Goal: Task Accomplishment & Management: Manage account settings

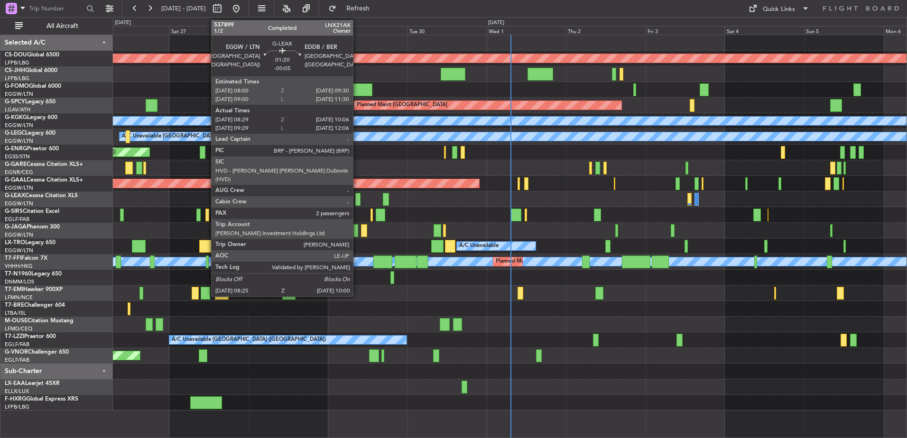
click at [397, 302] on div "Planned Maint London ([GEOGRAPHIC_DATA]) Planned Maint [GEOGRAPHIC_DATA] ([GEOG…" at bounding box center [509, 223] width 793 height 376
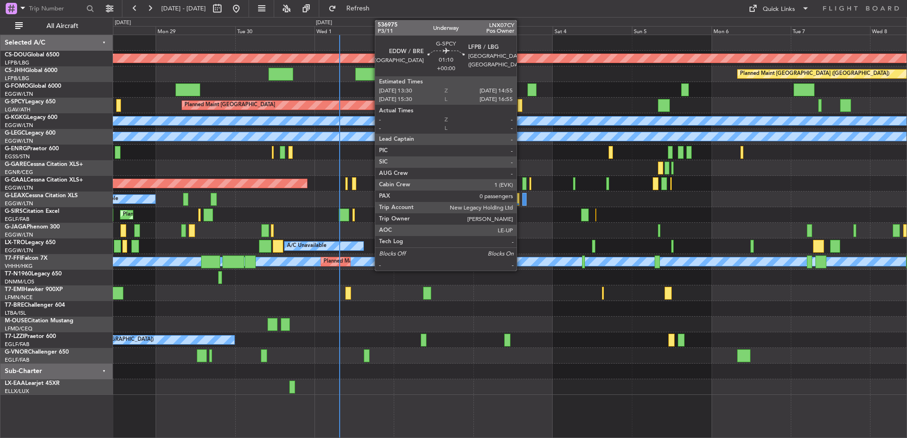
click at [521, 107] on div at bounding box center [519, 105] width 5 height 13
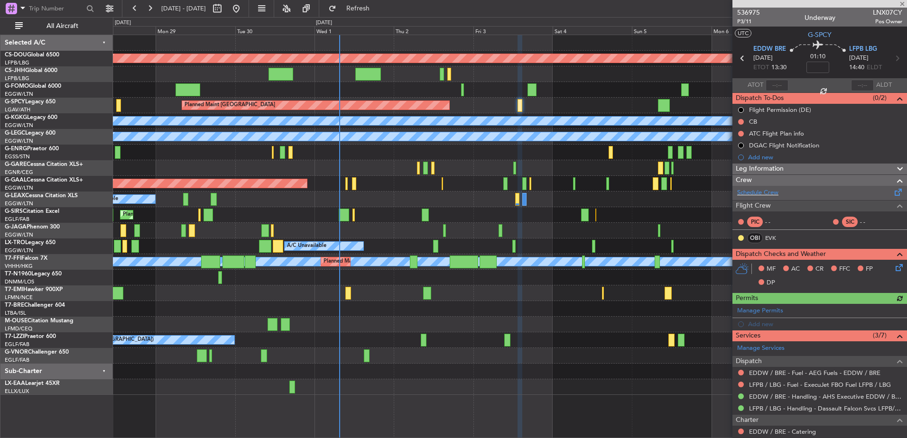
click at [797, 199] on div "Schedule Crew" at bounding box center [819, 193] width 174 height 14
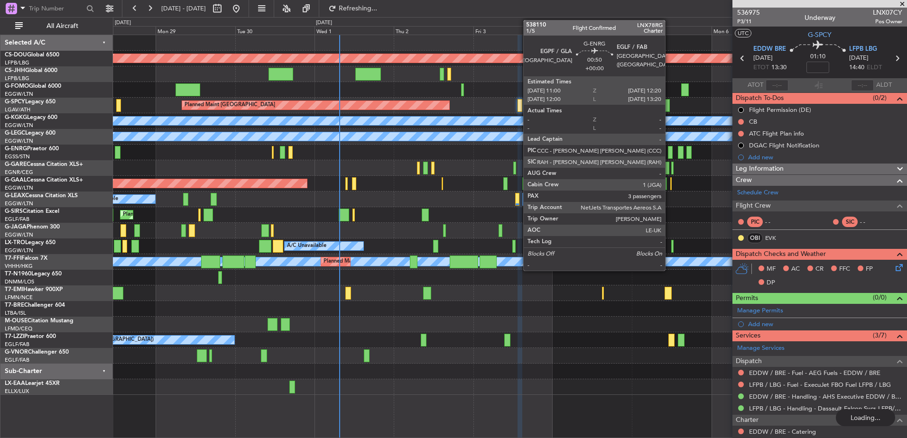
click at [669, 154] on div at bounding box center [670, 152] width 5 height 13
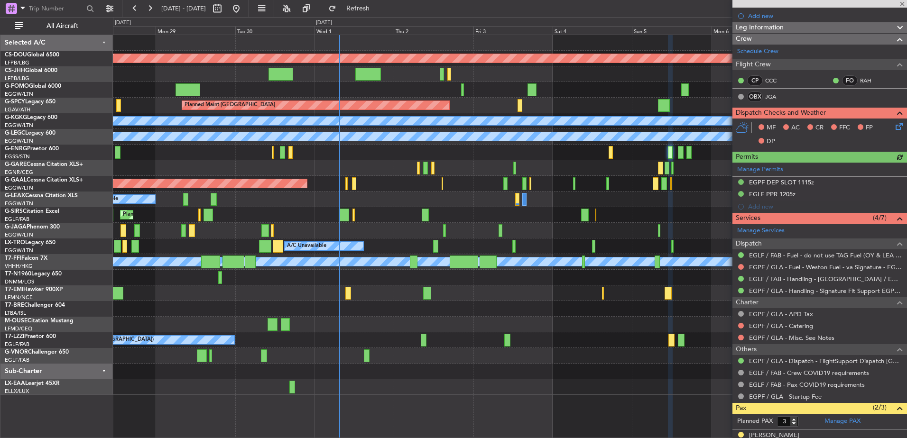
scroll to position [171, 0]
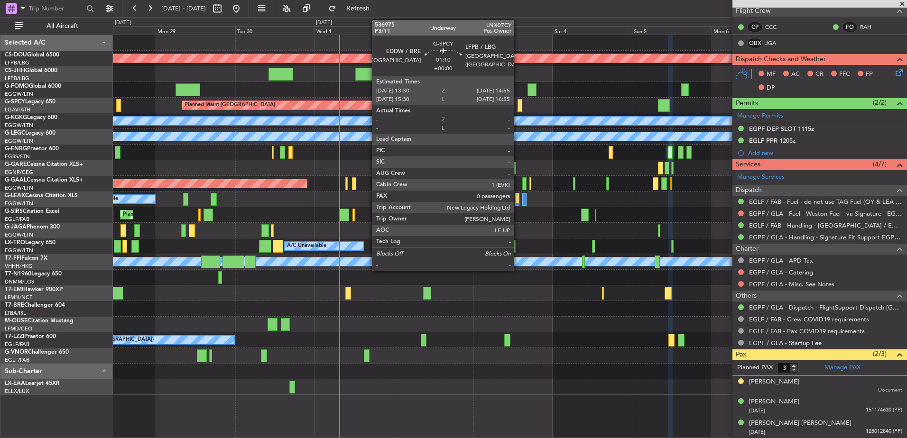
click at [518, 108] on div at bounding box center [519, 105] width 5 height 13
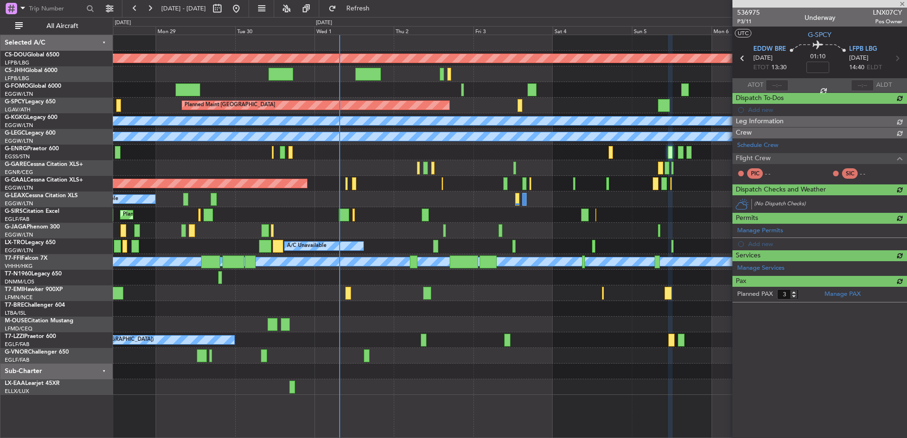
type input "0"
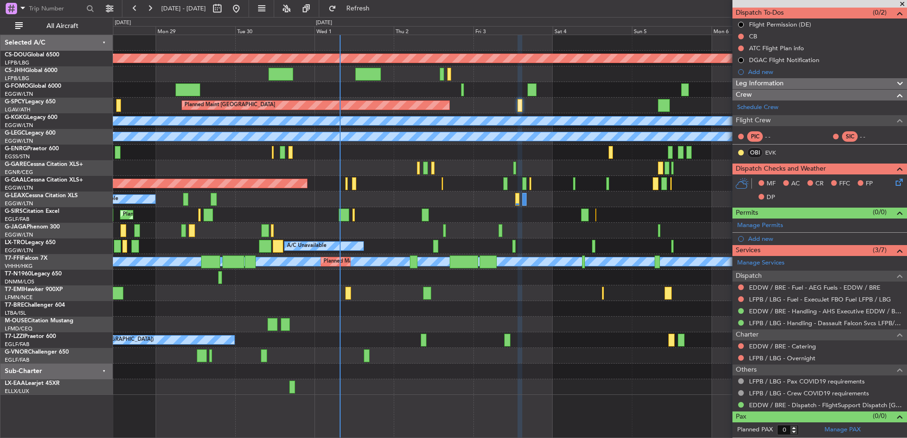
scroll to position [0, 0]
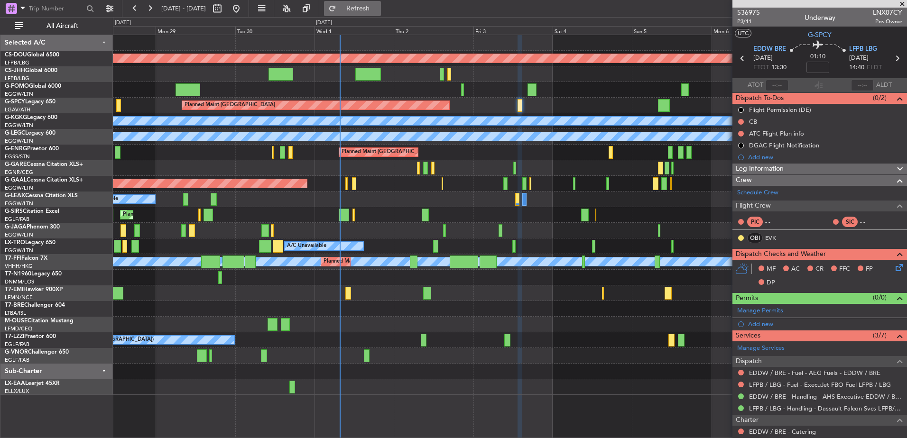
click at [370, 9] on span "Refresh" at bounding box center [358, 8] width 40 height 7
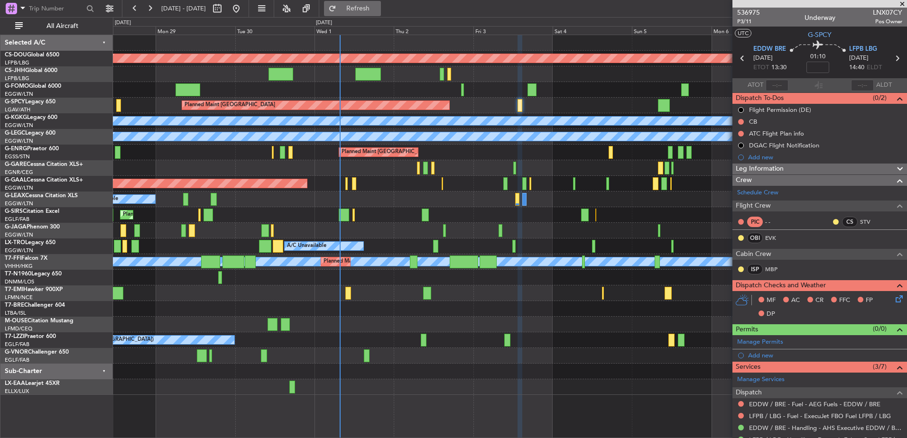
click at [378, 11] on span "Refresh" at bounding box center [358, 8] width 40 height 7
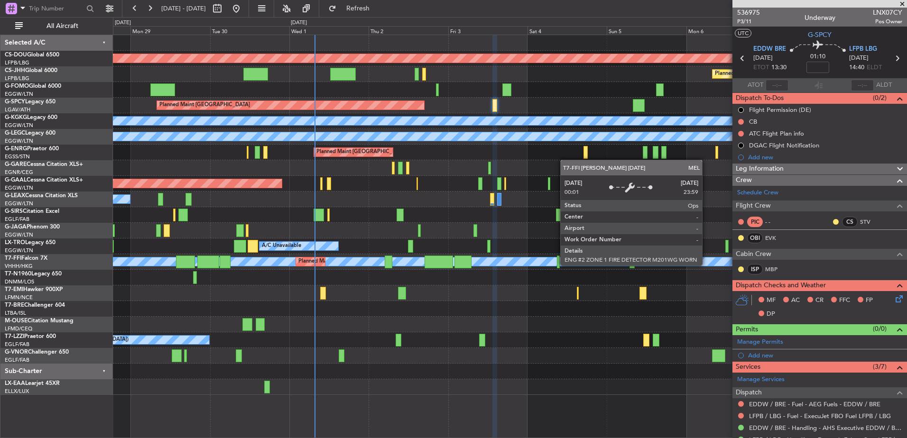
click at [604, 256] on div "MEL MEL Planned Maint Beijing (Beijing Capital) Planned Maint Geneva (Cointrin)" at bounding box center [509, 262] width 793 height 16
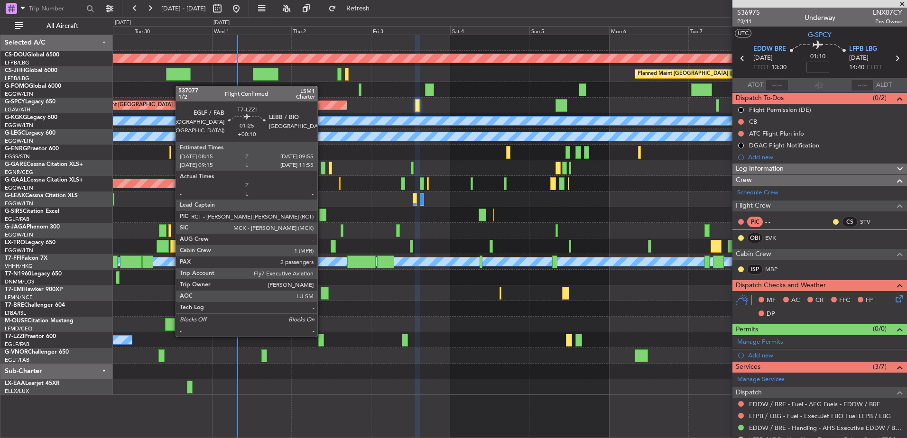
click at [321, 336] on div at bounding box center [321, 340] width 6 height 13
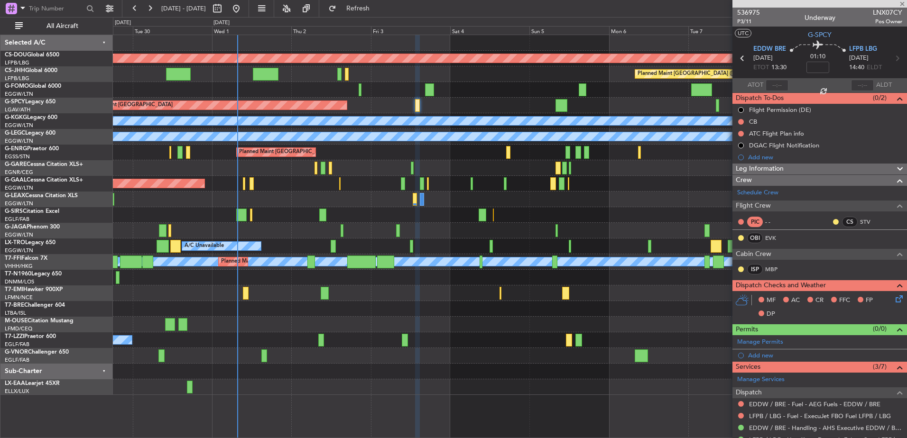
type input "+00:10"
type input "2"
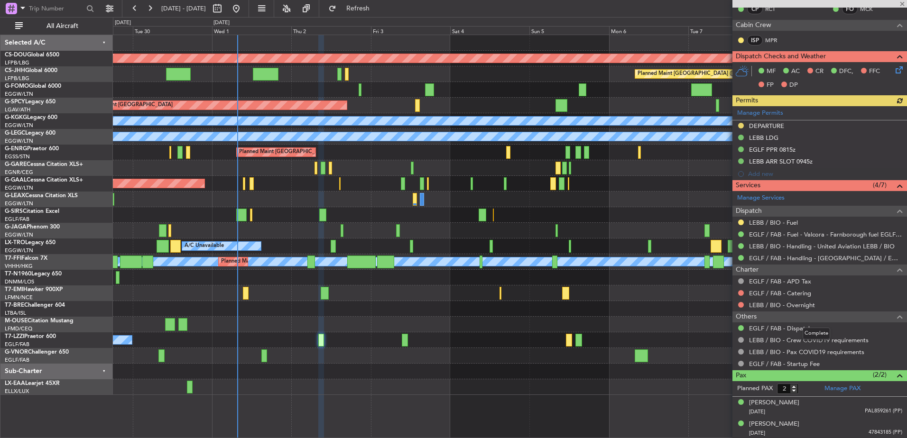
scroll to position [188, 0]
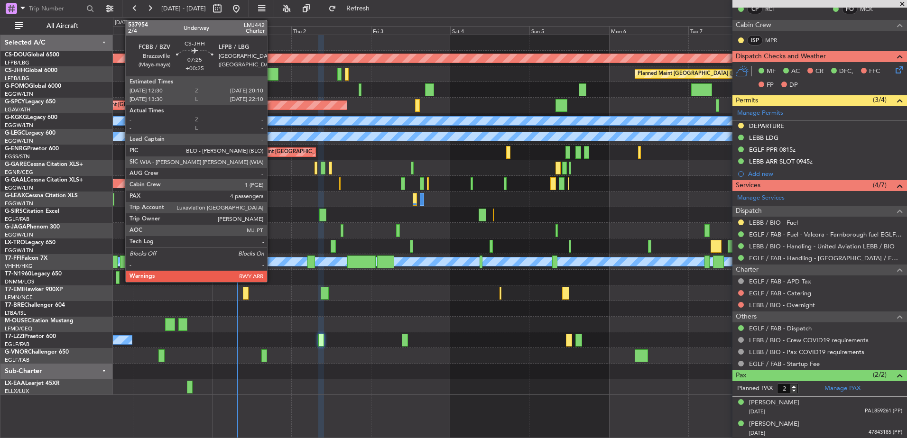
click at [271, 75] on div at bounding box center [266, 74] width 26 height 13
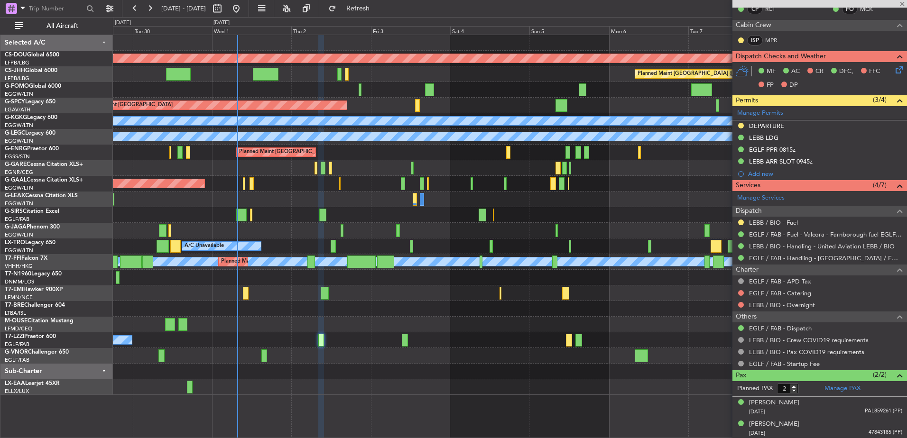
type input "+00:25"
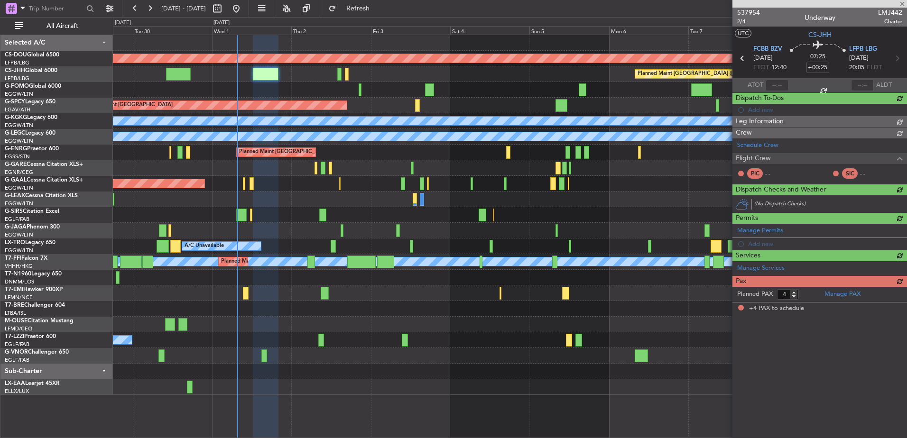
scroll to position [0, 0]
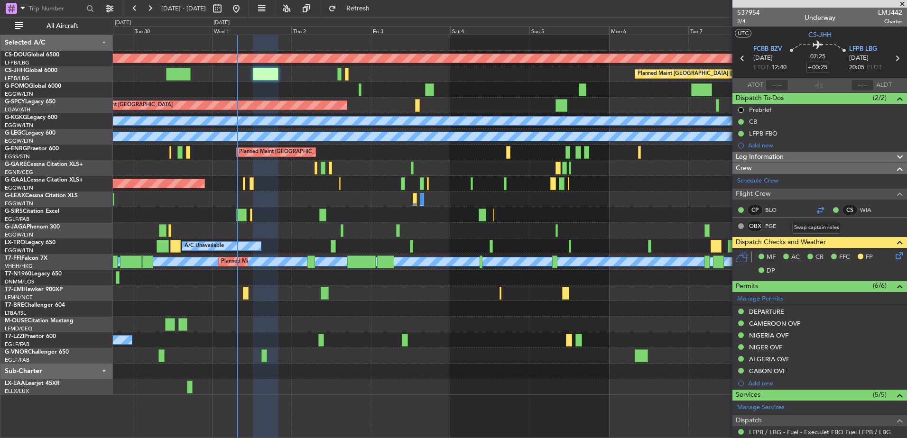
click at [816, 207] on div at bounding box center [819, 209] width 11 height 11
click at [378, 11] on span "Refresh" at bounding box center [358, 8] width 40 height 7
click at [400, 180] on div "Planned Maint Dusseldorf Owner Owner" at bounding box center [509, 184] width 793 height 16
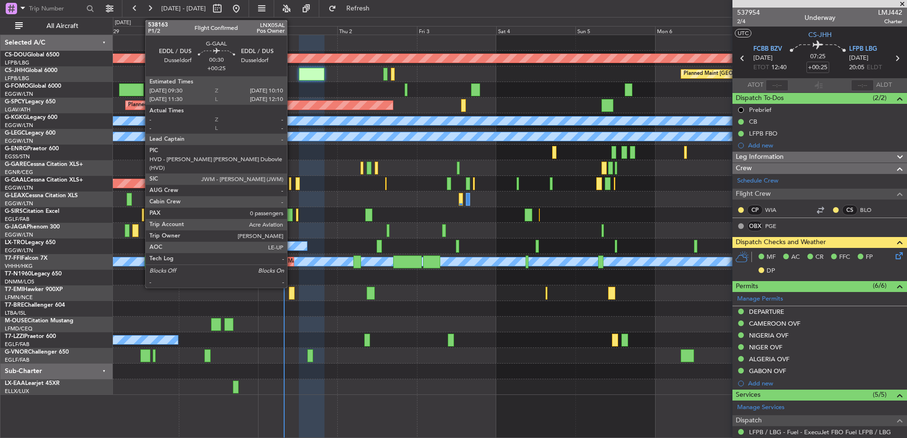
click at [291, 182] on div at bounding box center [290, 183] width 2 height 13
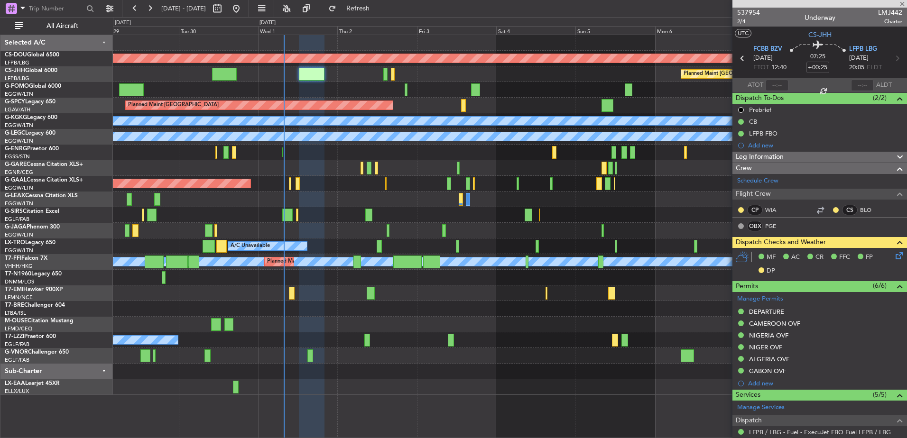
click at [284, 193] on div "Planned Maint London (Biggin Hill) Planned Maint Paris (Le Bourget) Planned Mai…" at bounding box center [509, 215] width 793 height 360
type input "0"
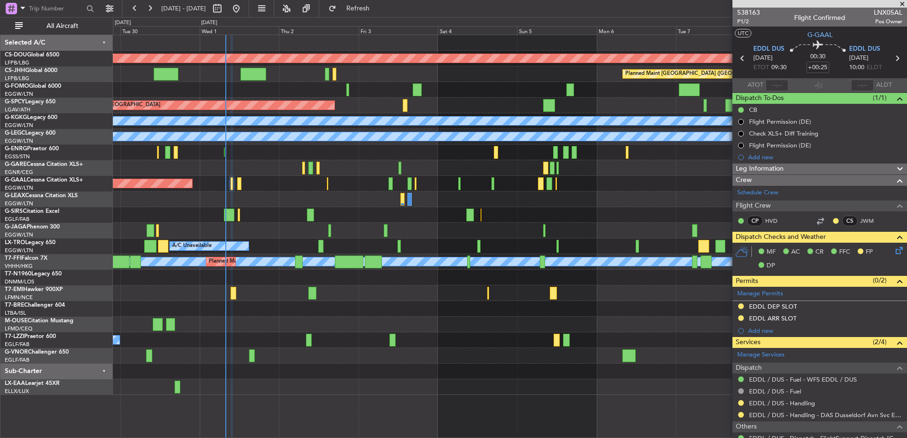
click at [250, 171] on div at bounding box center [509, 168] width 793 height 16
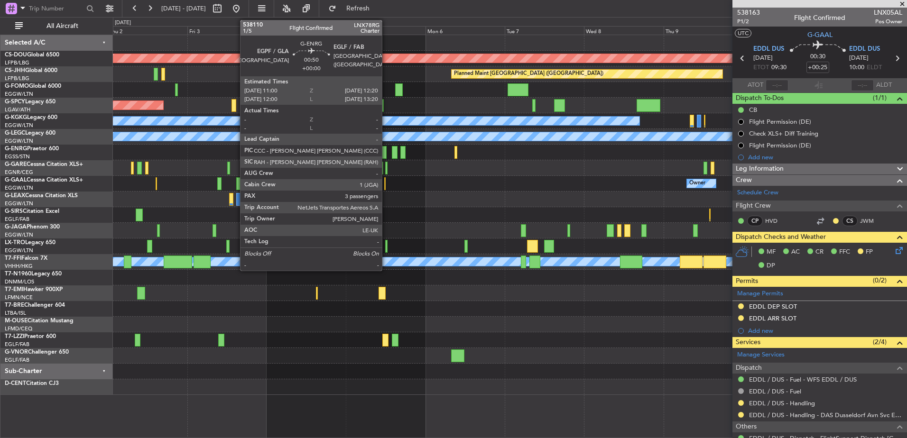
click at [386, 151] on div at bounding box center [384, 152] width 5 height 13
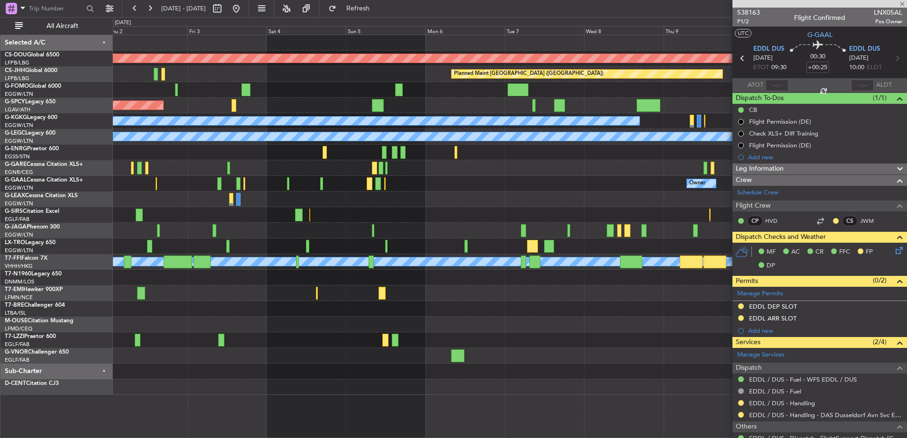
type input "3"
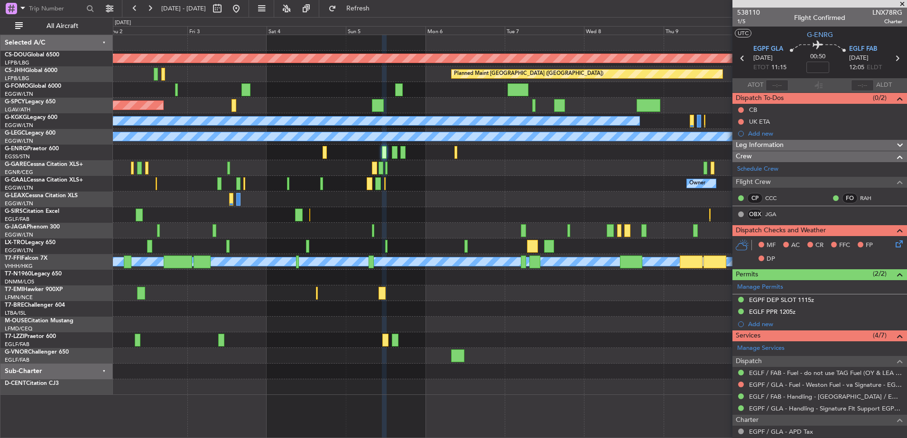
click at [644, 283] on div "Planned Maint London (Biggin Hill) Planned Maint Paris (Le Bourget) Planned Mai…" at bounding box center [509, 215] width 793 height 360
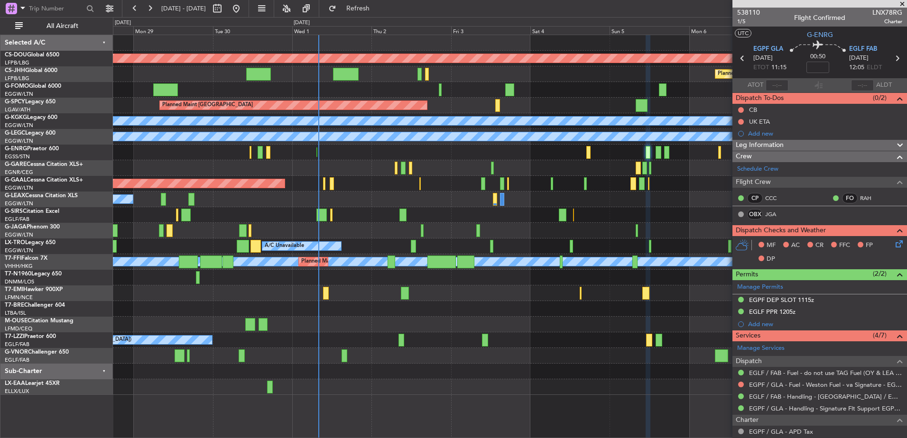
click at [244, 308] on div "Planned Maint London (Biggin Hill) Planned Maint Paris (Le Bourget) Planned Mai…" at bounding box center [509, 215] width 793 height 360
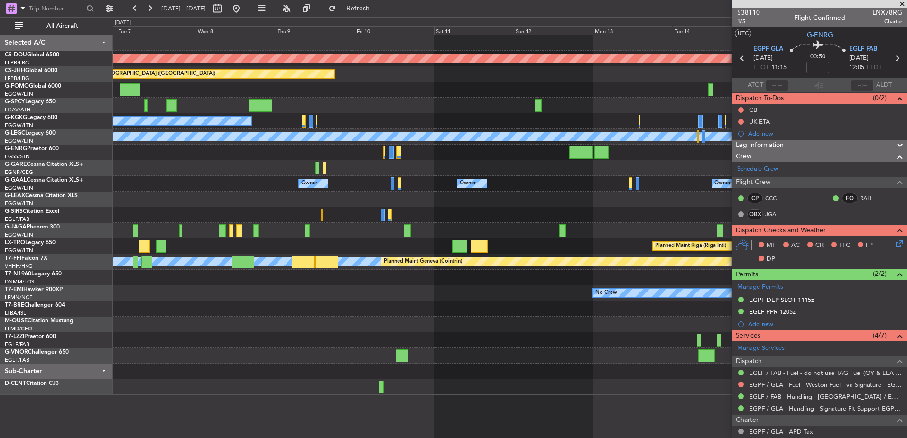
click at [72, 211] on div "Planned Maint London (Biggin Hill) Planned Maint Paris (Le Bourget) A/C Unavail…" at bounding box center [453, 227] width 907 height 421
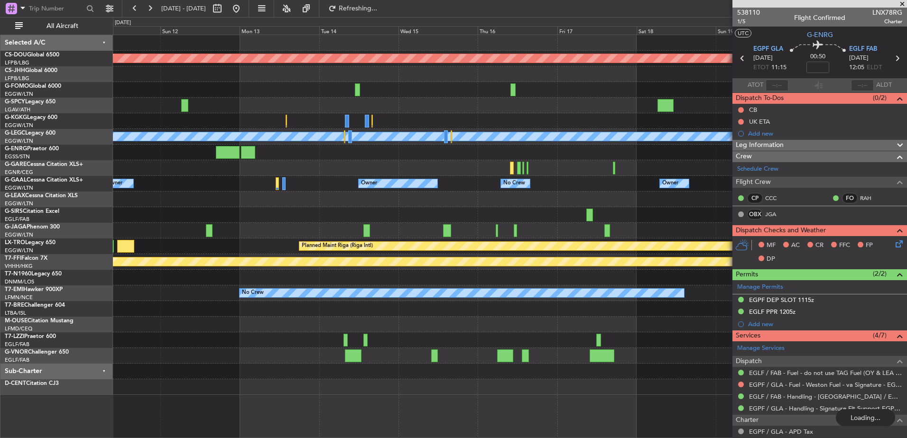
click at [0, 185] on html "11 Oct 2025 - 21 Oct 2025 Refreshing... Quick Links All Aircraft Planned Maint …" at bounding box center [453, 219] width 907 height 438
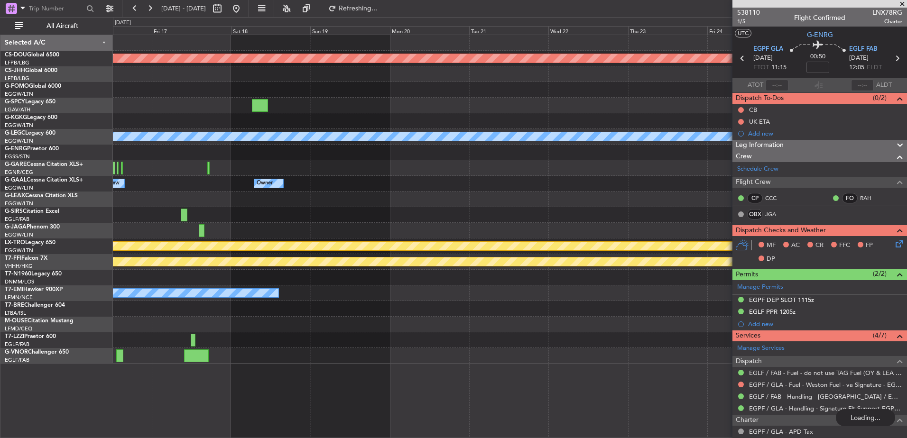
click at [134, 209] on div "Planned Maint London (Biggin Hill) A/C Unavailable London (Luton) Owner No Crew…" at bounding box center [509, 199] width 793 height 329
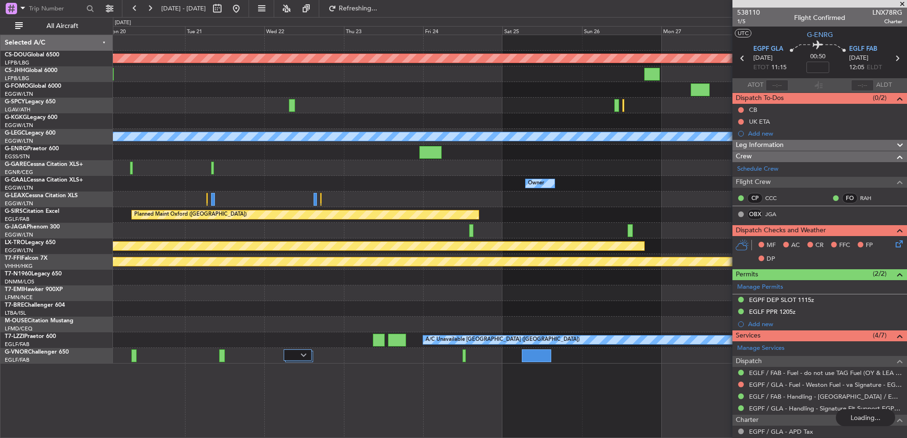
click at [245, 176] on div "Planned Maint London (Biggin Hill) A/C Unavailable London (Luton) Owner Owner P…" at bounding box center [509, 199] width 793 height 329
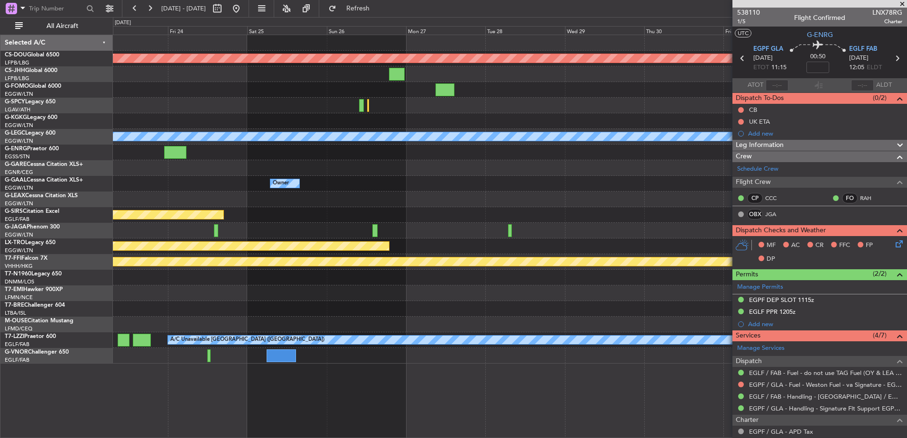
click at [192, 228] on div "Planned Maint London (Biggin Hill) A/C Unavailable London (Luton) Owner Planned…" at bounding box center [509, 199] width 793 height 329
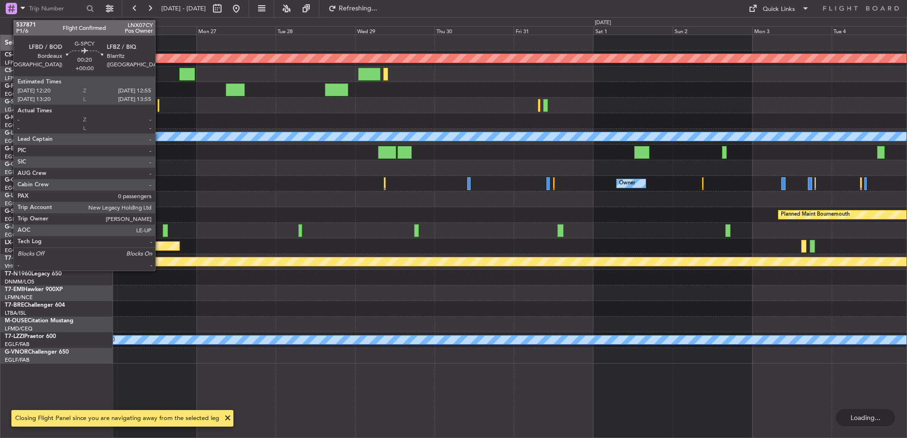
click at [159, 106] on div at bounding box center [158, 105] width 2 height 13
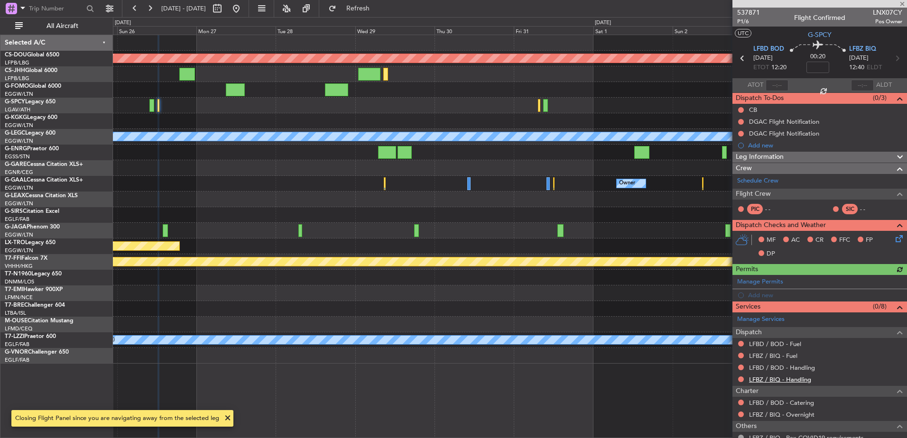
click at [781, 378] on link "LFBZ / BIQ - Handling" at bounding box center [780, 380] width 62 height 8
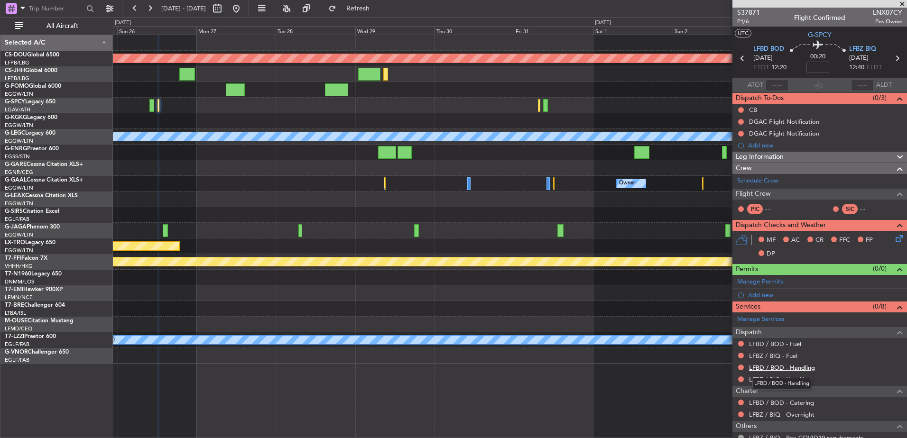
click at [782, 368] on link "LFBD / BOD - Handling" at bounding box center [782, 368] width 66 height 8
click at [754, 357] on link "LFBZ / BIQ - Fuel" at bounding box center [773, 356] width 48 height 8
click at [764, 334] on div "Dispatch" at bounding box center [819, 332] width 174 height 11
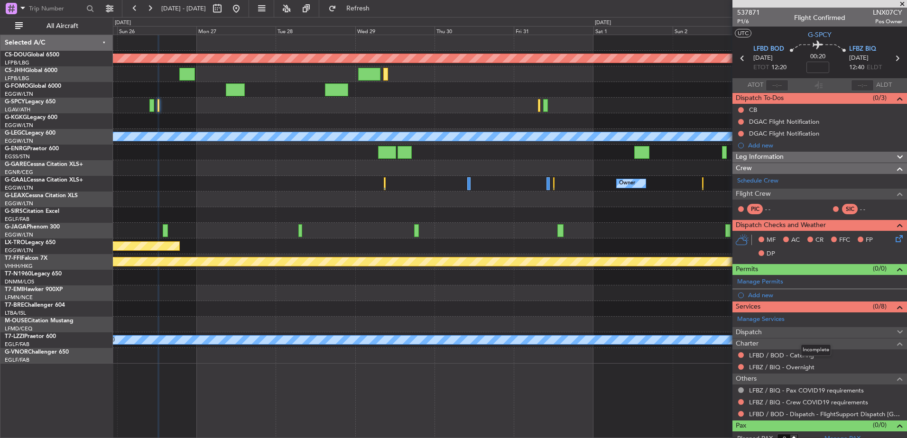
click at [765, 330] on div "Dispatch" at bounding box center [819, 332] width 174 height 11
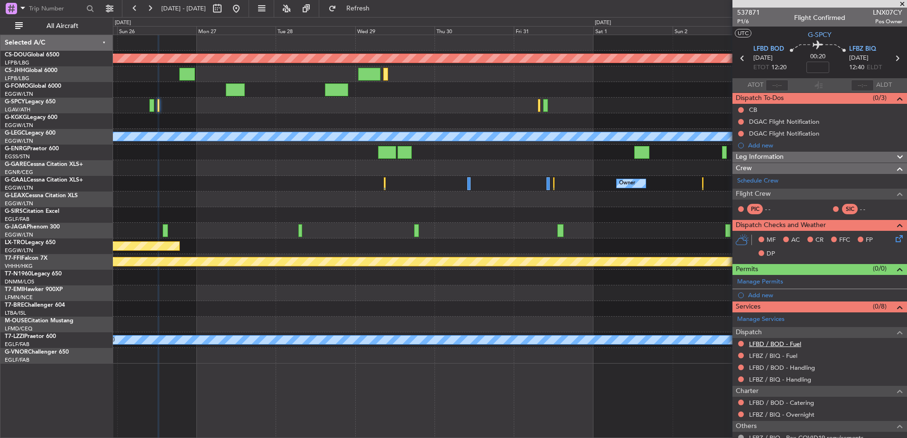
click at [765, 340] on link "LFBD / BOD - Fuel" at bounding box center [775, 344] width 52 height 8
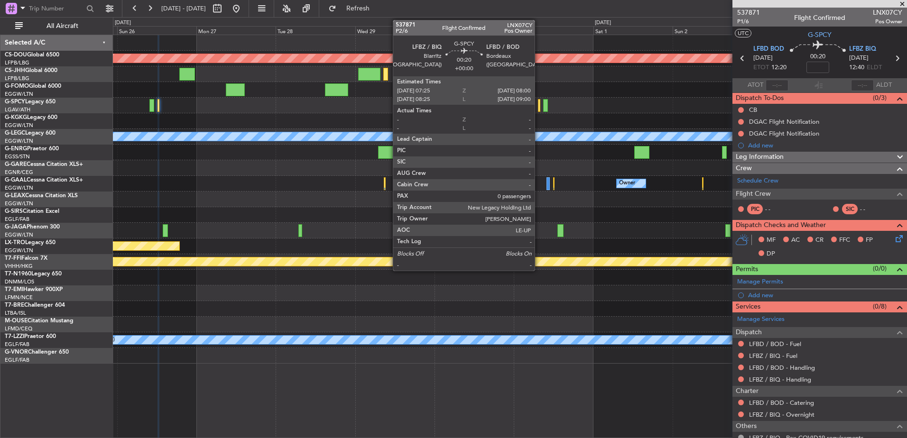
click at [539, 109] on div at bounding box center [539, 105] width 2 height 13
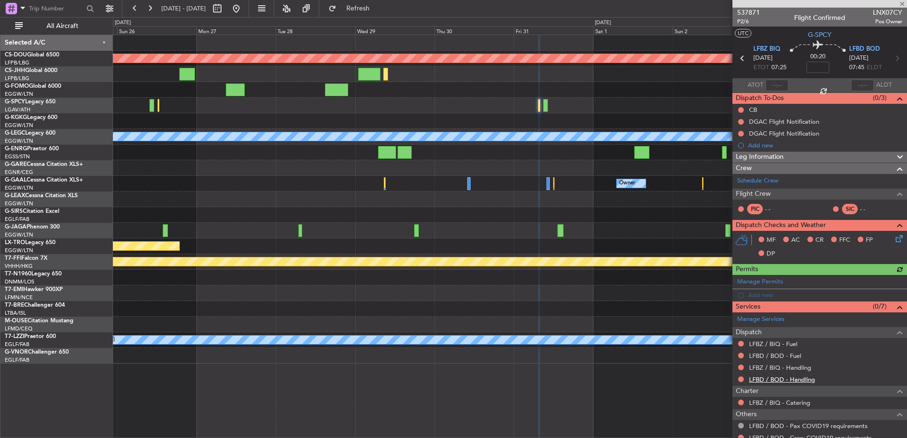
click at [788, 378] on link "LFBD / BOD - Handling" at bounding box center [782, 380] width 66 height 8
click at [761, 365] on link "LFBZ / BIQ - Handling" at bounding box center [780, 368] width 62 height 8
click at [770, 358] on link "LFBD / BOD - Fuel" at bounding box center [775, 356] width 52 height 8
click at [762, 340] on link "LFBZ / BIQ - Fuel" at bounding box center [773, 344] width 48 height 8
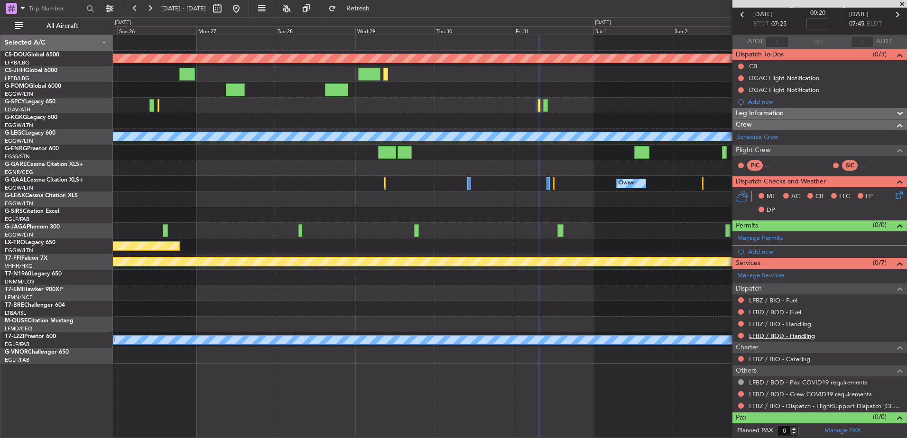
scroll to position [44, 0]
click at [767, 405] on link "LFBZ / BIQ - Dispatch - FlightSupport Dispatch UK" at bounding box center [825, 406] width 153 height 8
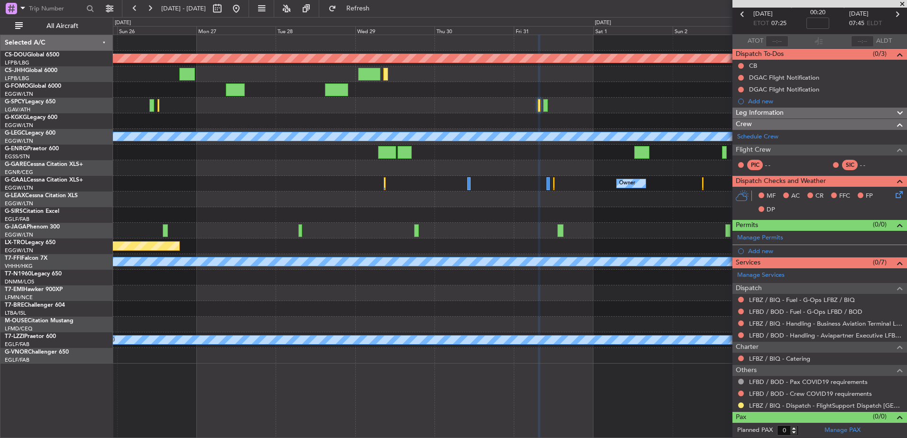
click at [729, 321] on div "Planned Maint London (Biggin Hill) A/C Unavailable London (Luton) Owner Owner P…" at bounding box center [509, 199] width 793 height 329
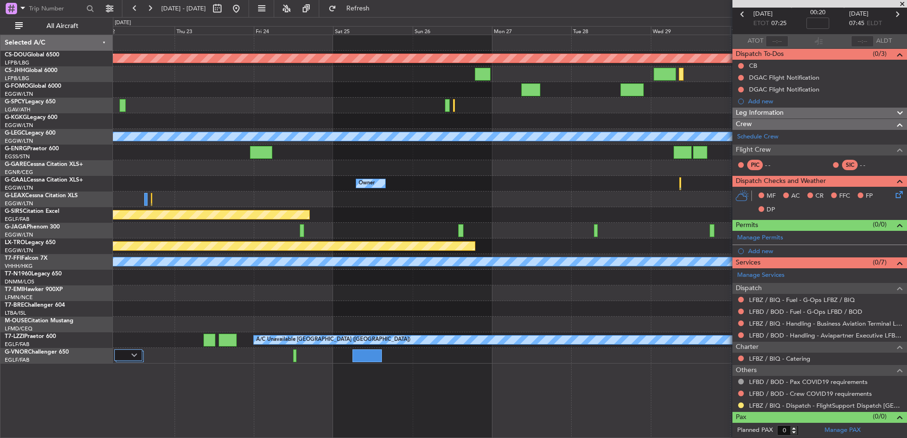
click at [511, 293] on div "Planned Maint London (Biggin Hill) A/C Unavailable London (Luton) Owner Owner P…" at bounding box center [509, 199] width 793 height 329
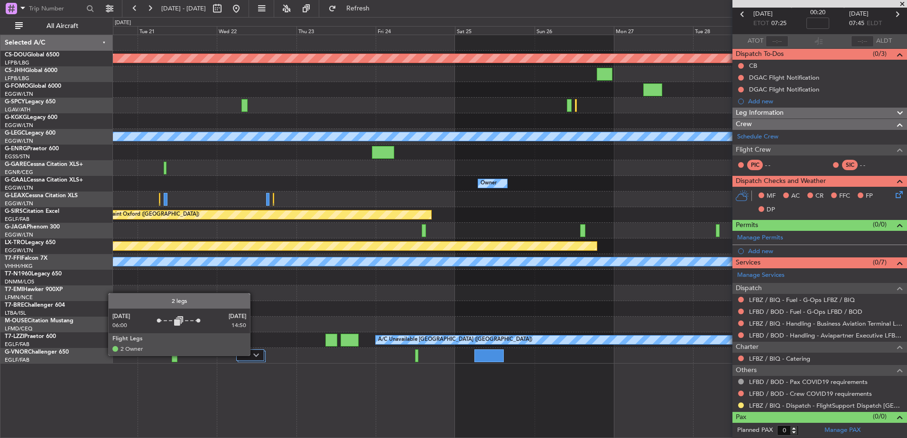
click at [256, 355] on img at bounding box center [256, 355] width 6 height 4
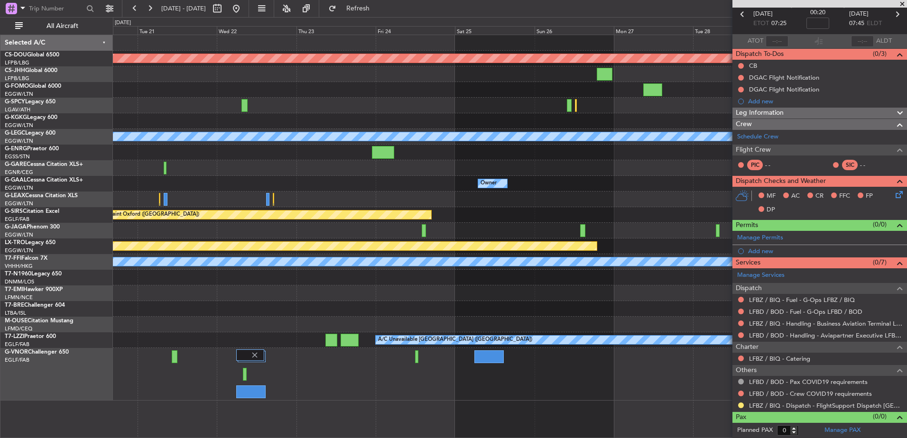
click at [242, 376] on div at bounding box center [509, 374] width 793 height 53
click at [242, 375] on div at bounding box center [509, 374] width 793 height 53
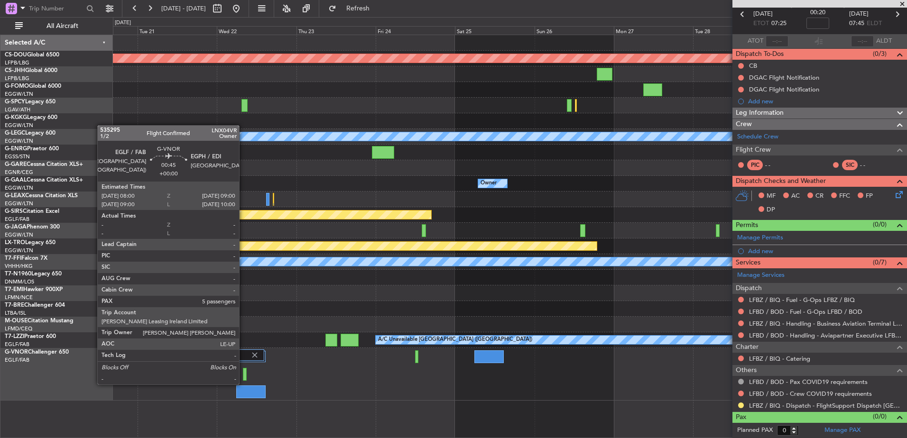
click at [246, 375] on div at bounding box center [244, 374] width 3 height 13
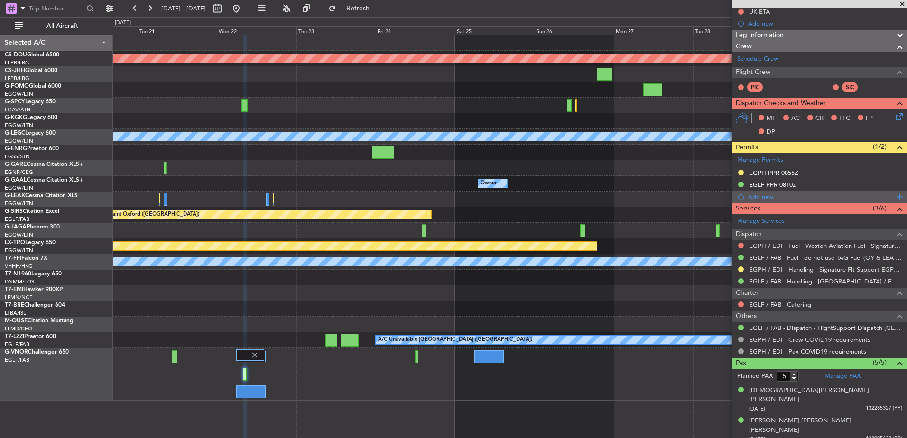
scroll to position [111, 0]
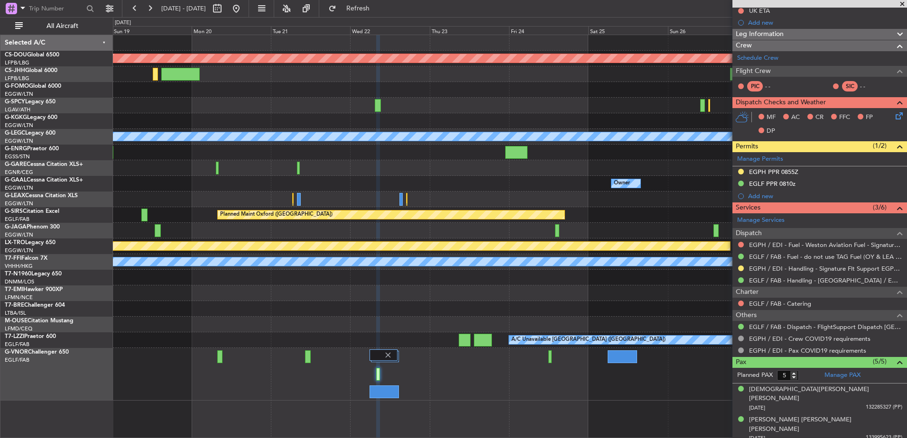
click at [514, 405] on div "Planned Maint London (Biggin Hill) A/C Unavailable London (Luton) Owner Owner N…" at bounding box center [510, 236] width 794 height 403
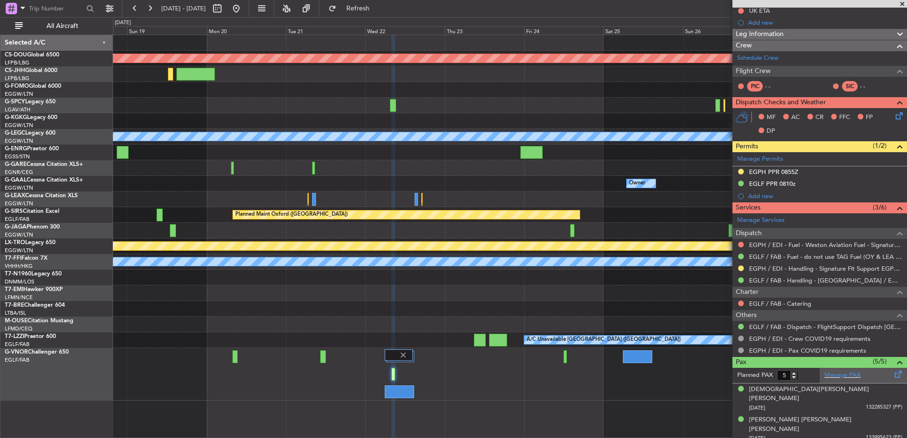
scroll to position [163, 0]
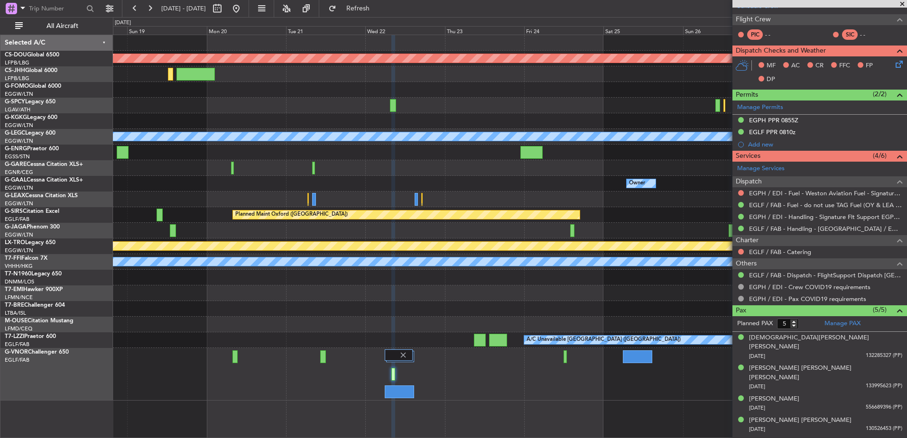
click at [899, 2] on span at bounding box center [901, 4] width 9 height 9
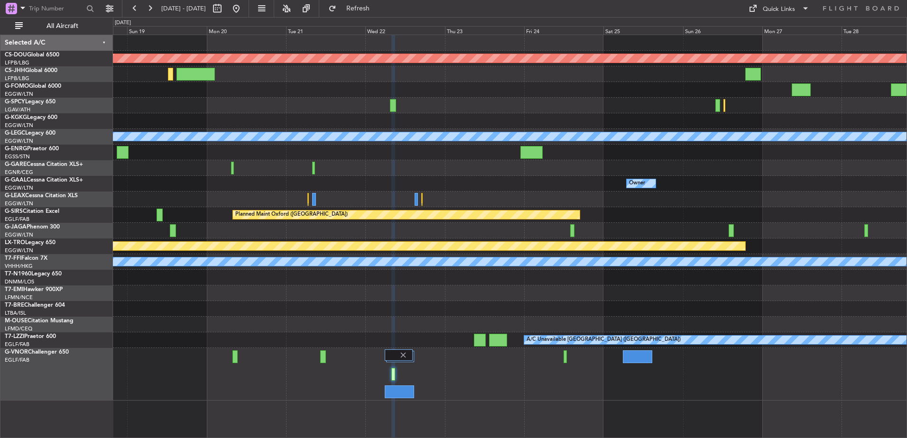
type input "0"
click at [783, 7] on div "Quick Links" at bounding box center [778, 9] width 32 height 9
click at [768, 29] on button "Trip Builder" at bounding box center [778, 31] width 71 height 23
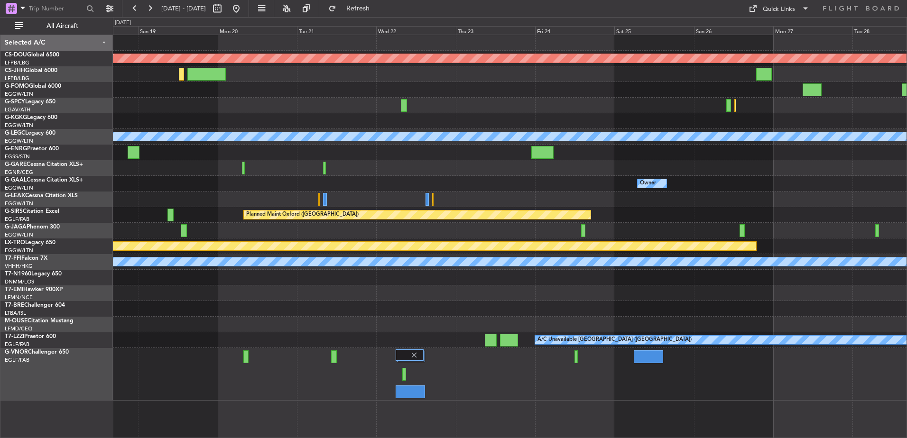
click at [436, 376] on div at bounding box center [509, 374] width 793 height 53
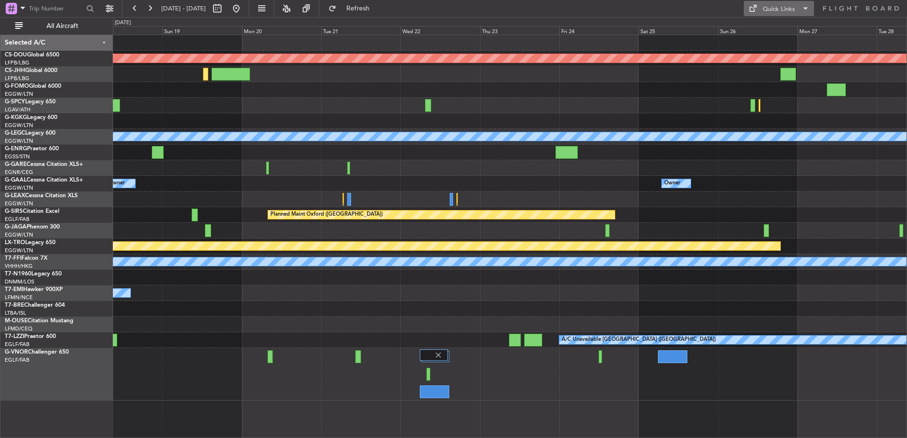
click at [761, 11] on button "Quick Links" at bounding box center [778, 8] width 70 height 15
click at [759, 25] on button "Trip Builder" at bounding box center [778, 31] width 71 height 23
click at [560, 163] on div at bounding box center [509, 168] width 793 height 16
click at [154, 9] on button at bounding box center [149, 8] width 15 height 15
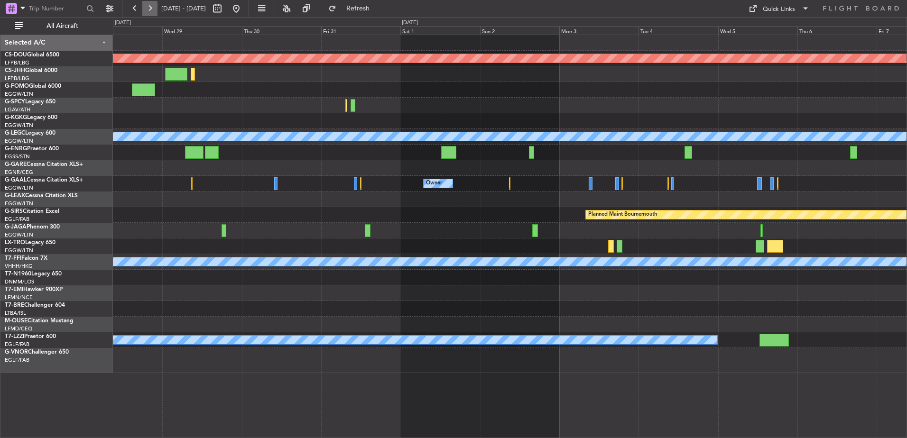
click at [154, 9] on button at bounding box center [149, 8] width 15 height 15
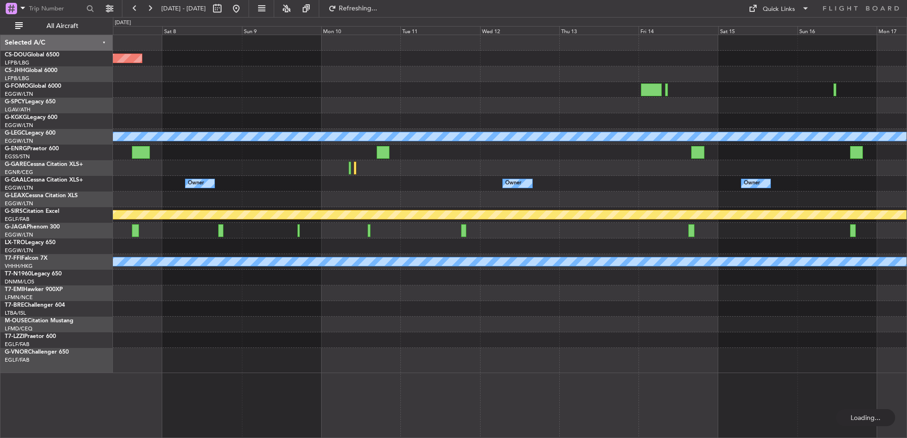
click at [395, 184] on div "Planned Maint London (Biggin Hill) A/C Unavailable London (Luton) Owner Owner O…" at bounding box center [509, 204] width 793 height 338
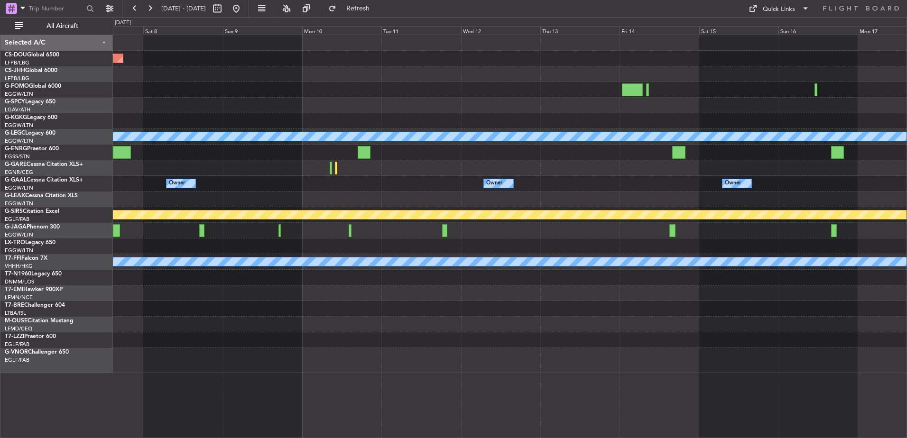
click at [329, 169] on div at bounding box center [509, 168] width 793 height 16
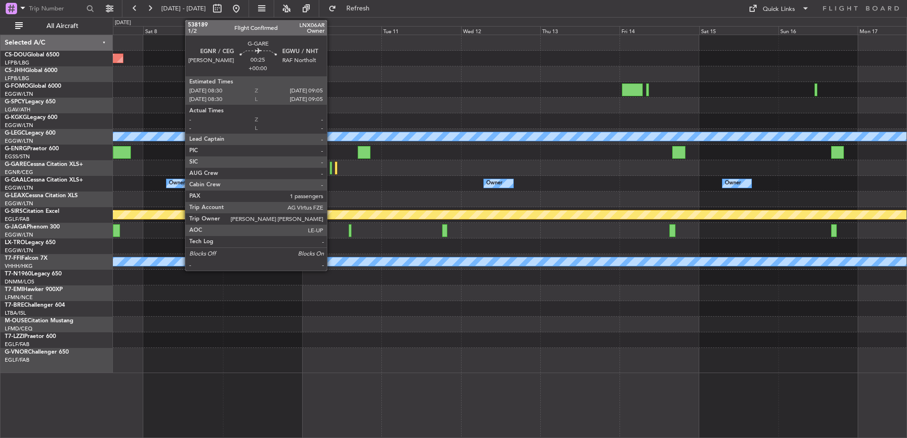
click at [330, 167] on div at bounding box center [331, 168] width 2 height 13
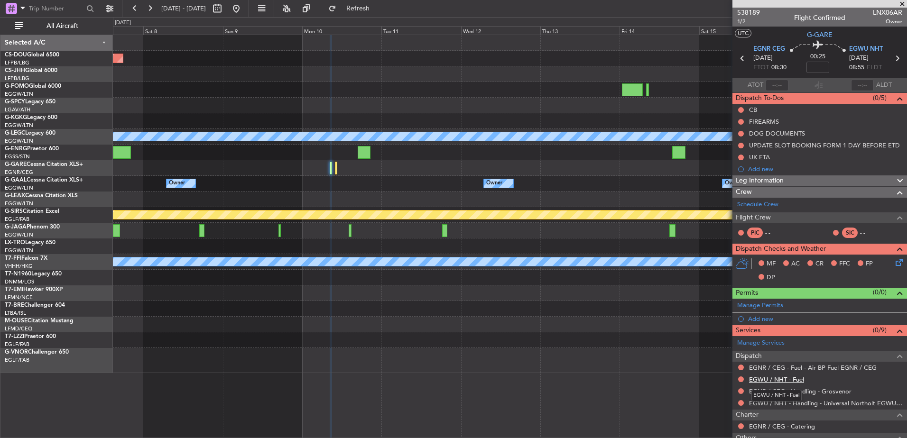
click at [790, 380] on link "EGWU / NHT - Fuel" at bounding box center [776, 380] width 55 height 8
click at [381, 13] on button "Refresh" at bounding box center [352, 8] width 57 height 15
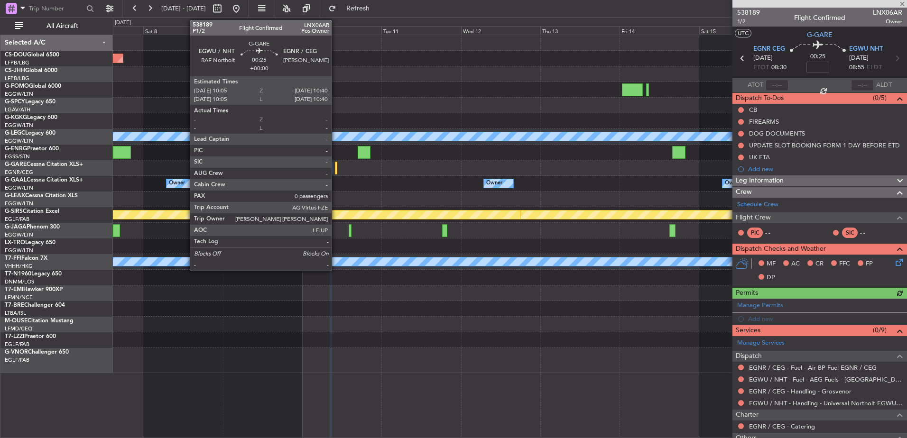
click at [336, 167] on div at bounding box center [336, 168] width 2 height 13
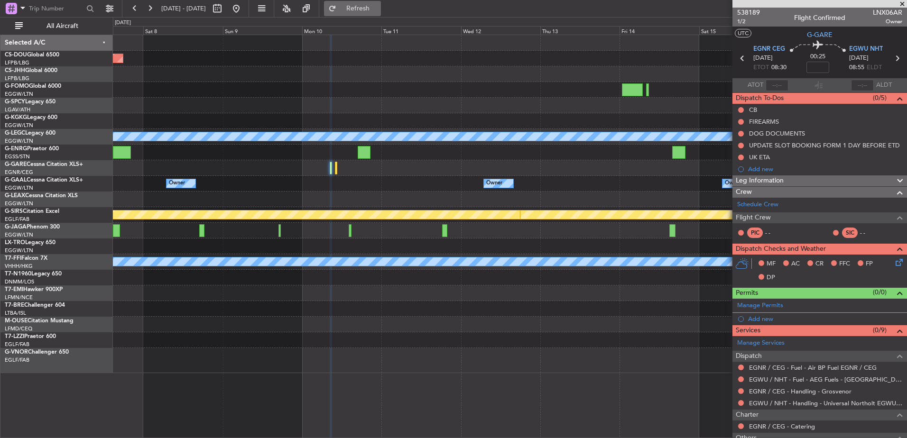
click at [373, 13] on button "Refresh" at bounding box center [352, 8] width 57 height 15
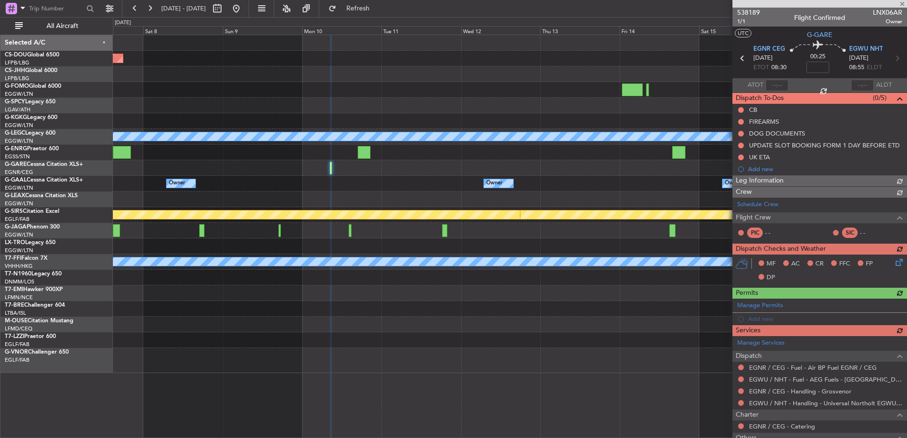
click at [903, 1] on div at bounding box center [819, 4] width 174 height 8
click at [899, 3] on div at bounding box center [819, 4] width 174 height 8
click at [902, 3] on div at bounding box center [819, 4] width 174 height 8
click at [691, 83] on div at bounding box center [509, 90] width 793 height 16
click at [900, 6] on span at bounding box center [901, 4] width 9 height 9
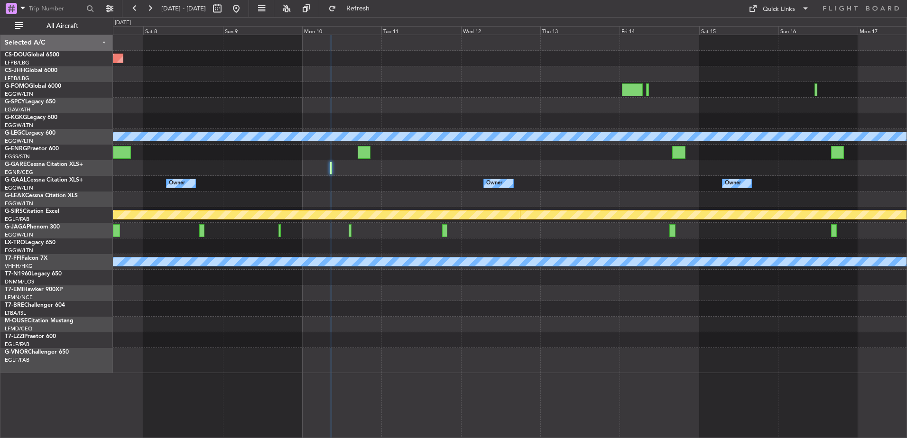
type input "0"
click at [763, 17] on div "Quick Links" at bounding box center [815, 8] width 183 height 17
click at [768, 17] on div "Planned Maint London (Biggin Hill) A/C Unavailable London (Luton) Owner Owner O…" at bounding box center [453, 227] width 907 height 421
click at [779, 13] on div "Quick Links" at bounding box center [778, 9] width 32 height 9
click at [769, 28] on button "Trip Builder" at bounding box center [778, 31] width 71 height 23
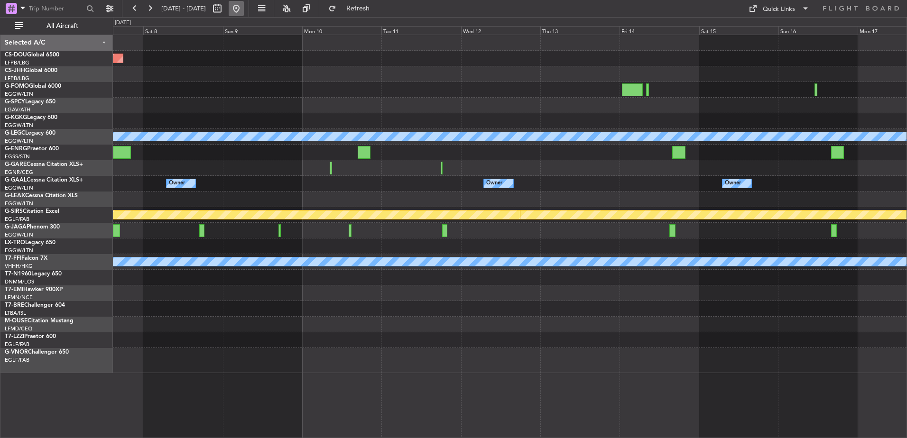
click at [244, 8] on button at bounding box center [236, 8] width 15 height 15
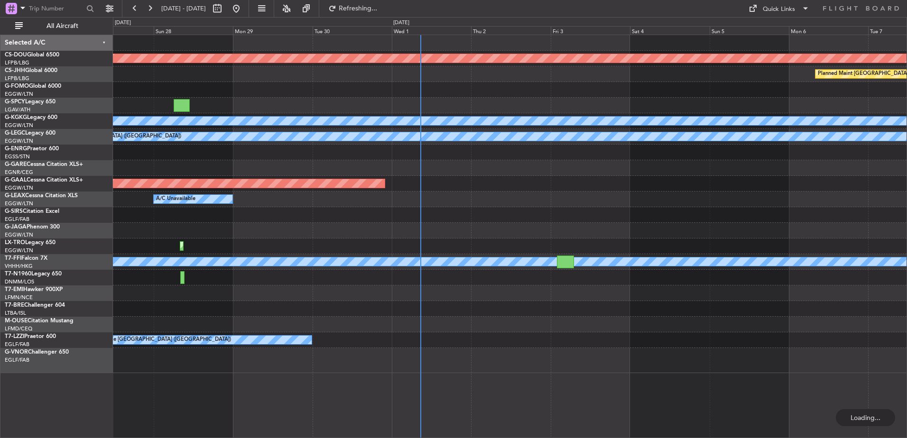
click at [336, 181] on div "Planned Maint London (Biggin Hill) Planned Maint Paris (Le Bourget) A/C Unavail…" at bounding box center [509, 204] width 793 height 338
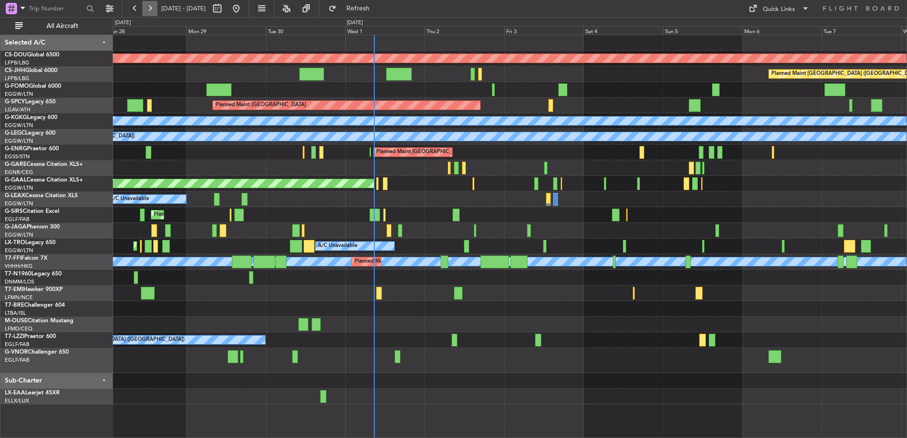
click at [146, 7] on button at bounding box center [149, 8] width 15 height 15
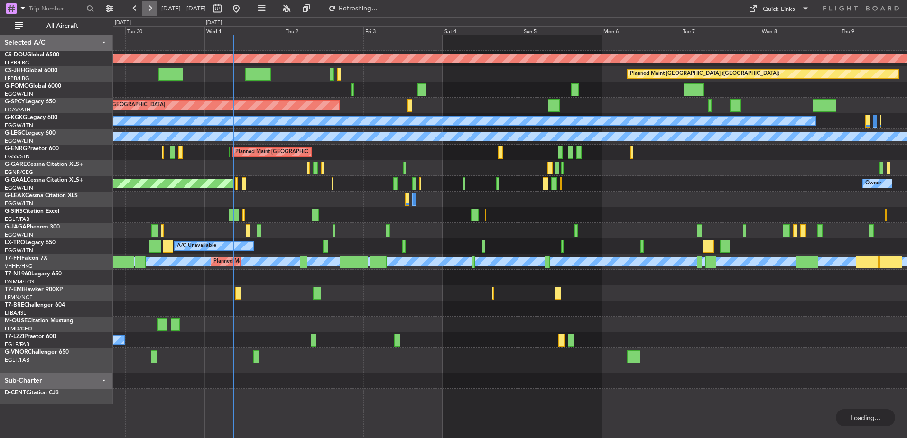
click at [146, 7] on button at bounding box center [149, 8] width 15 height 15
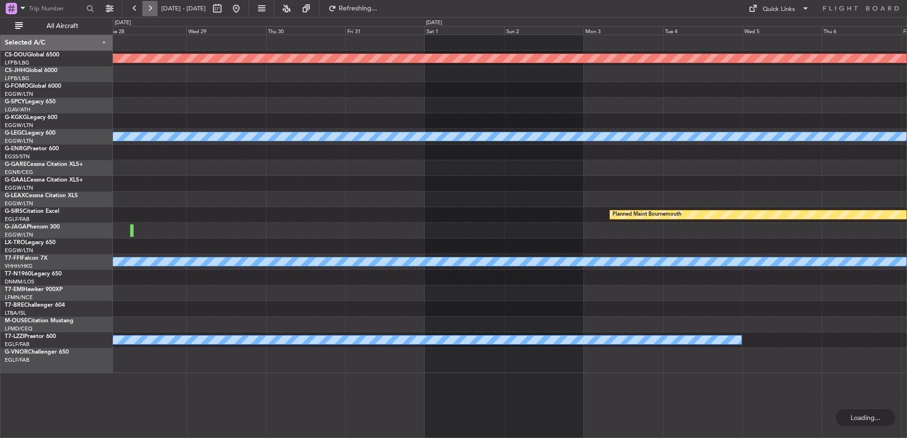
click at [146, 7] on button at bounding box center [149, 8] width 15 height 15
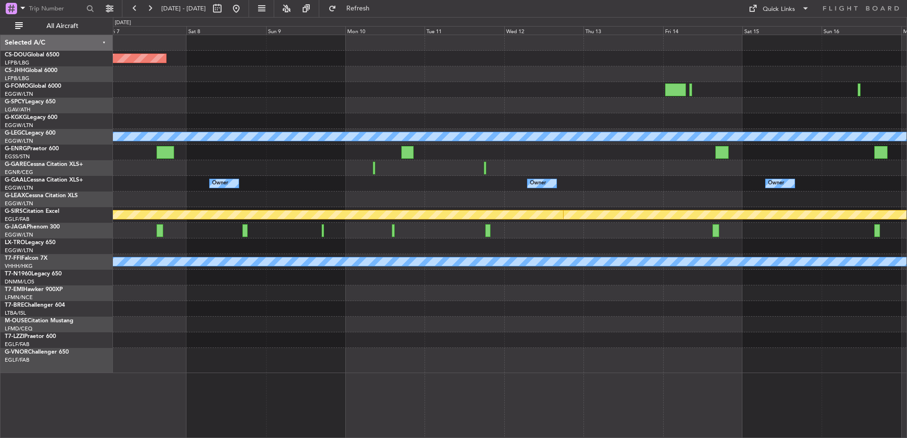
click at [290, 178] on div "Owner Owner Owner" at bounding box center [509, 184] width 793 height 16
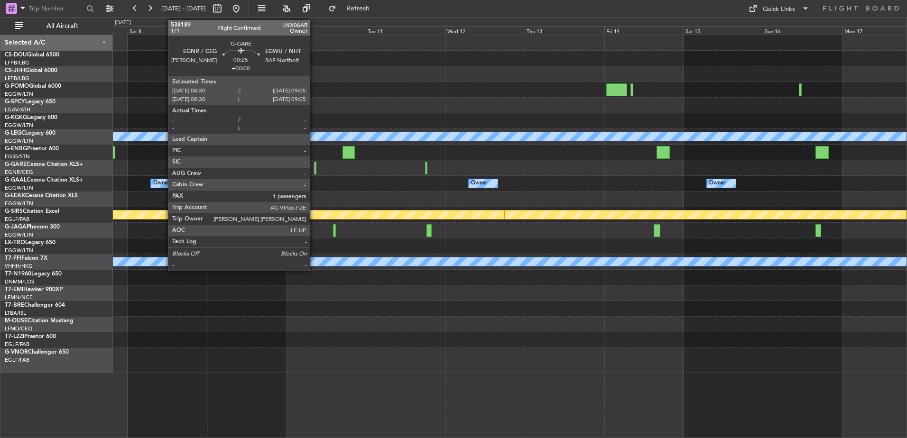
click at [314, 168] on div at bounding box center [315, 168] width 2 height 13
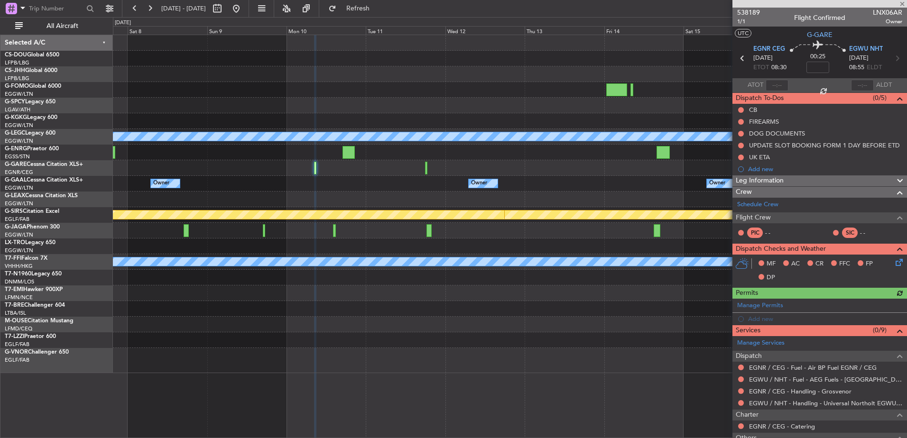
scroll to position [101, 0]
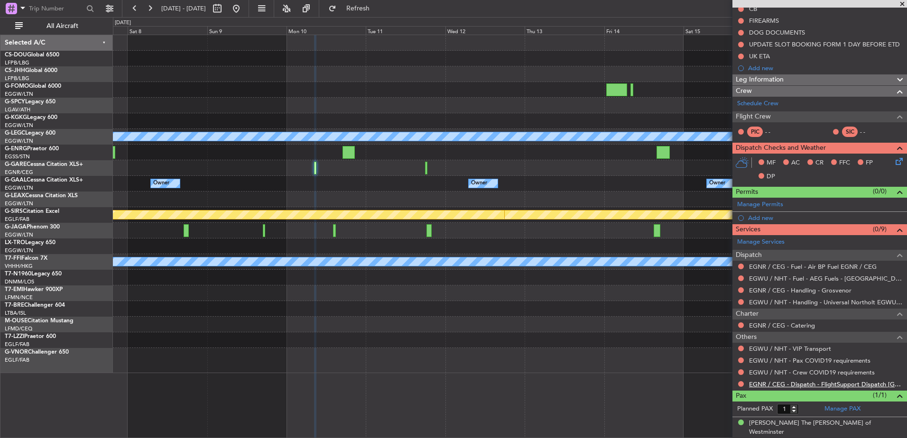
click at [761, 385] on link "EGNR / CEG - Dispatch - FlightSupport Dispatch UK" at bounding box center [825, 384] width 153 height 8
click at [424, 166] on div at bounding box center [509, 168] width 793 height 16
click at [427, 168] on div at bounding box center [509, 168] width 793 height 16
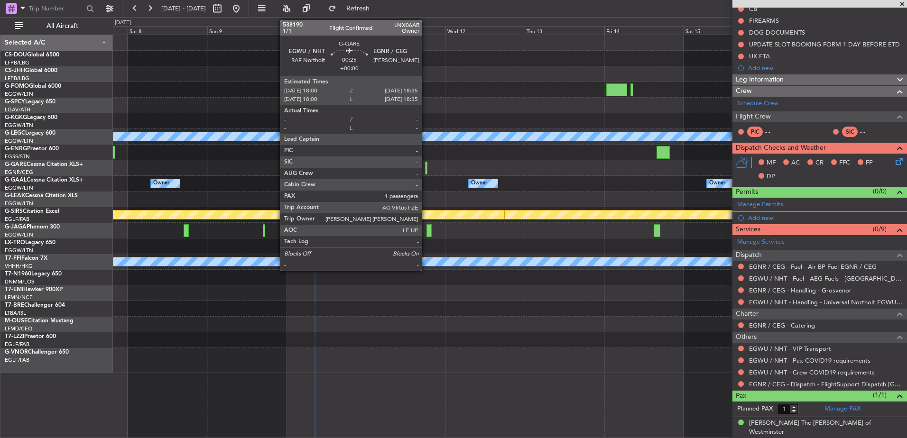
click at [426, 167] on div at bounding box center [426, 168] width 2 height 13
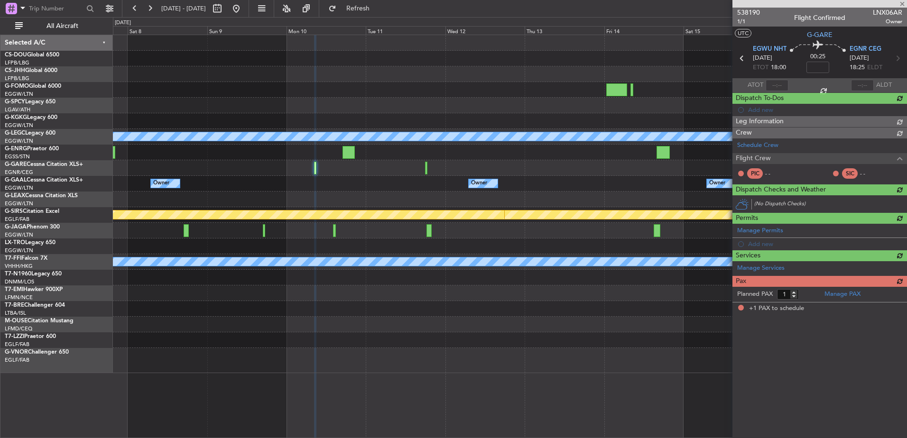
scroll to position [0, 0]
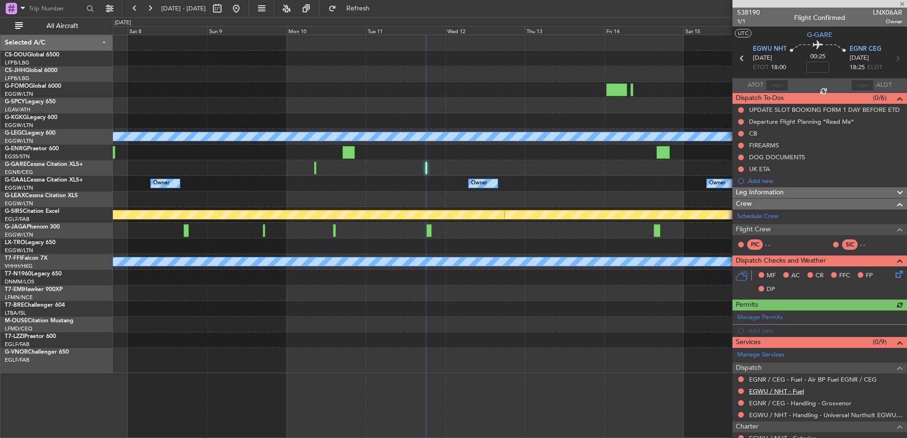
click at [773, 391] on link "EGWU / NHT - Fuel" at bounding box center [776, 391] width 55 height 8
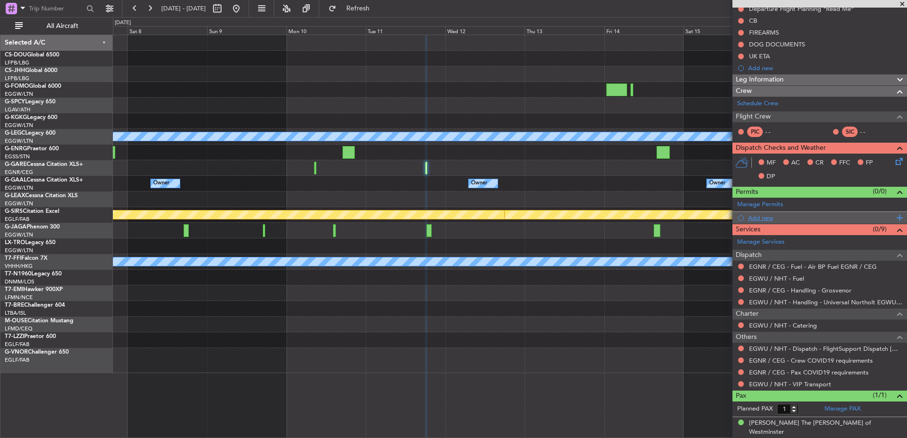
scroll to position [112, 0]
click at [777, 350] on link "EGWU / NHT - Dispatch - FlightSupport Dispatch UK" at bounding box center [825, 349] width 153 height 8
click at [244, 5] on button at bounding box center [236, 8] width 15 height 15
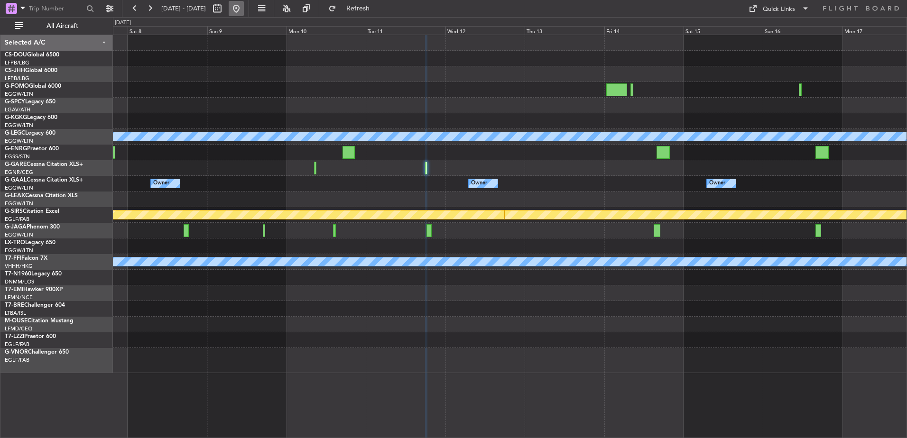
scroll to position [0, 0]
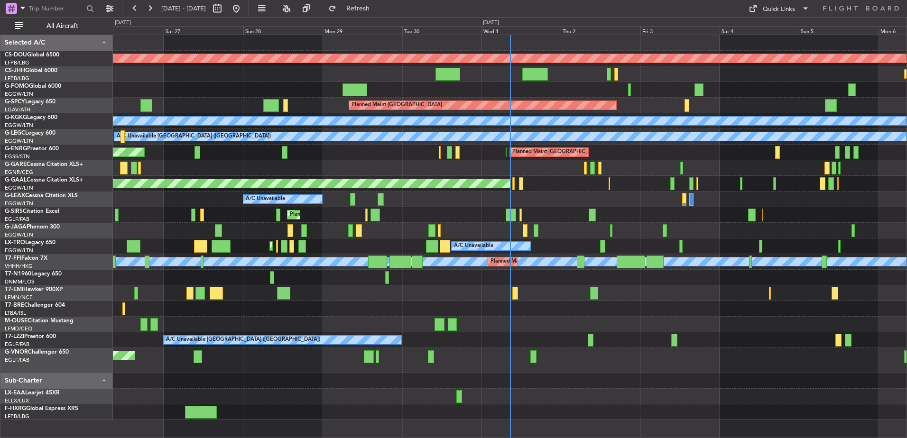
click at [422, 154] on div "Planned Maint London (Biggin Hill) Planned Maint Paris (Le Bourget) Planned Mai…" at bounding box center [509, 227] width 793 height 385
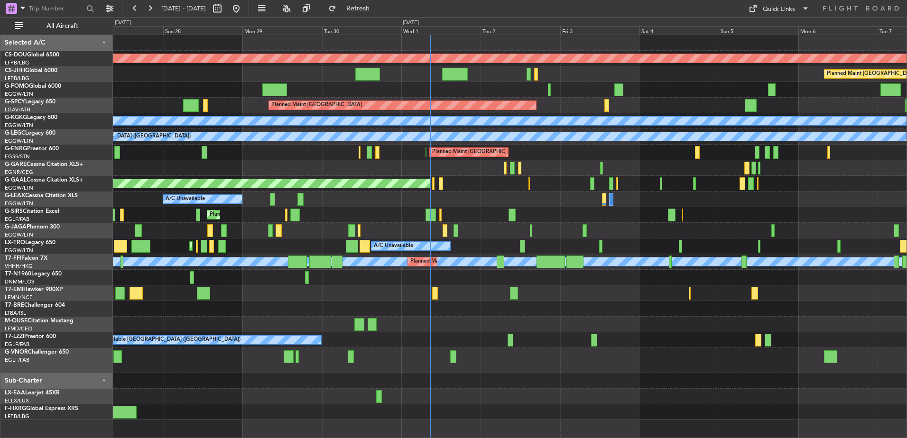
click at [424, 153] on div "Planned Maint London (Stansted) Planned Maint London (Stansted) Unplanned Maint…" at bounding box center [509, 153] width 793 height 16
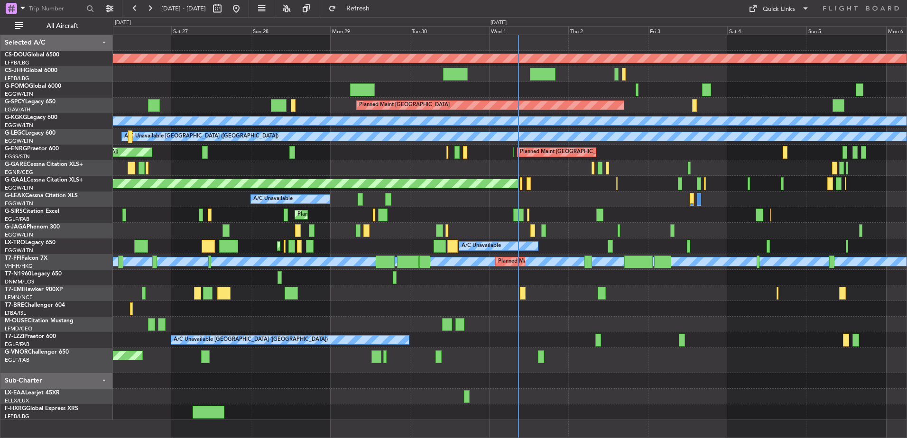
click at [376, 297] on div "Planned Maint London (Biggin Hill) Planned Maint Paris (Le Bourget) Planned Mai…" at bounding box center [509, 227] width 793 height 385
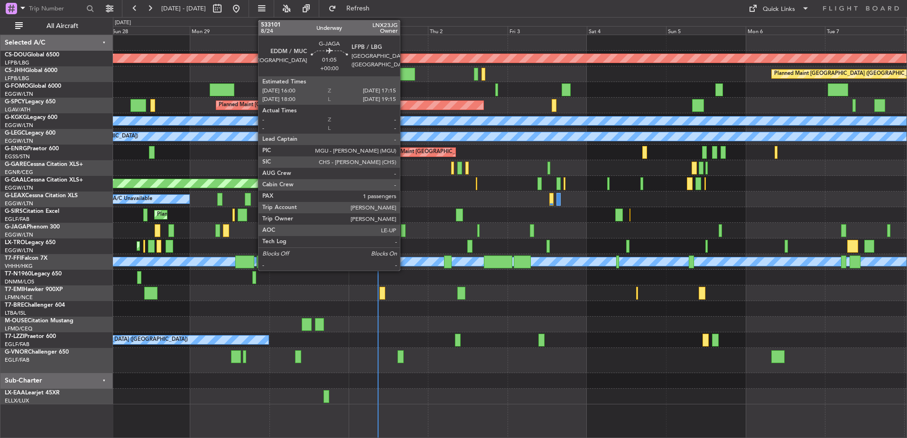
click at [404, 229] on div at bounding box center [403, 230] width 4 height 13
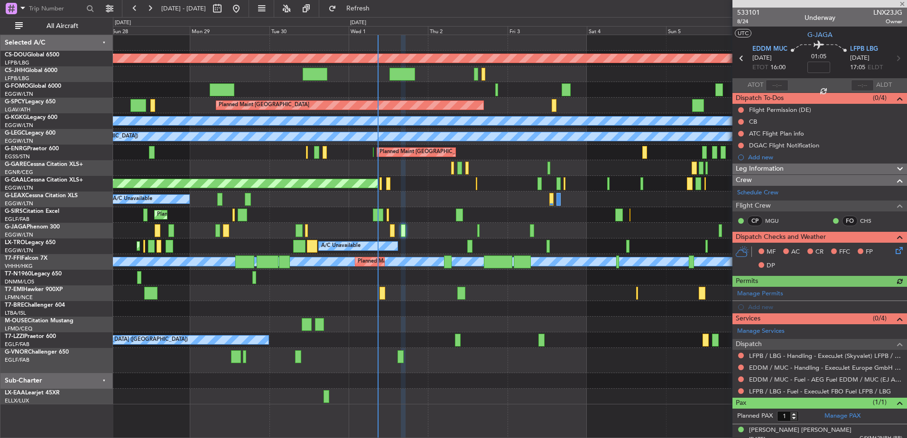
scroll to position [7, 0]
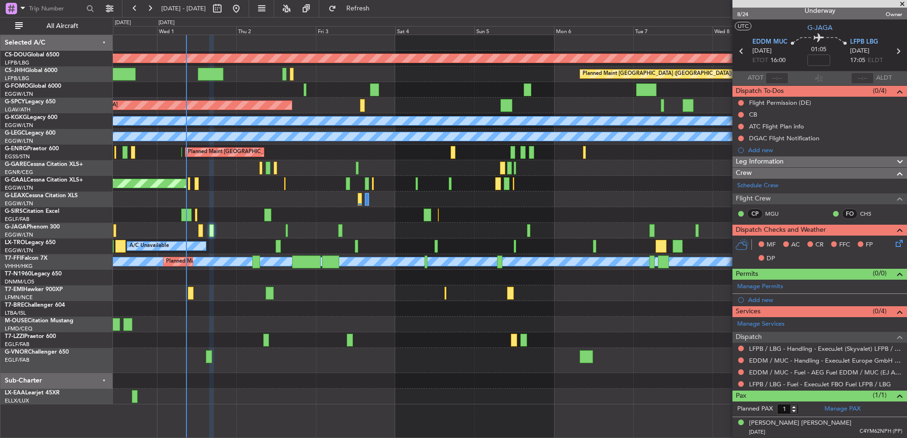
click at [294, 341] on div "Planned Maint London (Biggin Hill) Planned Maint Paris (Le Bourget) Planned Mai…" at bounding box center [509, 219] width 793 height 369
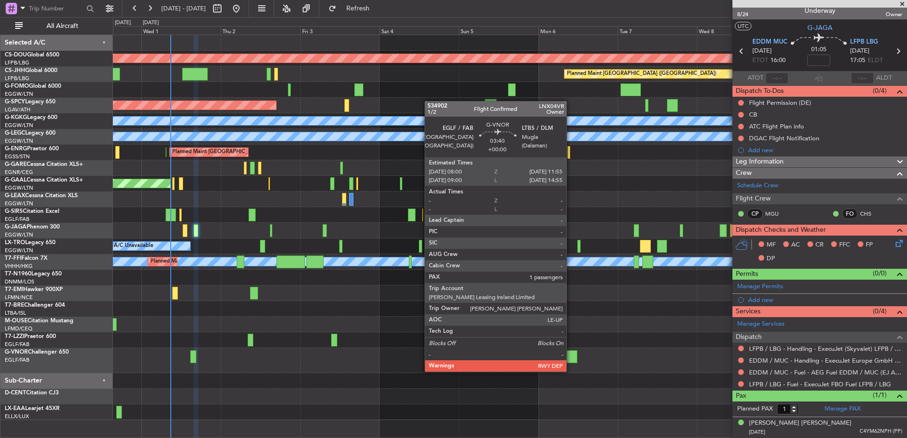
click at [570, 362] on div at bounding box center [570, 356] width 13 height 13
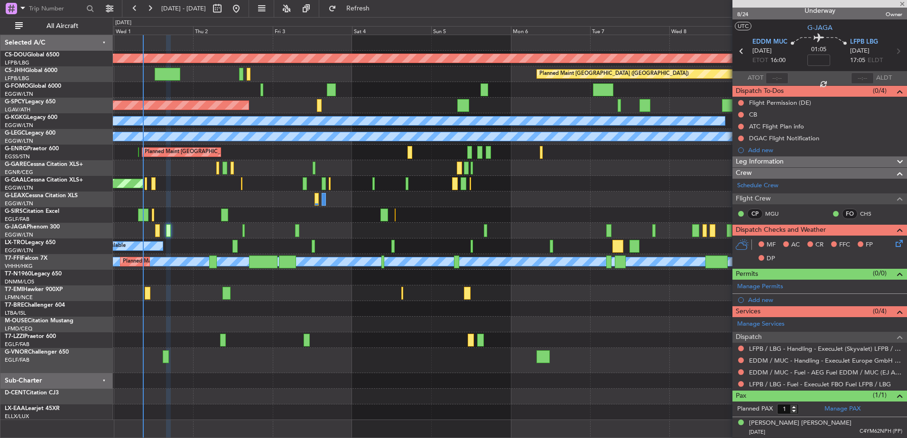
click at [478, 357] on div at bounding box center [509, 360] width 793 height 25
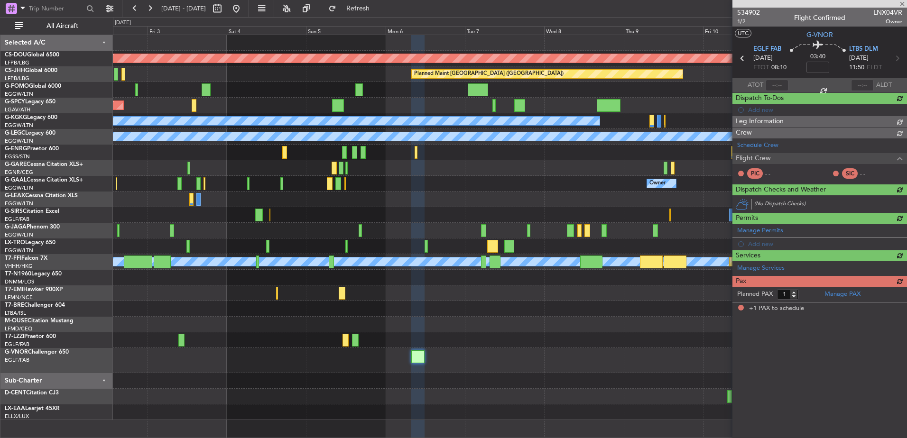
scroll to position [0, 0]
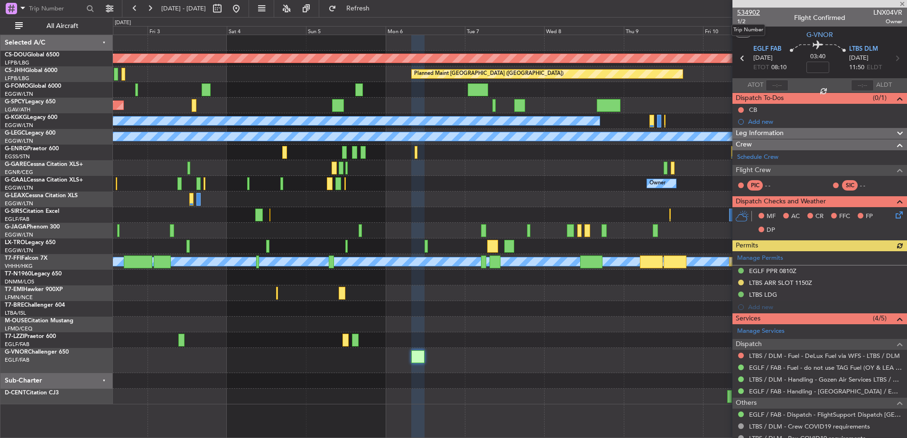
click at [746, 12] on span "534902" at bounding box center [748, 13] width 23 height 10
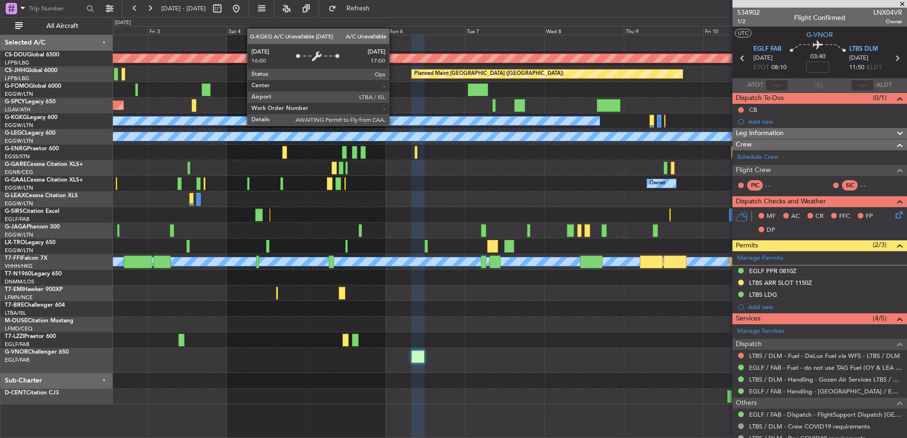
click at [784, 186] on fb-app "02 Oct 2025 - 12 Oct 2025 Refresh Quick Links All Aircraft Planned Maint London…" at bounding box center [453, 222] width 907 height 431
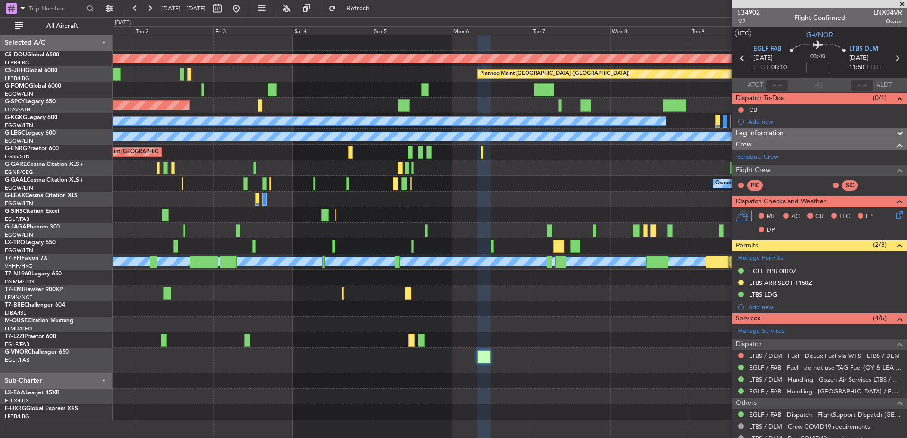
click at [223, 178] on div "Planned Maint London (Biggin Hill) Planned Maint Paris (Le Bourget) Planned Mai…" at bounding box center [509, 227] width 793 height 385
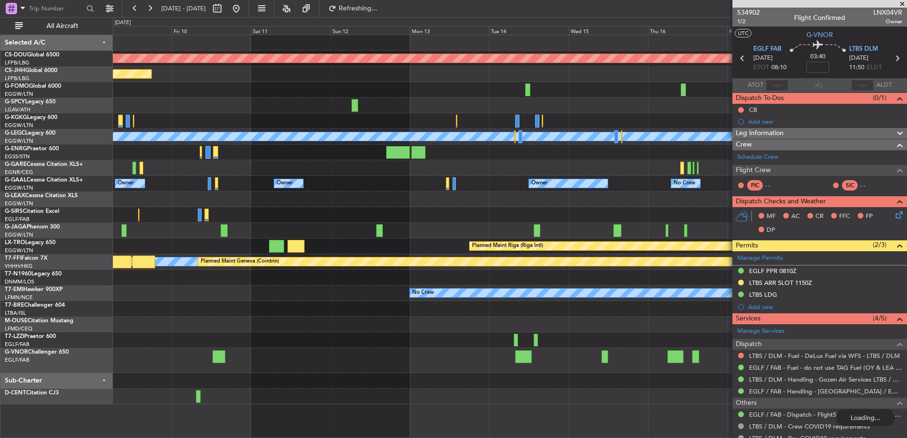
click at [44, 313] on div "Planned Maint London (Biggin Hill) Planned Maint Paris (Le Bourget) A/C Unavail…" at bounding box center [453, 227] width 907 height 421
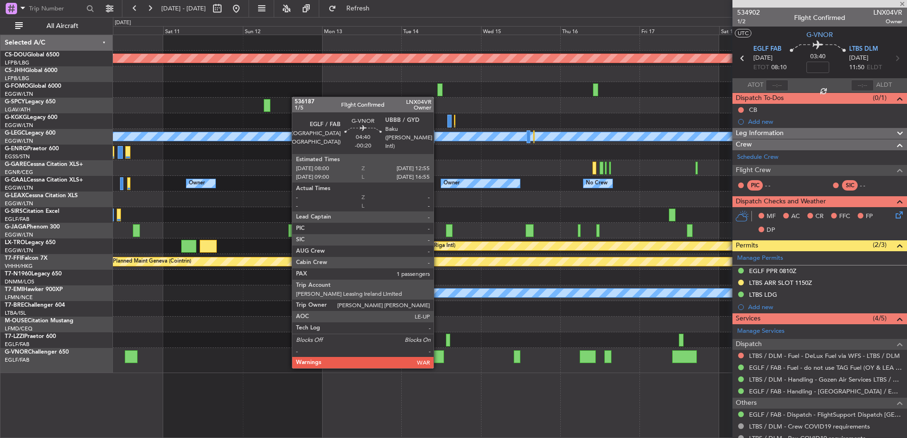
type input "-00:20"
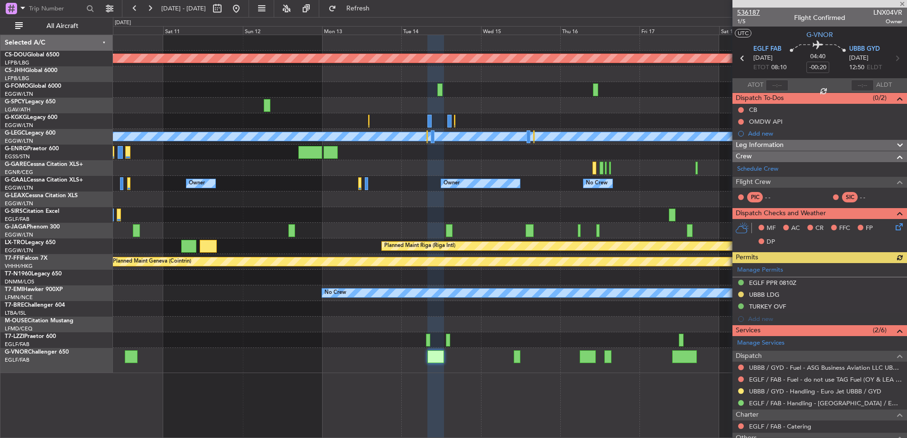
click at [749, 10] on span "536187" at bounding box center [748, 13] width 23 height 10
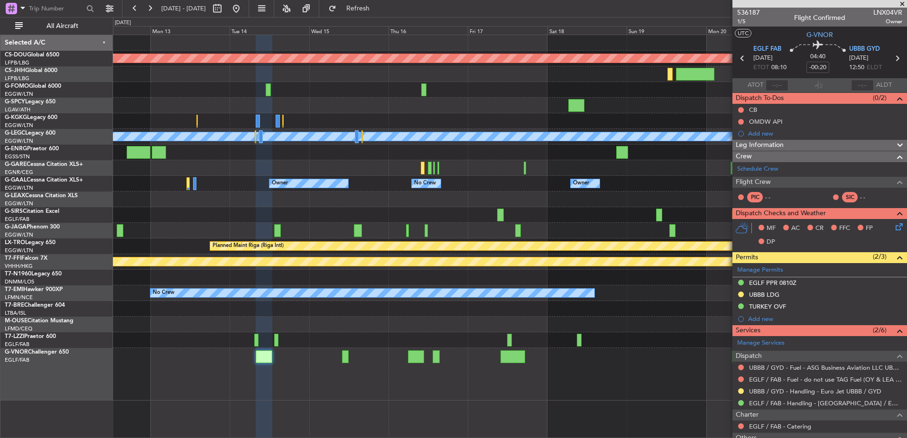
click at [360, 348] on div "Planned Maint London (Biggin Hill) A/C Unavailable London (Luton) Owner Owner O…" at bounding box center [510, 236] width 794 height 403
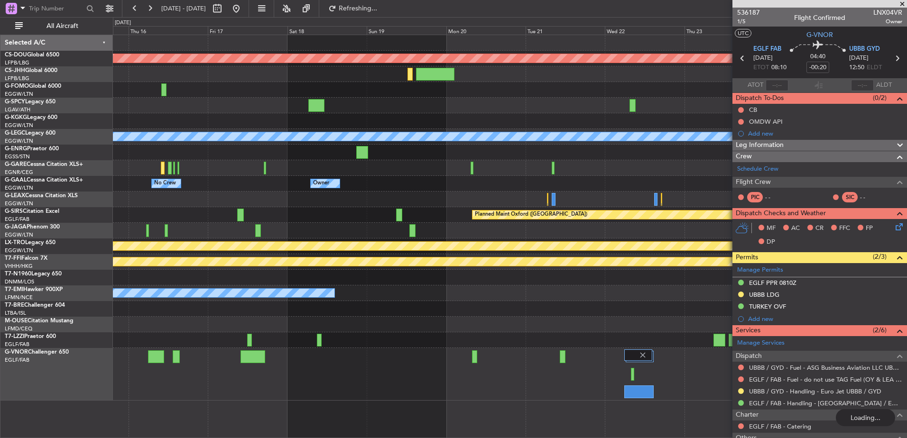
click at [288, 333] on div "A/C Unavailable London (Luton)" at bounding box center [509, 340] width 793 height 16
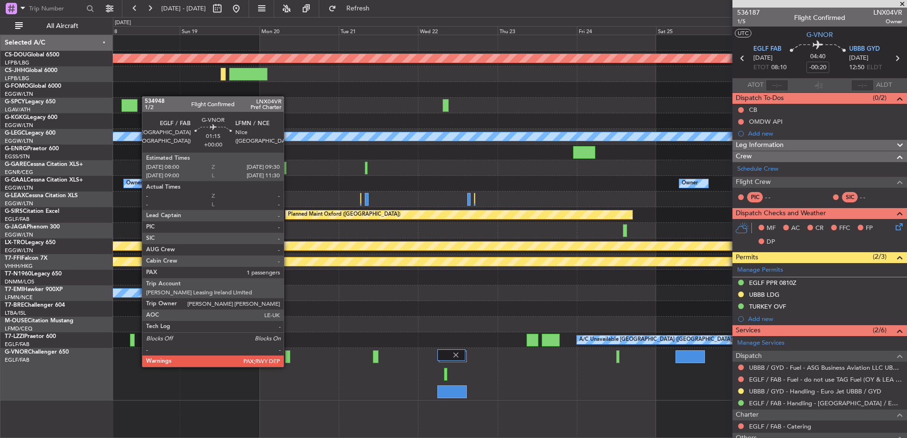
click at [288, 357] on div at bounding box center [287, 356] width 5 height 13
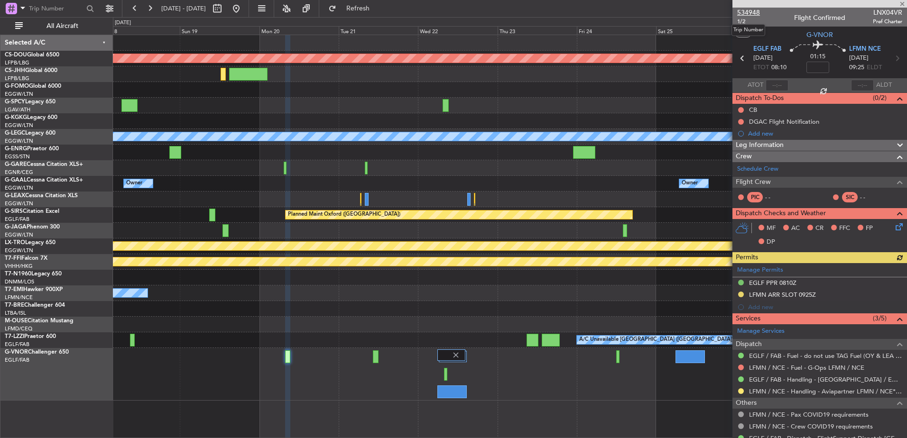
click at [748, 13] on span "534948" at bounding box center [748, 13] width 23 height 10
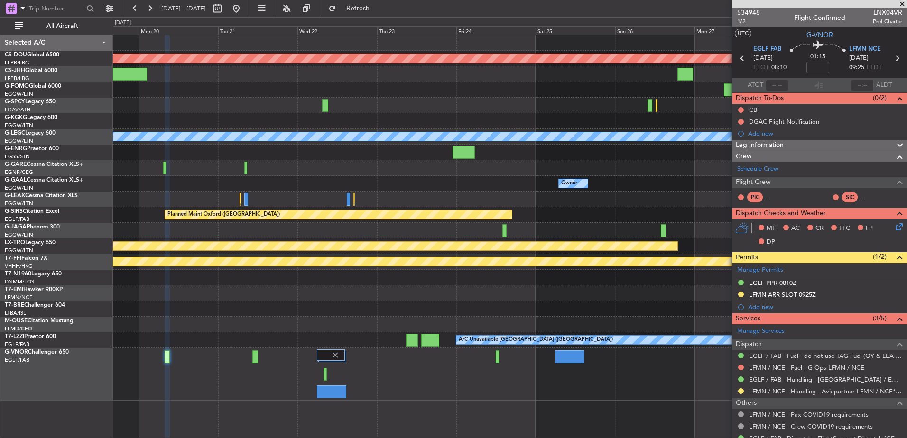
click at [409, 317] on div at bounding box center [509, 325] width 793 height 16
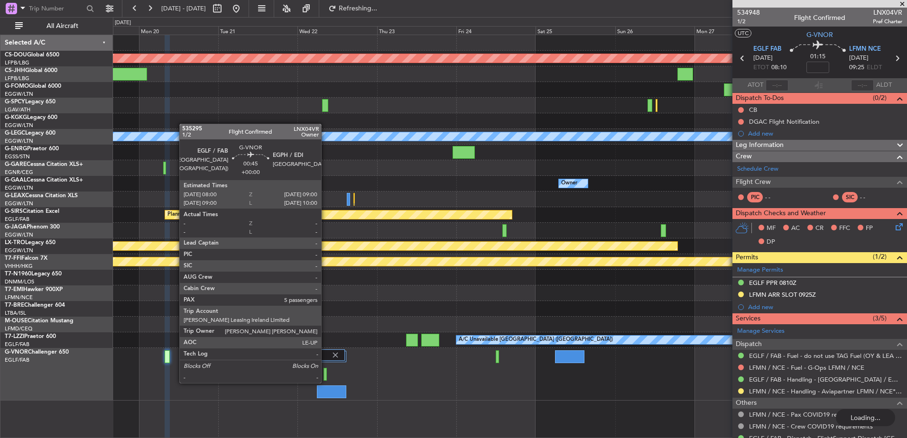
click at [325, 374] on div at bounding box center [324, 374] width 3 height 13
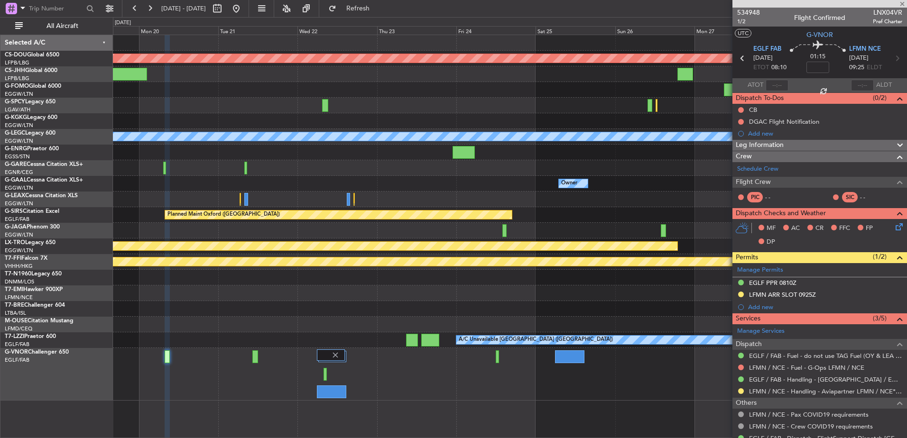
type input "5"
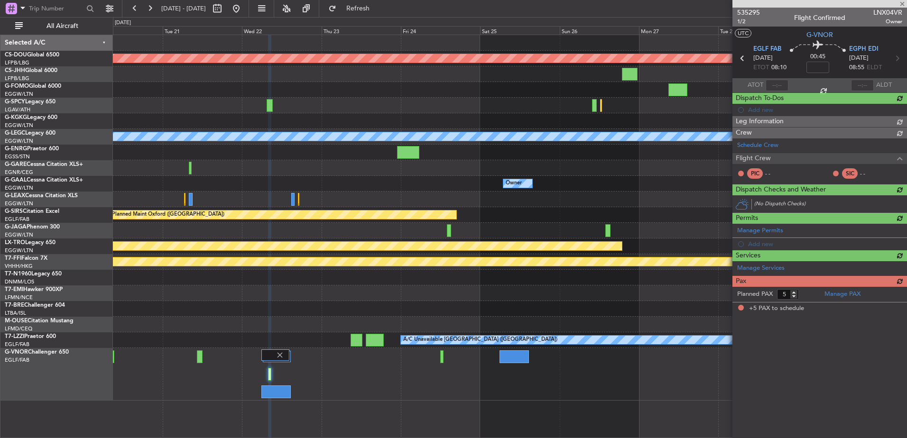
click at [385, 366] on div at bounding box center [509, 374] width 793 height 53
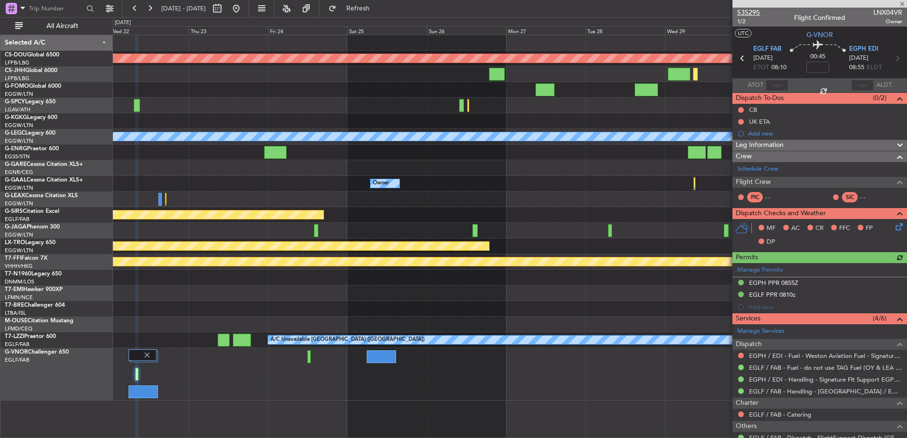
click at [750, 12] on span "535295" at bounding box center [748, 13] width 23 height 10
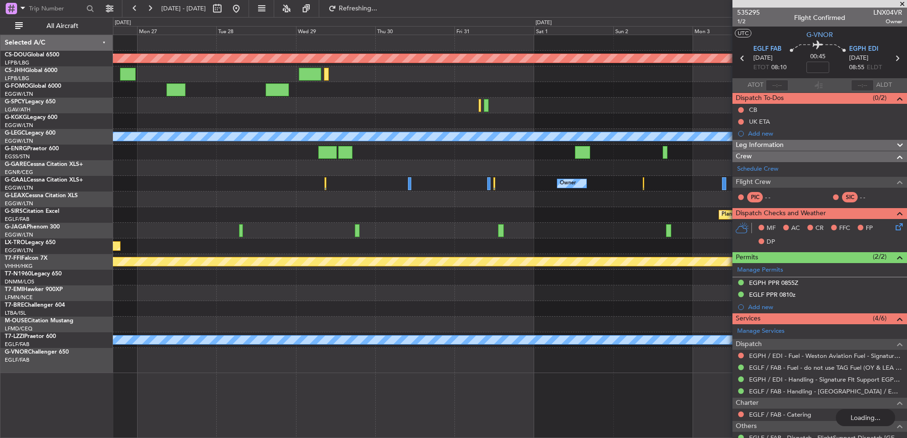
click at [542, 437] on div "Planned Maint London (Biggin Hill) A/C Unavailable London (Luton) Owner Owner P…" at bounding box center [510, 236] width 794 height 403
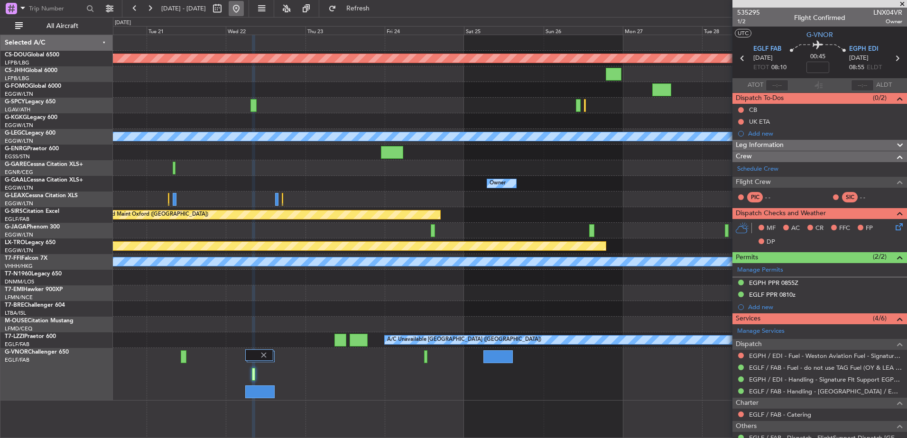
click at [244, 13] on button at bounding box center [236, 8] width 15 height 15
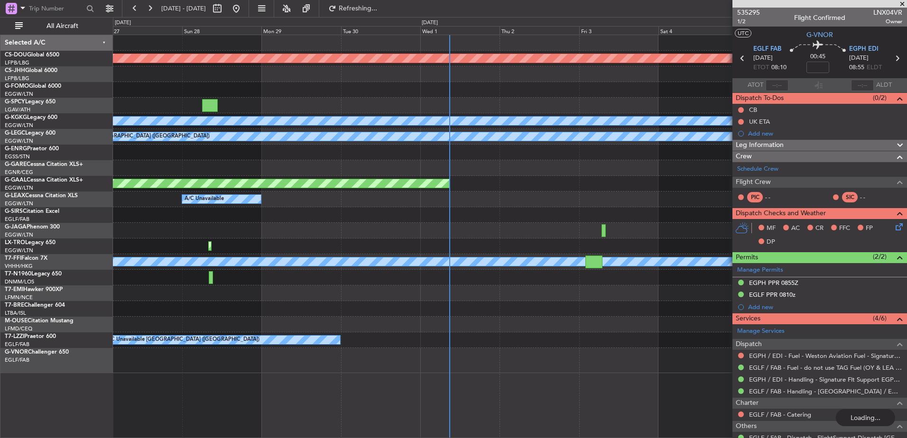
click at [509, 320] on div at bounding box center [509, 325] width 793 height 16
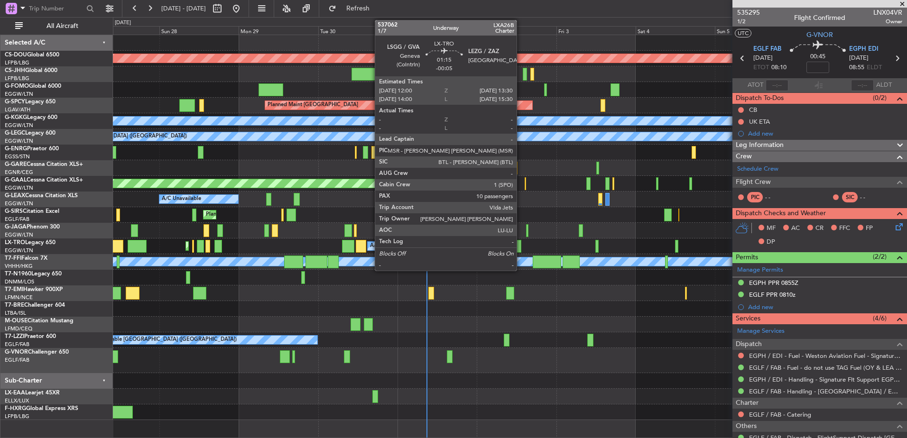
click at [521, 242] on div at bounding box center [518, 246] width 5 height 13
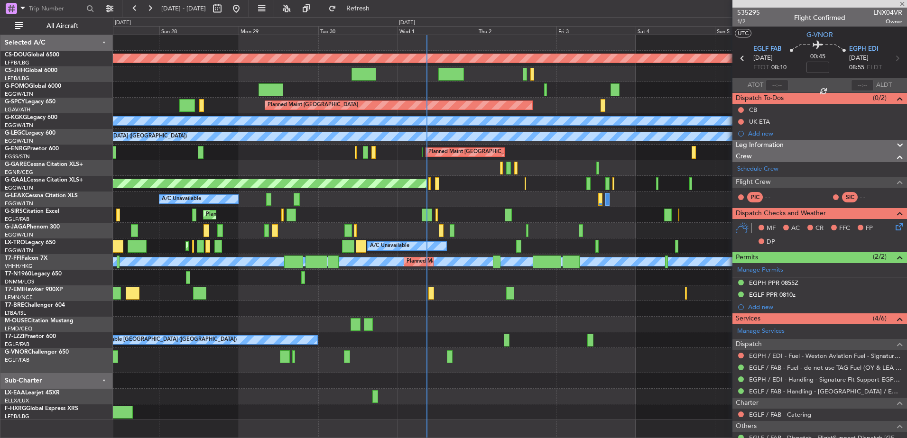
type input "-00:05"
type input "10"
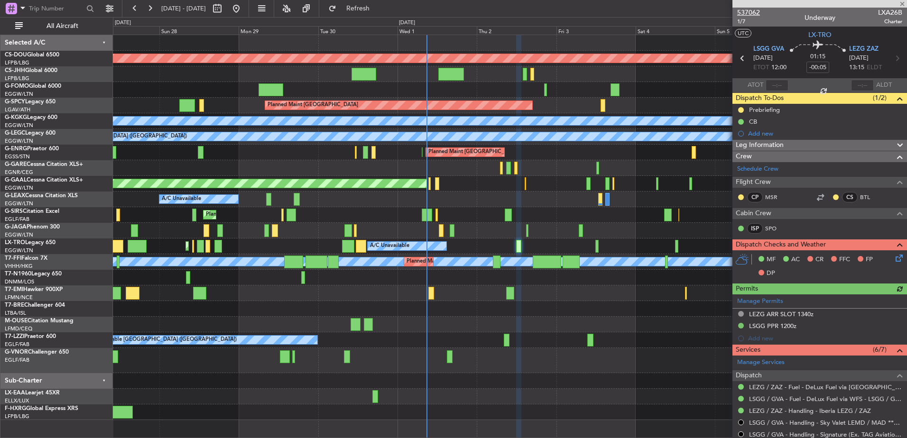
click at [748, 11] on span "537062" at bounding box center [748, 13] width 23 height 10
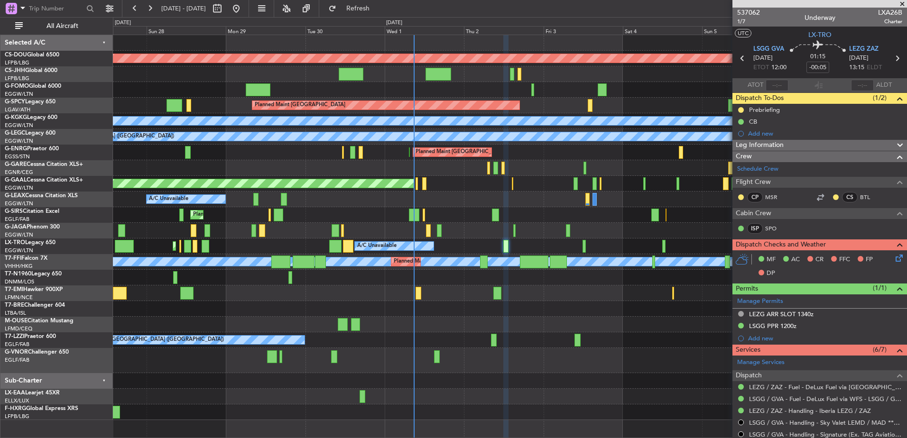
click at [411, 228] on div "Planned Maint London (Biggin Hill) Planned Maint Paris (Le Bourget) Planned Mai…" at bounding box center [509, 227] width 793 height 385
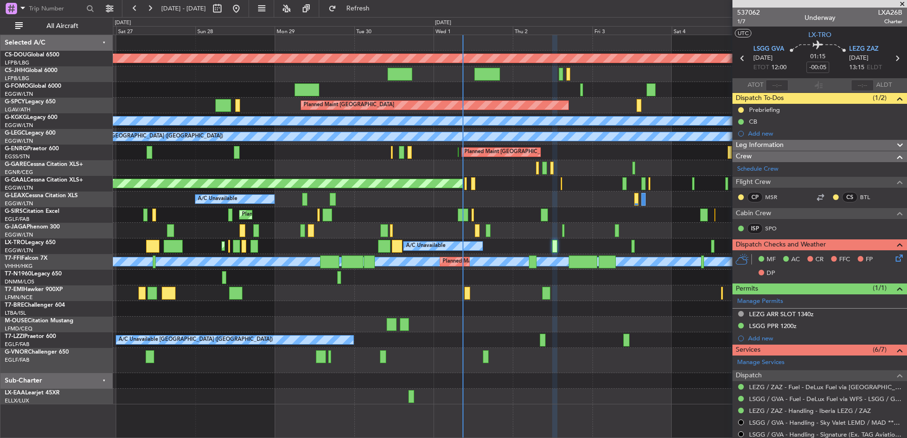
click at [535, 330] on div "Planned Maint London (Biggin Hill) Planned Maint Paris (Le Bourget) Planned Mai…" at bounding box center [509, 219] width 793 height 369
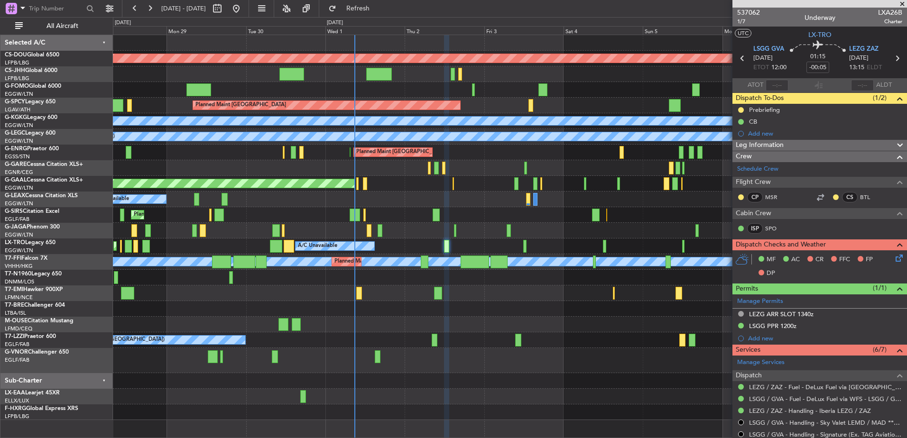
click at [464, 238] on div at bounding box center [509, 231] width 793 height 16
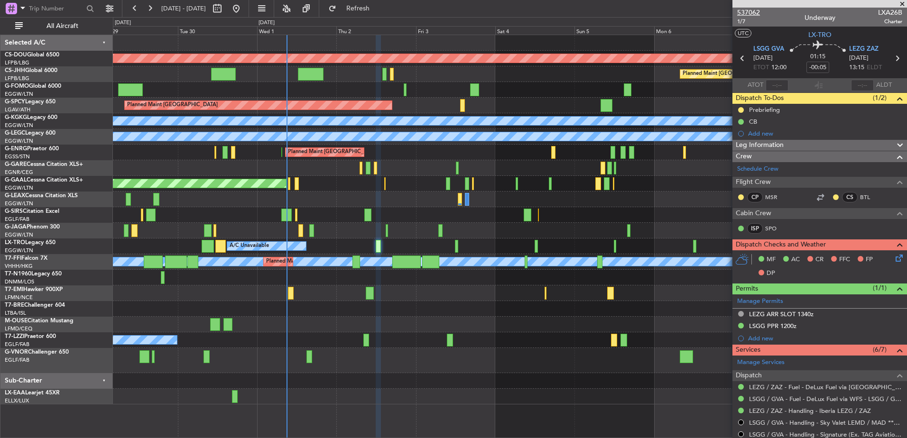
click at [753, 12] on span "537062" at bounding box center [748, 13] width 23 height 10
click at [757, 12] on span "537062" at bounding box center [748, 13] width 23 height 10
click at [344, 238] on div "Planned Maint London (Biggin Hill) Planned Maint Paris (Le Bourget) Planned Mai…" at bounding box center [509, 219] width 793 height 369
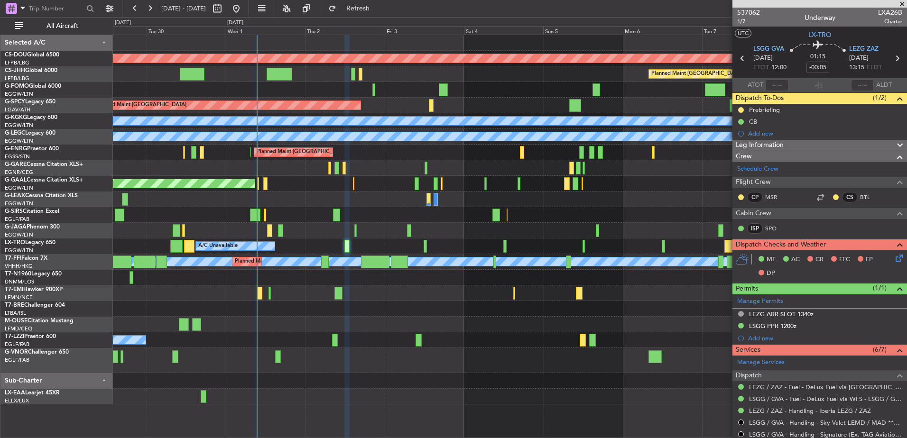
click at [250, 323] on div at bounding box center [509, 325] width 793 height 16
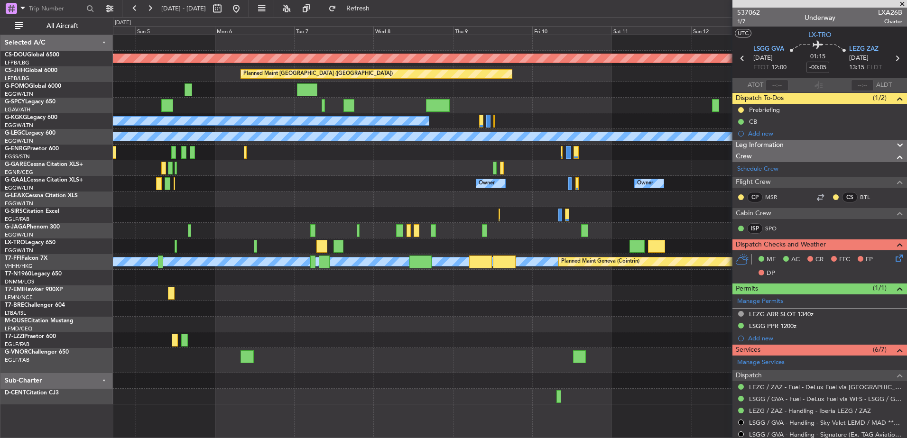
click at [588, 367] on div "Planned Maint London (Biggin Hill) Planned Maint Paris (Le Bourget) Planned Mai…" at bounding box center [509, 219] width 793 height 369
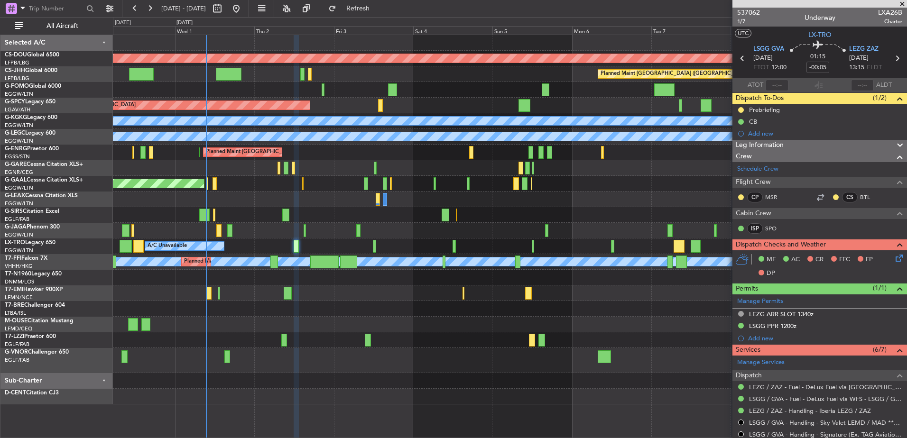
click at [529, 369] on div "Planned Maint London (Biggin Hill) Planned Maint Paris (Le Bourget) Planned Mai…" at bounding box center [509, 219] width 793 height 369
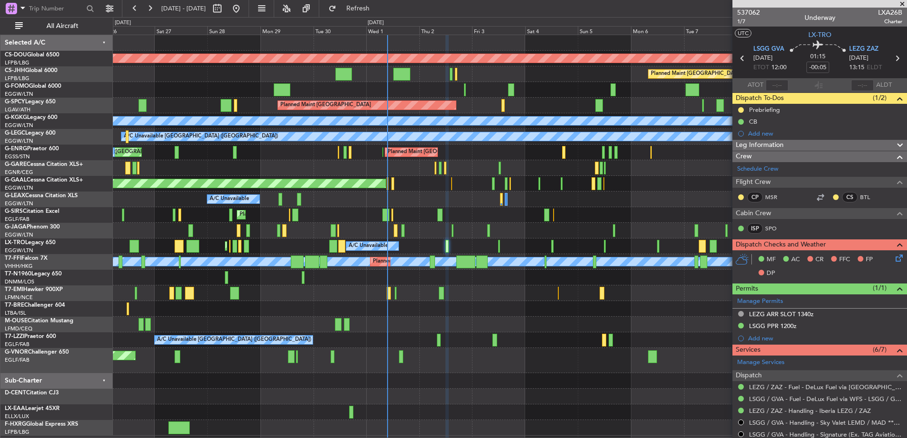
click at [541, 377] on div at bounding box center [509, 381] width 793 height 16
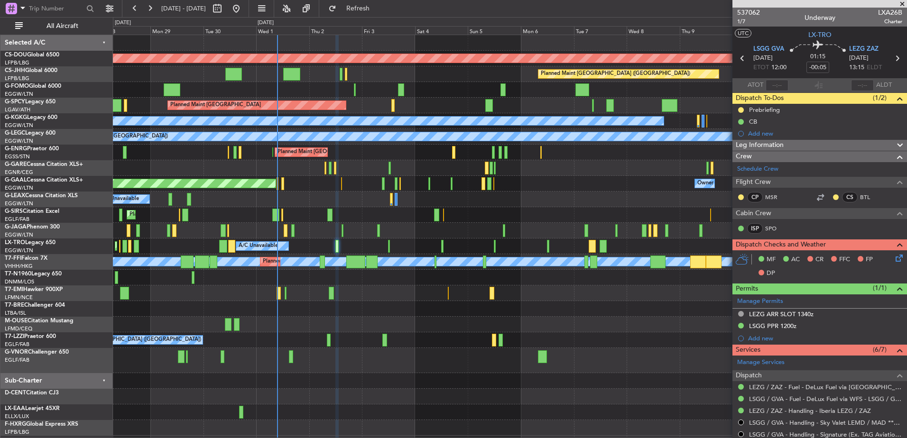
click at [409, 245] on div "Planned Maint London (Biggin Hill) Planned Maint Paris (Le Bourget) Planned Mai…" at bounding box center [509, 235] width 793 height 401
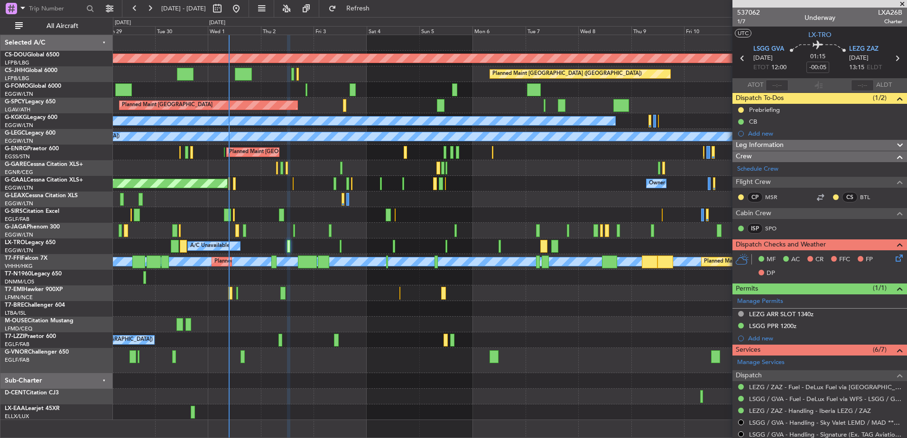
click at [404, 341] on div "Planned Maint London (Biggin Hill) Planned Maint Paris (Le Bourget) Planned Mai…" at bounding box center [509, 227] width 793 height 385
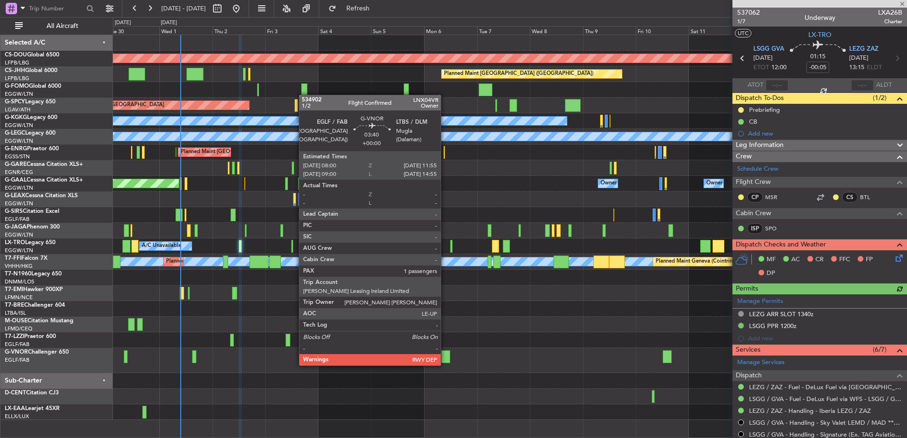
click at [445, 356] on div at bounding box center [445, 356] width 9 height 13
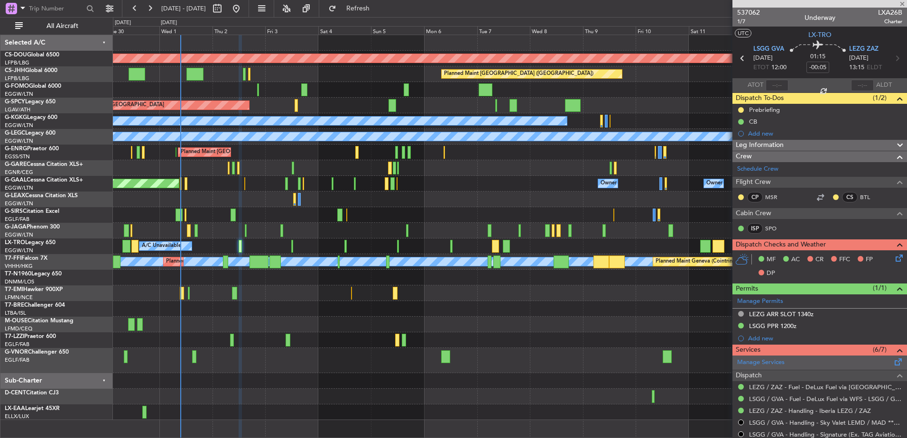
type input "1"
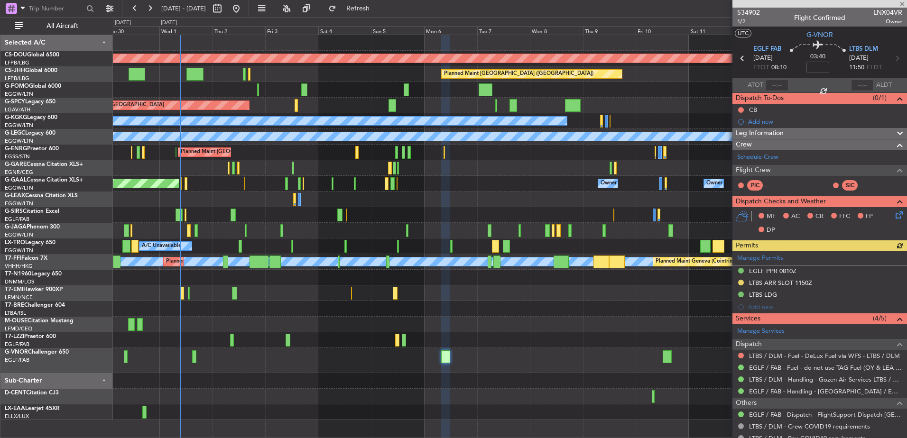
scroll to position [54, 0]
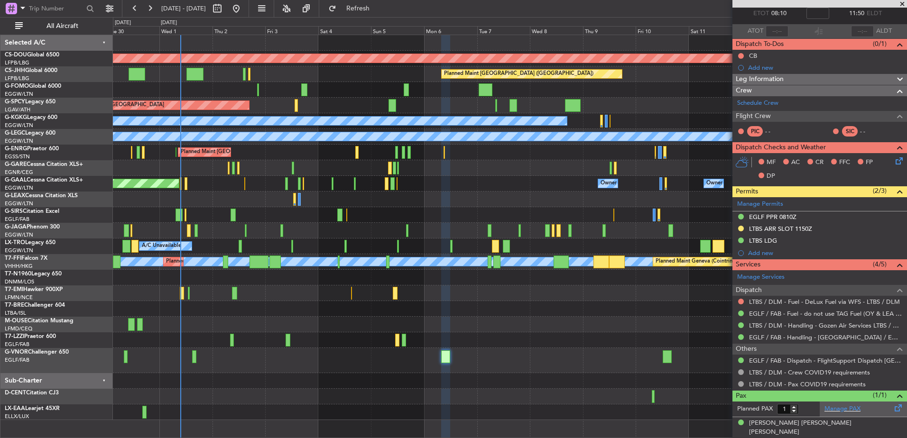
click at [839, 414] on div "Manage PAX" at bounding box center [862, 409] width 87 height 15
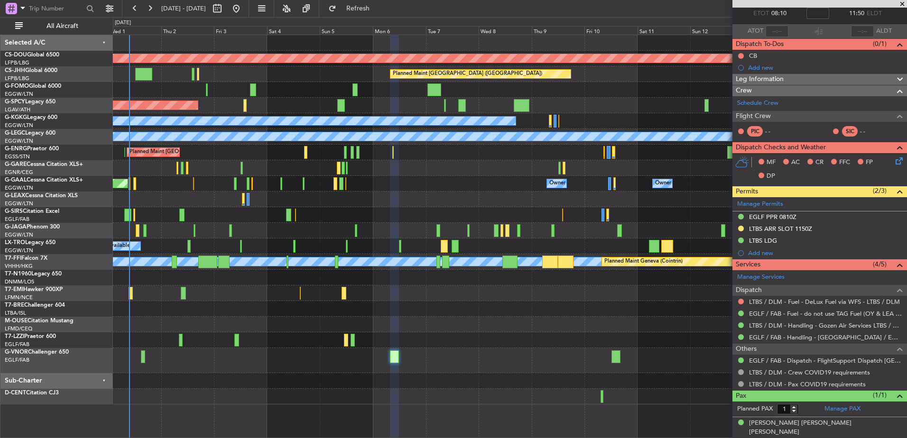
scroll to position [0, 0]
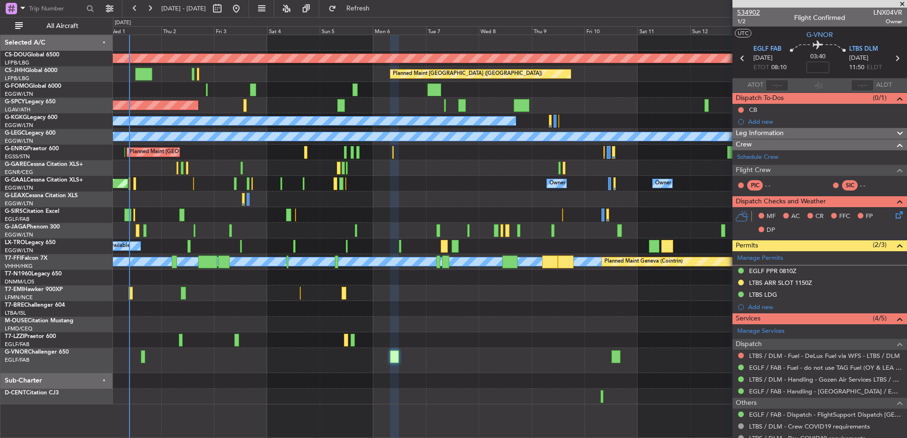
click at [755, 11] on span "534902" at bounding box center [748, 13] width 23 height 10
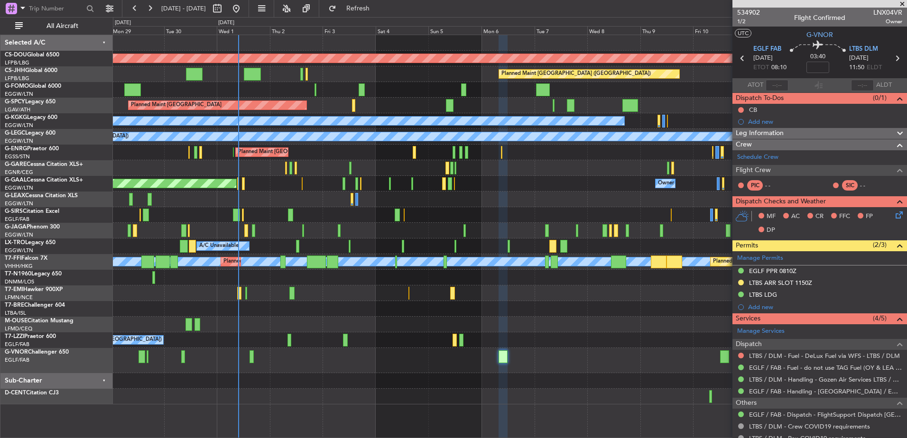
click at [477, 205] on div "Planned Maint London (Biggin Hill) Planned Maint Paris (Le Bourget) Planned Mai…" at bounding box center [509, 219] width 793 height 369
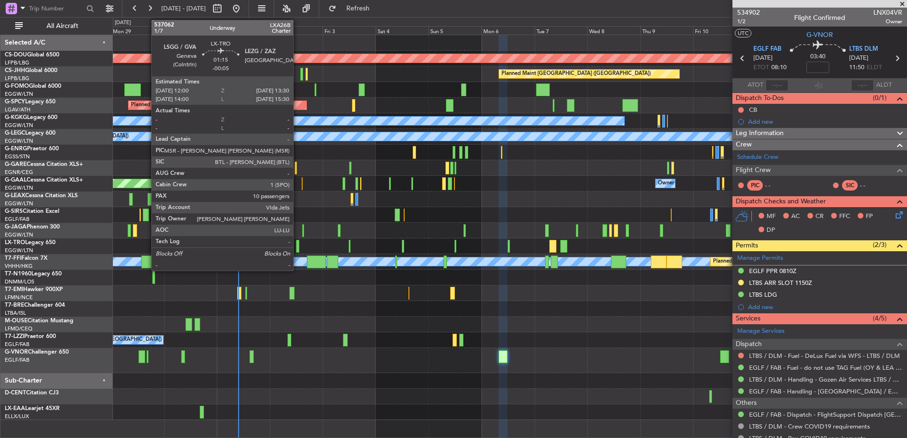
click at [298, 242] on div at bounding box center [297, 246] width 3 height 13
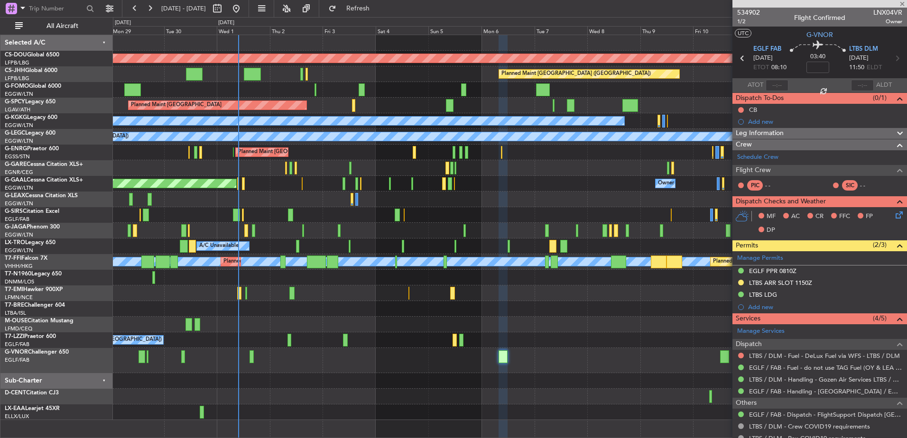
type input "-00:05"
type input "10"
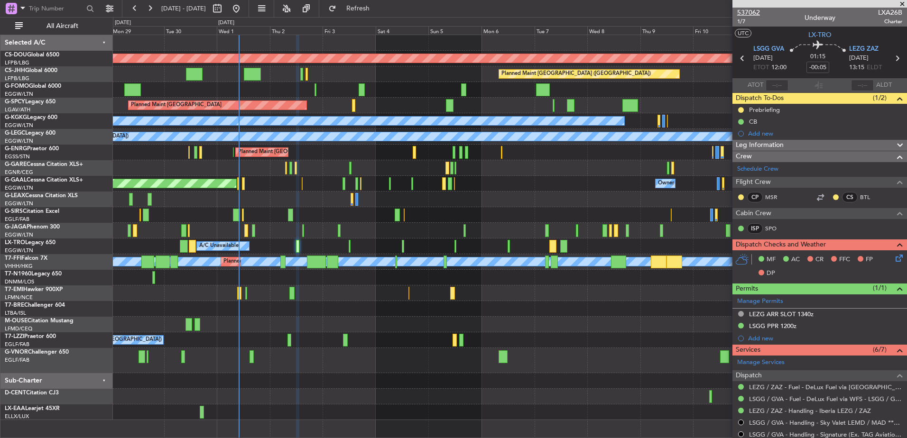
click at [755, 12] on span "537062" at bounding box center [748, 13] width 23 height 10
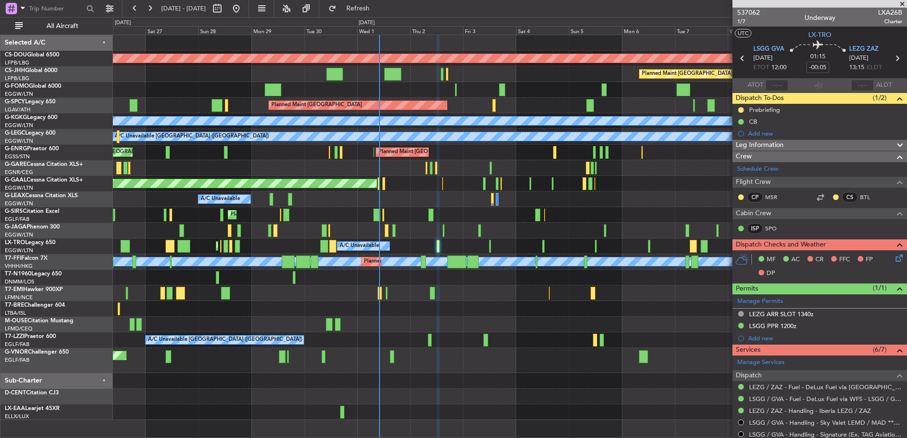
click at [484, 303] on div "Planned Maint London (Biggin Hill) Planned Maint Paris (Le Bourget) Planned Mai…" at bounding box center [509, 227] width 793 height 385
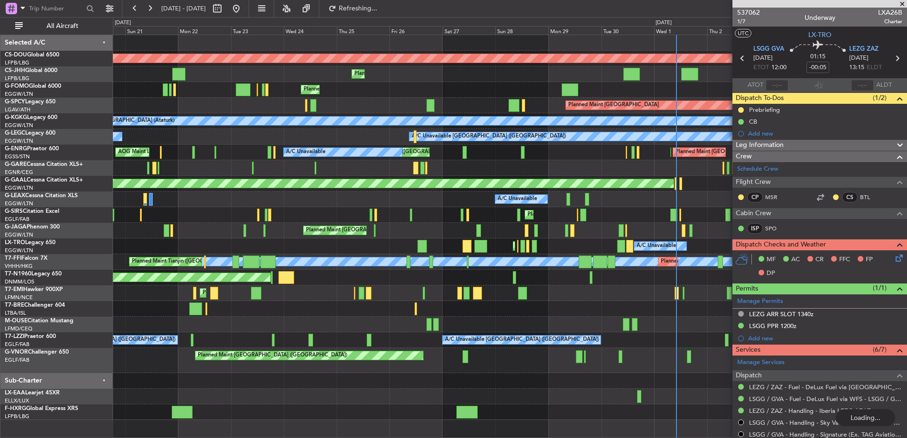
click at [478, 404] on div "Planned Maint London (Biggin Hill) Planned Maint Paris (Le Bourget) Planned Mai…" at bounding box center [509, 227] width 793 height 385
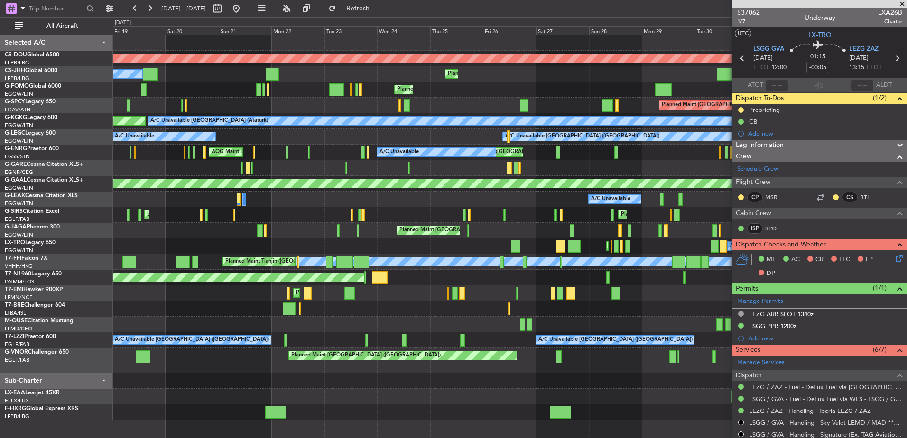
click at [571, 366] on div "Planned Maint London (Farnborough)" at bounding box center [509, 360] width 793 height 25
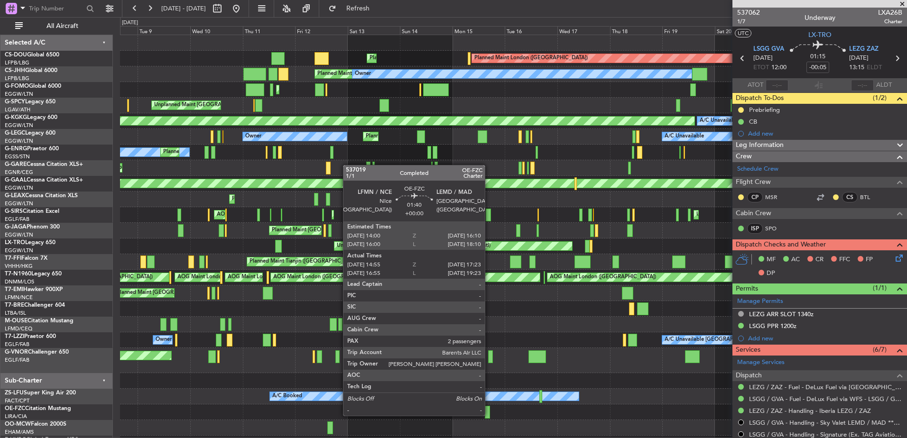
click at [489, 415] on div at bounding box center [488, 412] width 6 height 13
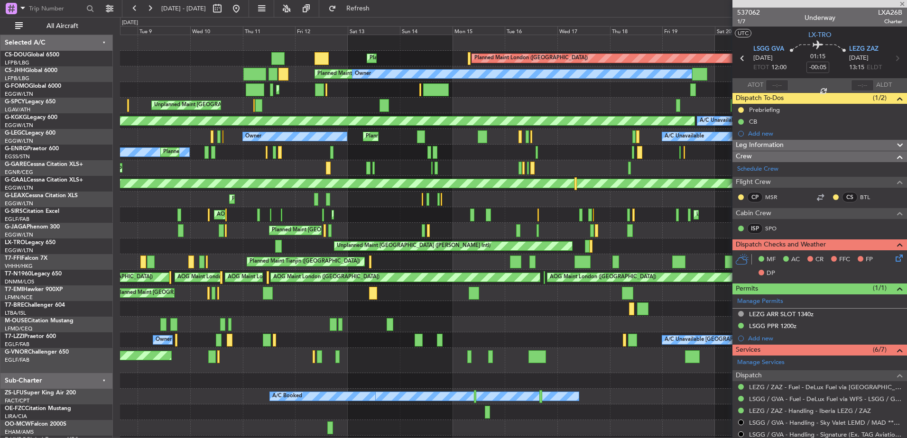
type input "15:10"
type input "17:08"
type input "2"
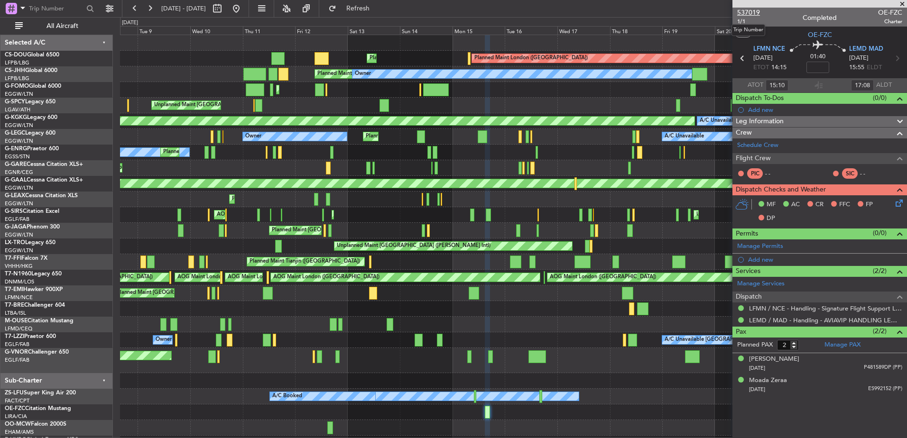
click at [752, 12] on span "537019" at bounding box center [748, 13] width 23 height 10
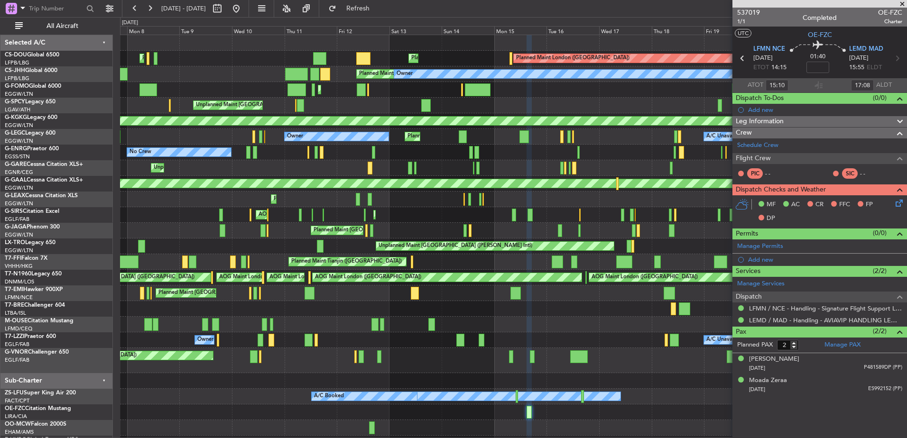
click at [598, 225] on div "Planned Maint London (Luton) Planned Maint London (Luton)" at bounding box center [513, 231] width 786 height 16
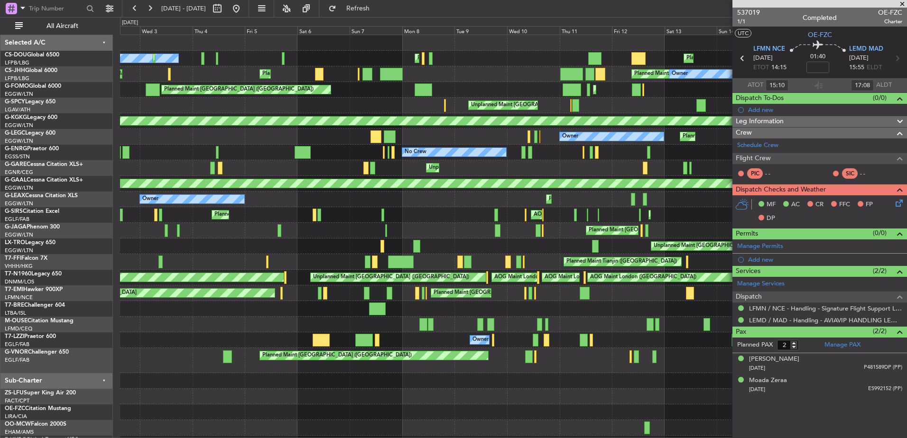
click at [295, 245] on div "Planned Maint Paris (Le Bourget) Planned Maint Paris (Le Bourget) Planned Maint…" at bounding box center [513, 243] width 786 height 416
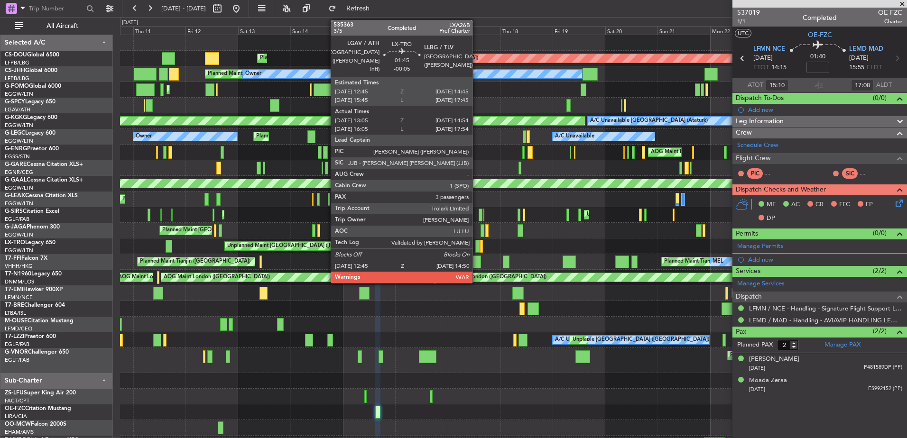
scroll to position [4, 0]
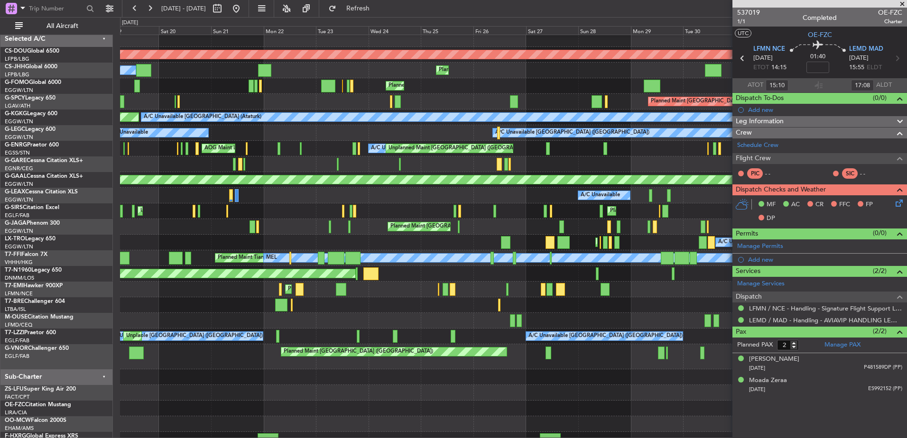
click at [43, 284] on div "Planned Maint London (Biggin Hill) Owner Planned Maint Paris (Le Bourget) Plann…" at bounding box center [453, 227] width 907 height 421
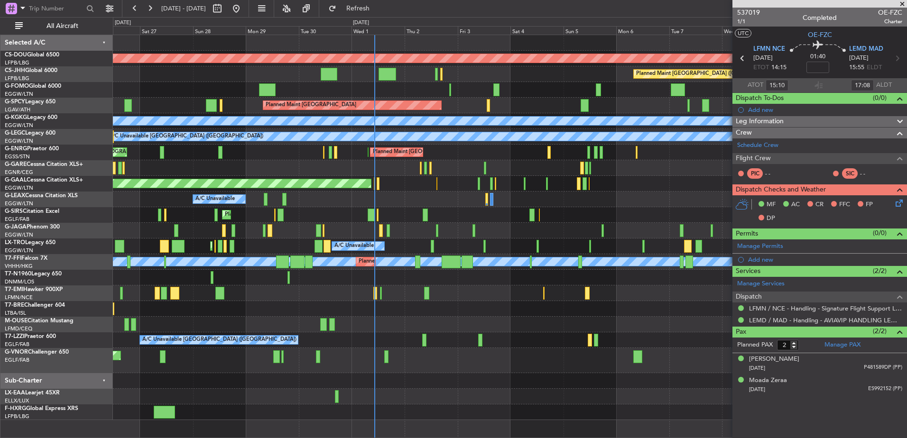
click at [328, 278] on div "AOG Maint London (Stansted)" at bounding box center [509, 278] width 793 height 16
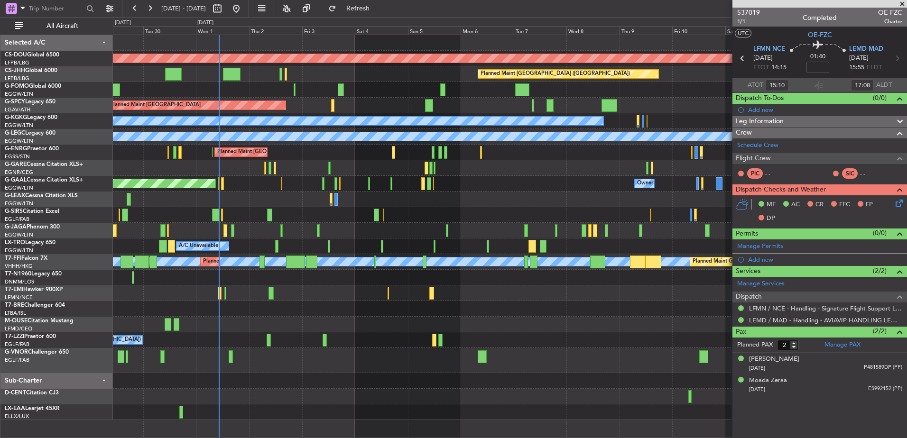
click at [402, 178] on div "Planned Maint Dusseldorf Owner Owner Owner Owner No Crew" at bounding box center [509, 184] width 793 height 16
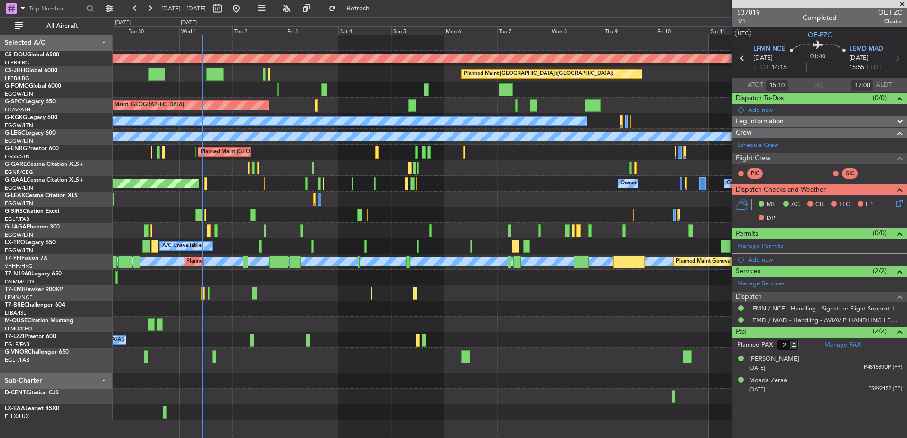
click at [441, 186] on div "Planned Maint Dusseldorf Owner Owner Owner Owner No Crew Owner" at bounding box center [509, 184] width 793 height 16
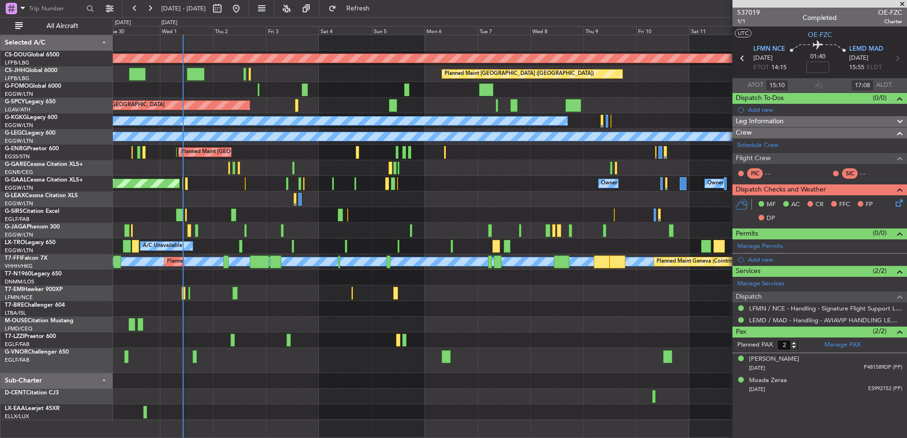
click at [416, 198] on div "Planned Maint London (Biggin Hill) Planned Maint Paris (Le Bourget) Planned Mai…" at bounding box center [509, 227] width 793 height 385
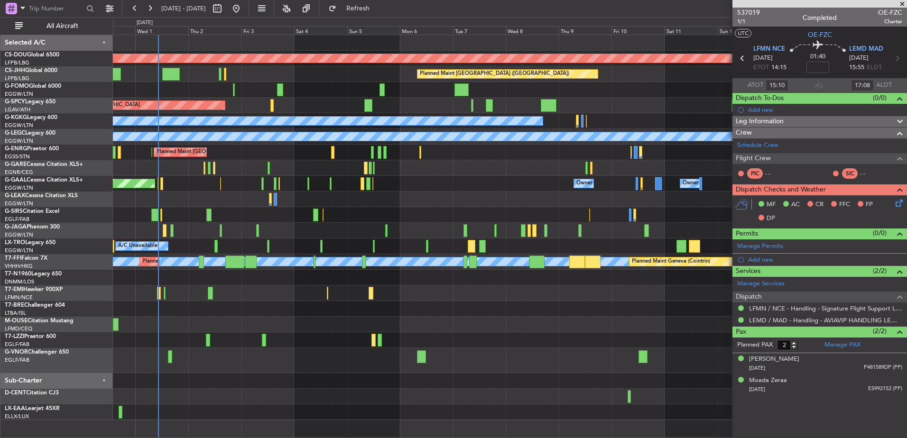
click at [156, 224] on div "Planned Maint London (Biggin Hill) Planned Maint Paris (Le Bourget) Planned Mai…" at bounding box center [509, 227] width 793 height 385
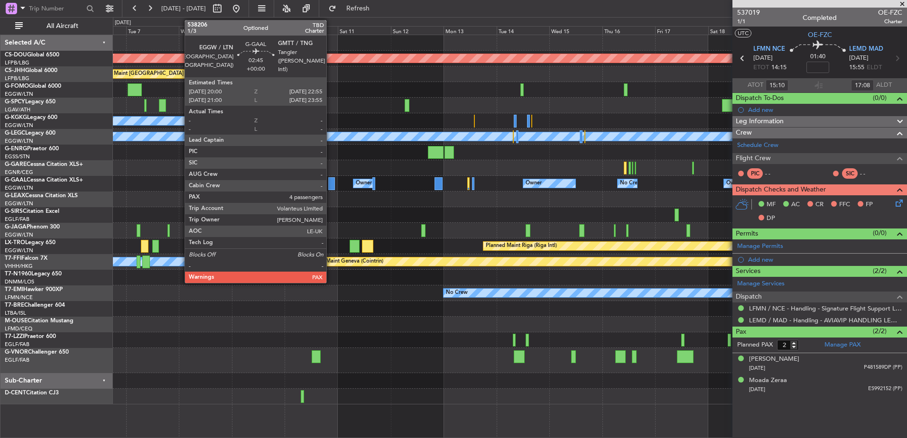
click at [330, 183] on div at bounding box center [331, 183] width 7 height 13
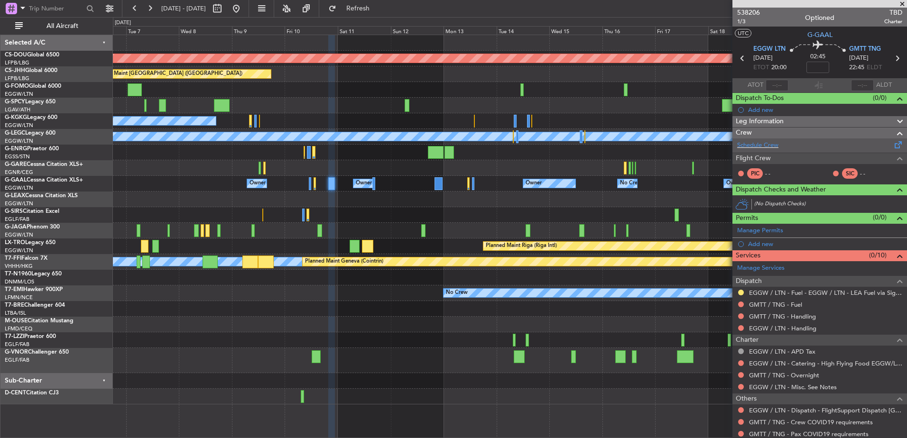
click at [787, 151] on div "Schedule Crew" at bounding box center [819, 145] width 174 height 14
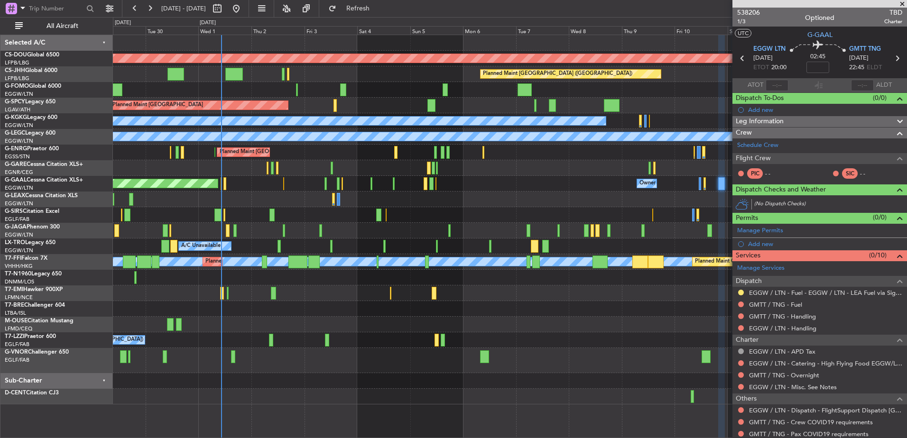
click at [655, 287] on div "Planned Maint London (Biggin Hill) Planned Maint Paris (Le Bourget) Planned Mai…" at bounding box center [509, 219] width 793 height 369
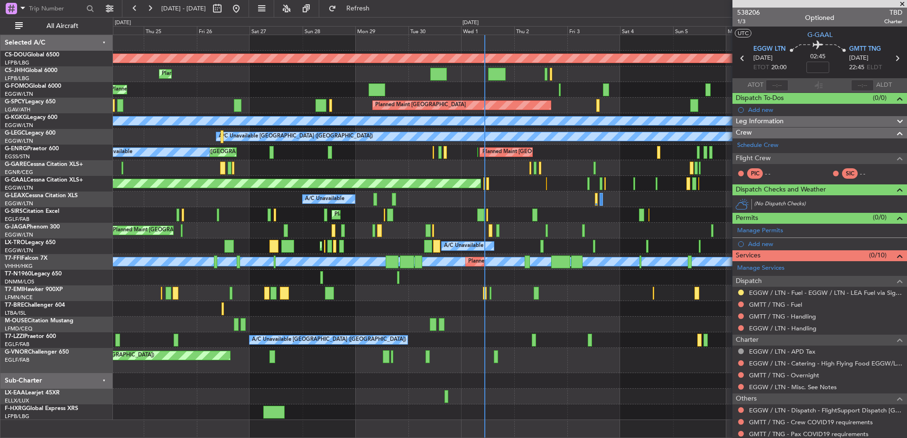
click at [384, 227] on div "Planned Maint London (Biggin Hill) Planned Maint Paris (Le Bourget) Planned Mai…" at bounding box center [509, 227] width 793 height 385
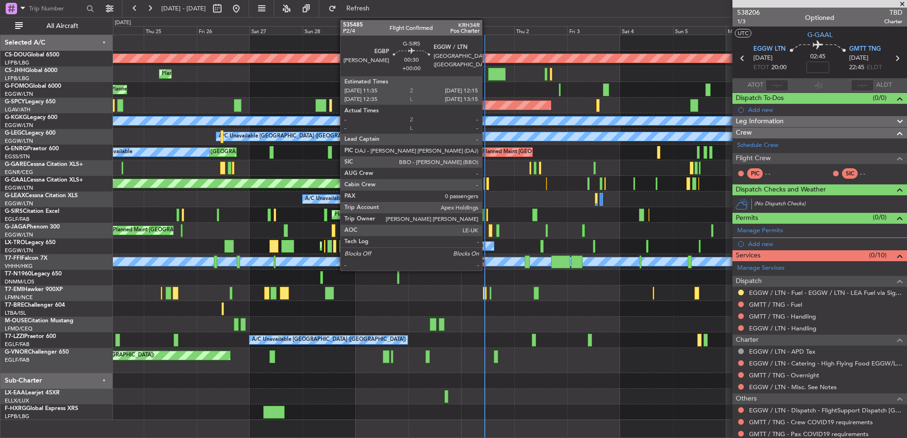
click at [486, 215] on div at bounding box center [487, 215] width 2 height 13
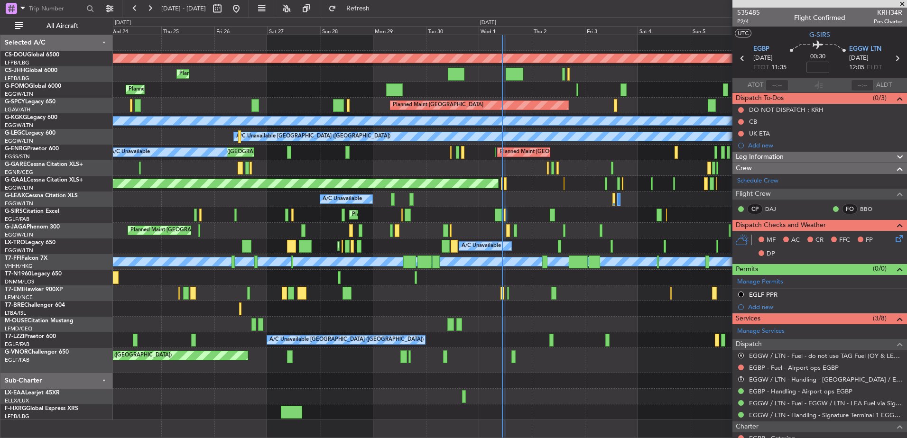
click at [526, 218] on div "Planned Maint London (Luton)" at bounding box center [509, 215] width 793 height 16
click at [321, 142] on div "A/C Unavailable London (Luton) A/C Unavailable" at bounding box center [509, 137] width 793 height 16
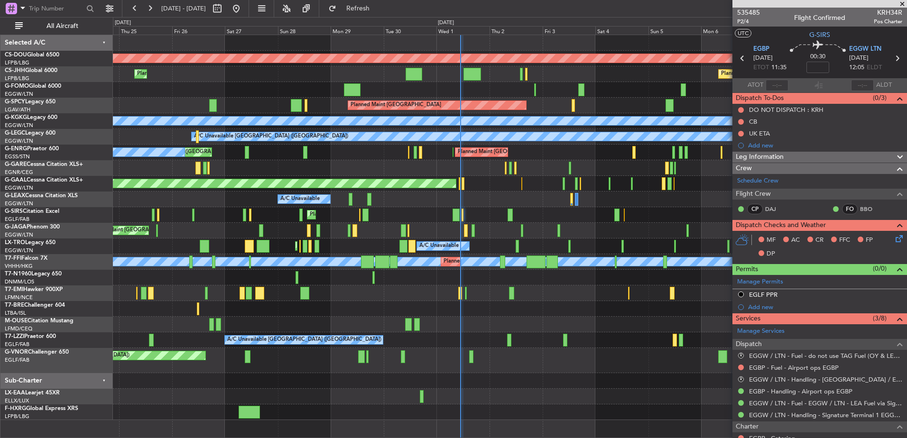
click at [446, 193] on div "Planned Maint London (Biggin Hill) Planned Maint Paris (Le Bourget) Planned Mai…" at bounding box center [509, 227] width 793 height 385
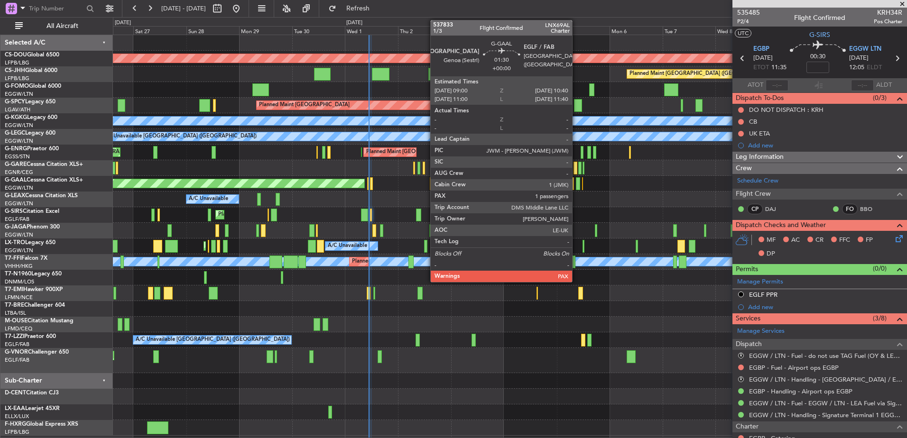
click at [576, 187] on div at bounding box center [578, 183] width 4 height 13
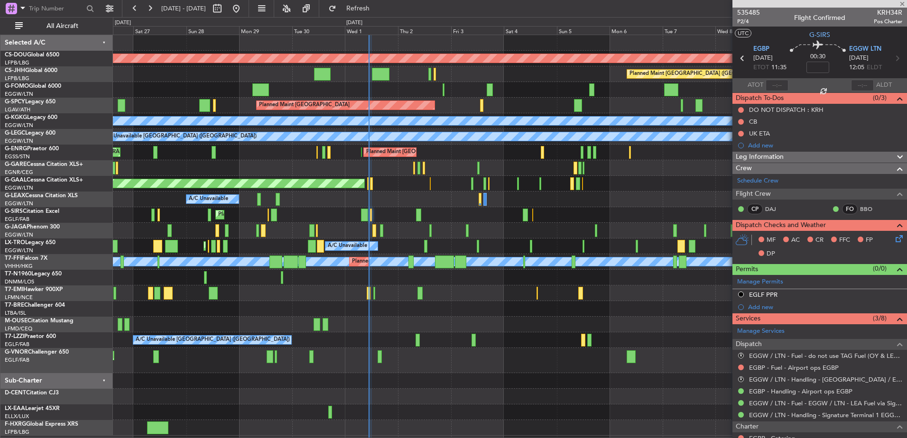
type input "1"
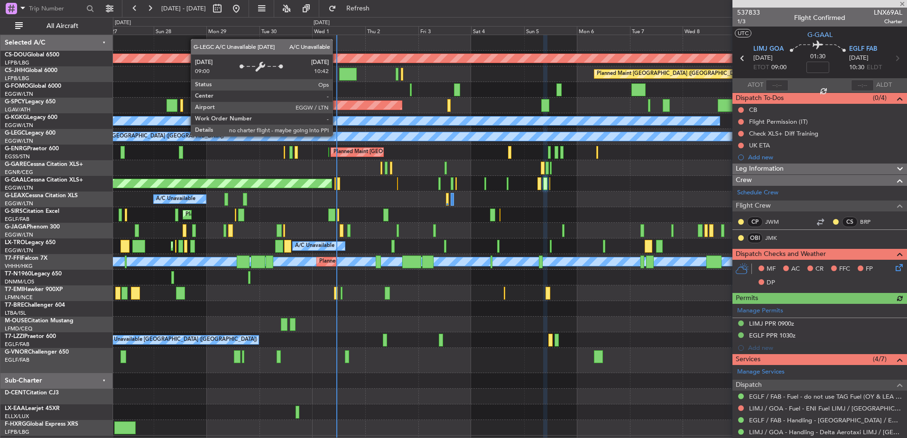
click at [435, 201] on div "A/C Unavailable" at bounding box center [509, 200] width 793 height 16
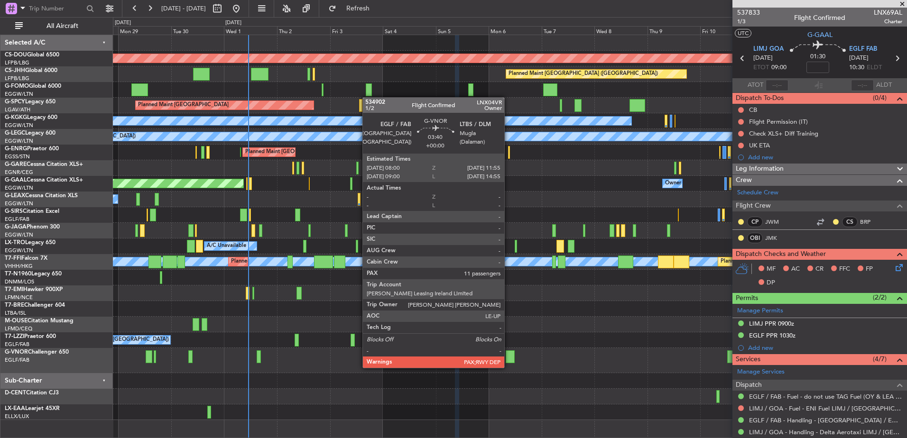
click at [509, 357] on div at bounding box center [509, 356] width 9 height 13
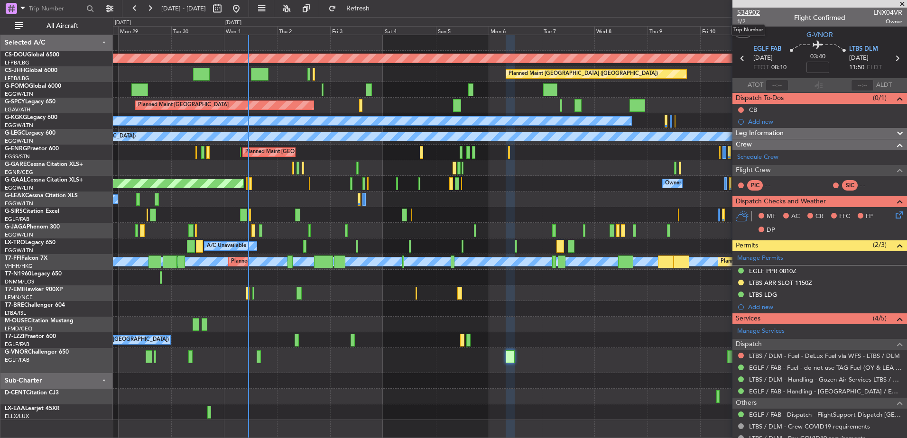
click at [745, 11] on span "534902" at bounding box center [748, 13] width 23 height 10
click at [375, 324] on div at bounding box center [509, 325] width 793 height 16
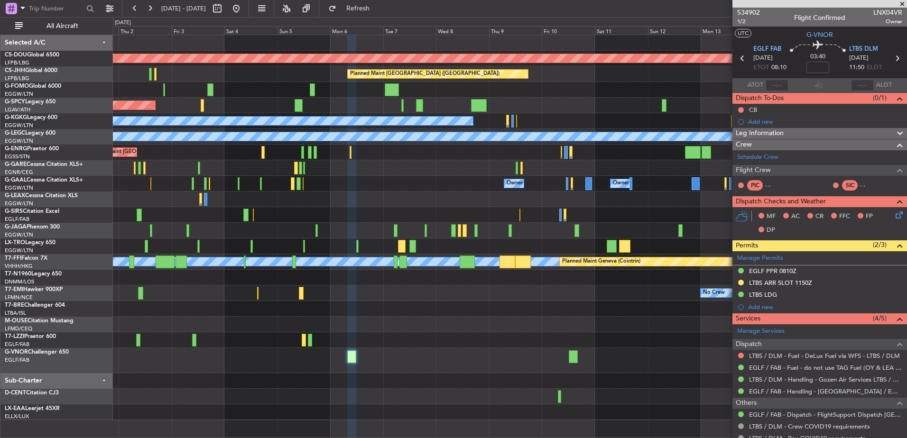
click at [333, 326] on div "Planned Maint London (Biggin Hill) Planned Maint Paris (Le Bourget) Planned Mai…" at bounding box center [509, 227] width 793 height 385
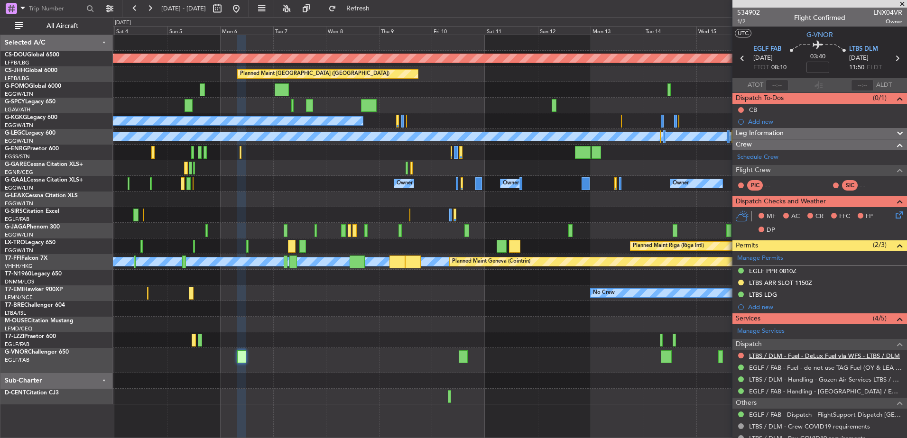
scroll to position [267, 0]
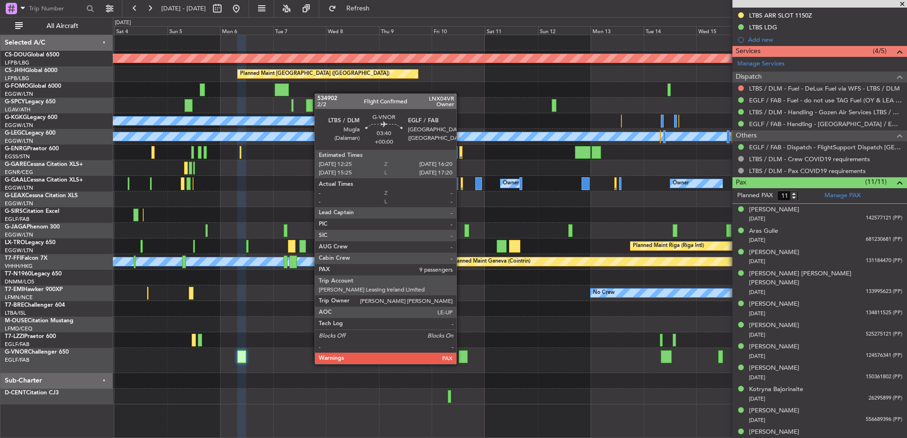
click at [460, 355] on div at bounding box center [462, 356] width 9 height 13
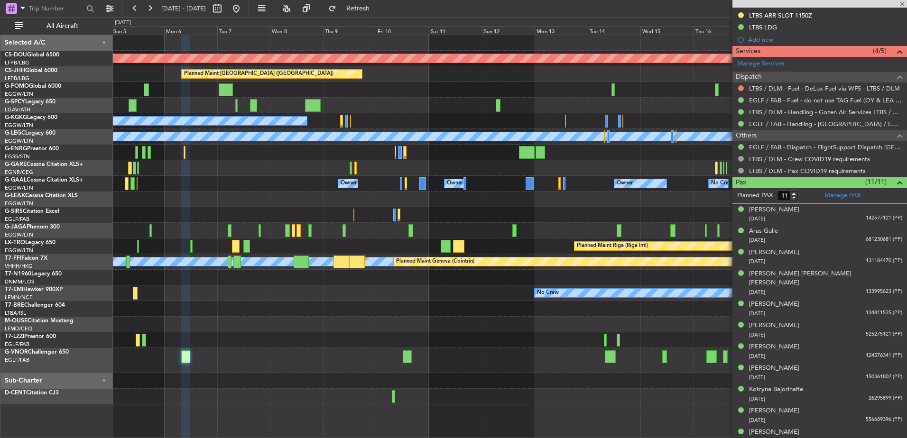
click at [548, 318] on div at bounding box center [509, 325] width 793 height 16
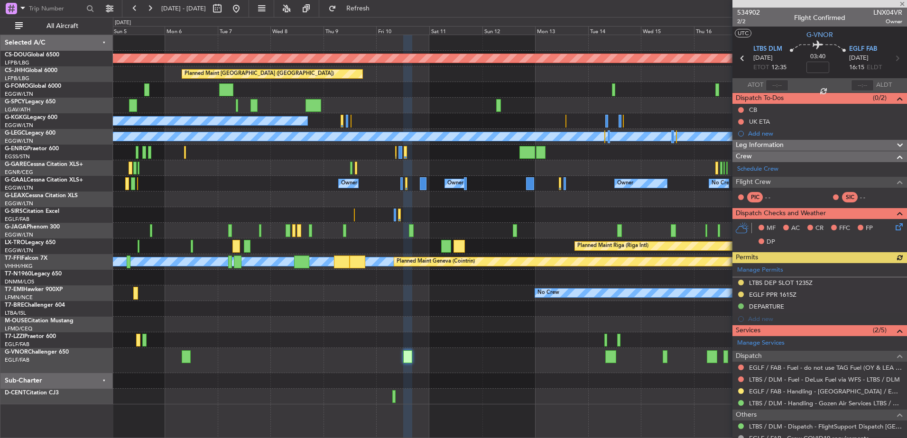
scroll to position [248, 0]
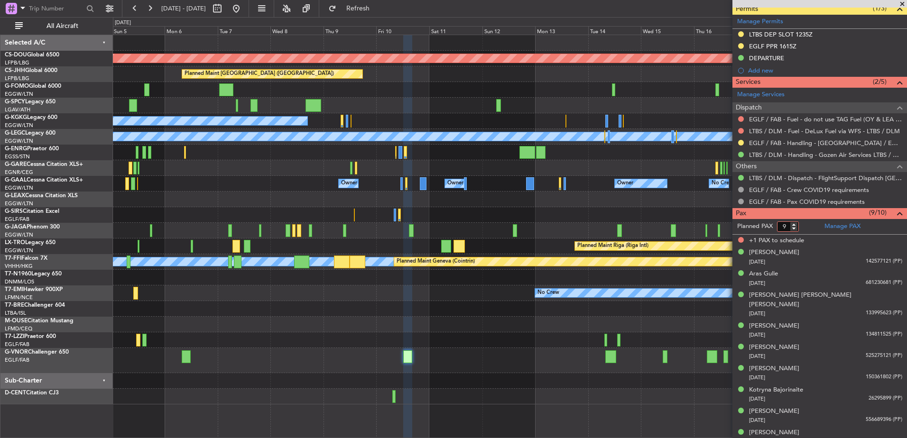
type input "9"
click at [793, 228] on input "9" at bounding box center [788, 226] width 22 height 10
click at [805, 229] on form "Planned PAX 9" at bounding box center [775, 226] width 87 height 15
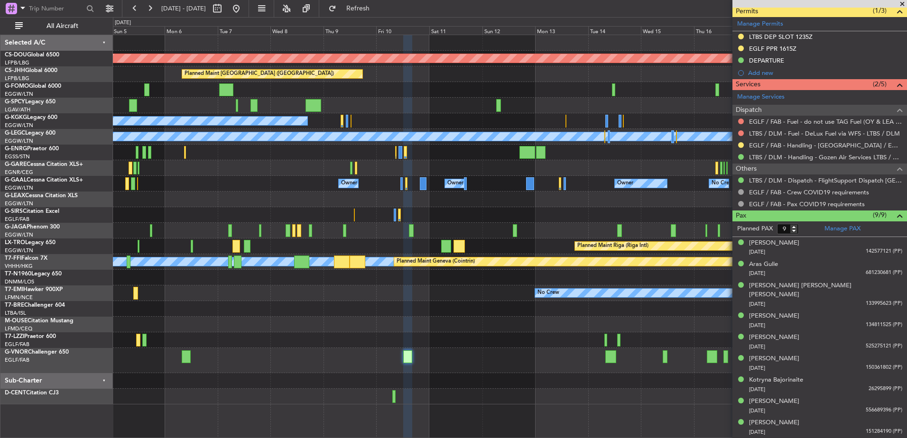
scroll to position [237, 0]
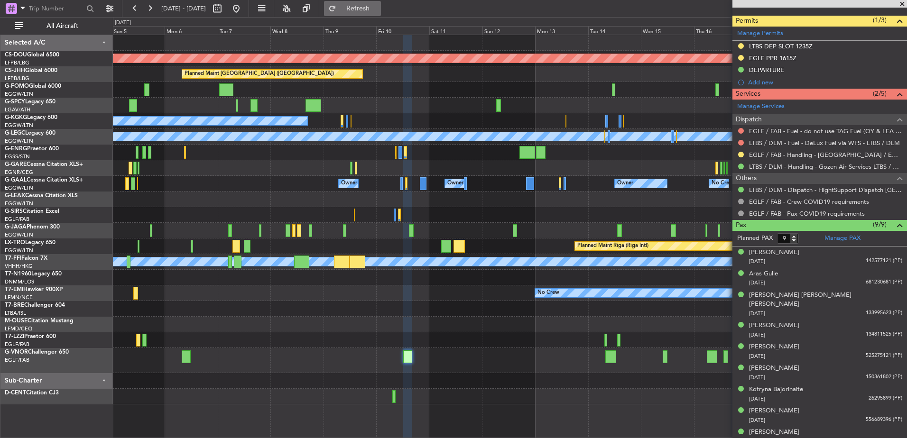
click at [378, 5] on span "Refresh" at bounding box center [358, 8] width 40 height 7
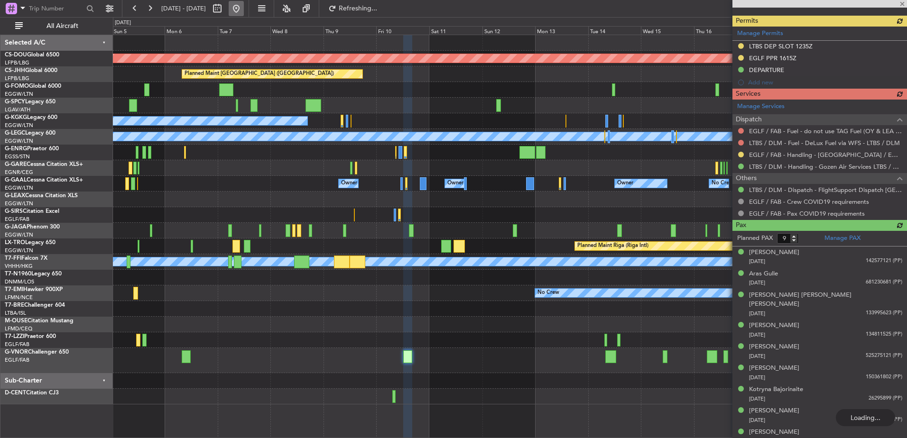
click at [244, 11] on button at bounding box center [236, 8] width 15 height 15
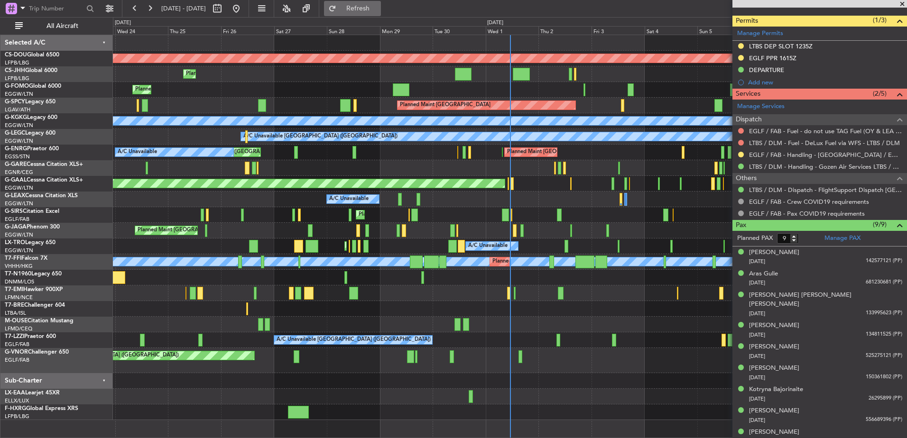
click at [378, 9] on span "Refresh" at bounding box center [358, 8] width 40 height 7
click at [768, 192] on link "LTBS / DLM - Dispatch - FlightSupport Dispatch UK" at bounding box center [825, 190] width 153 height 8
click at [378, 11] on span "Refresh" at bounding box center [358, 8] width 40 height 7
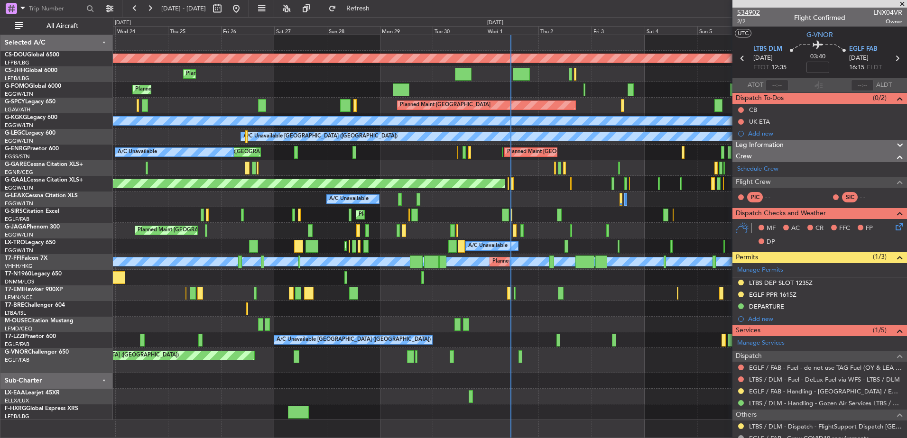
click at [745, 8] on span "534902" at bounding box center [748, 13] width 23 height 10
click at [452, 326] on div "Planned Maint London (Biggin Hill) Planned Maint Paris (Le Bourget) Planned Mai…" at bounding box center [509, 227] width 793 height 385
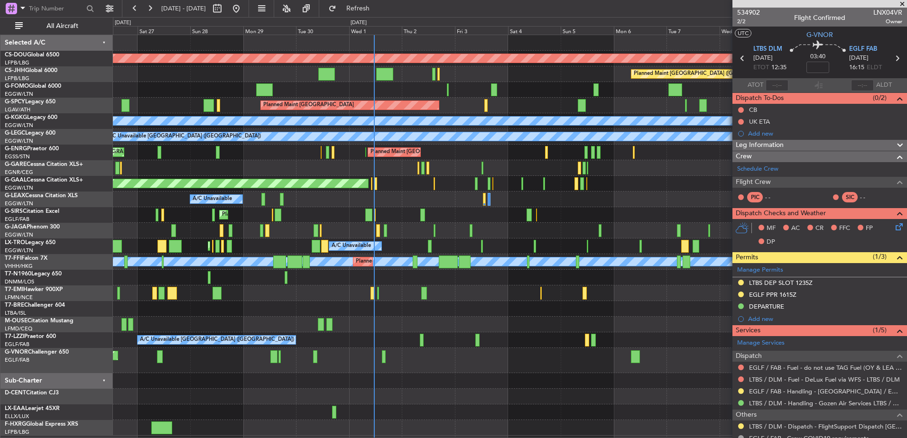
click at [508, 357] on div "Planned Maint London (Farnborough)" at bounding box center [509, 360] width 793 height 25
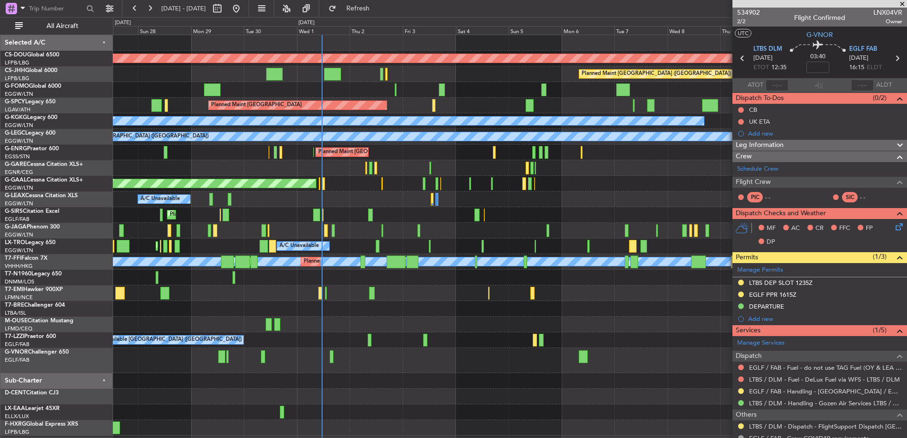
click at [521, 414] on div at bounding box center [509, 412] width 793 height 16
click at [415, 288] on div "No Crew" at bounding box center [509, 293] width 793 height 16
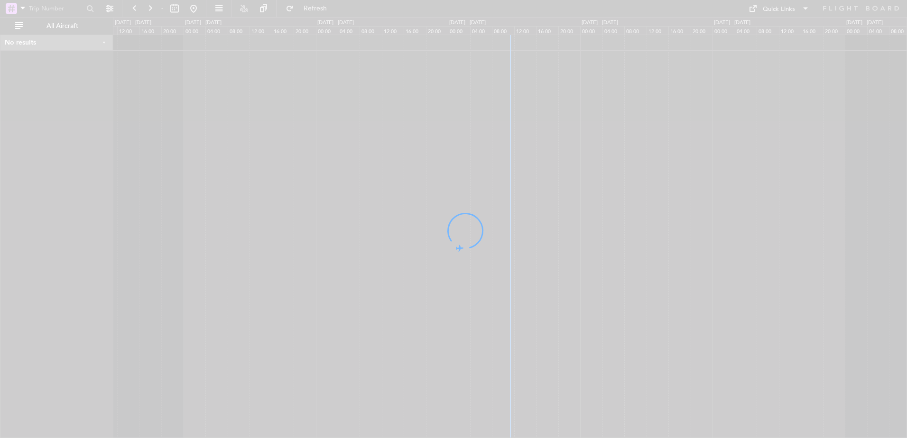
click at [515, 113] on div at bounding box center [453, 219] width 907 height 438
